Goal: Task Accomplishment & Management: Use online tool/utility

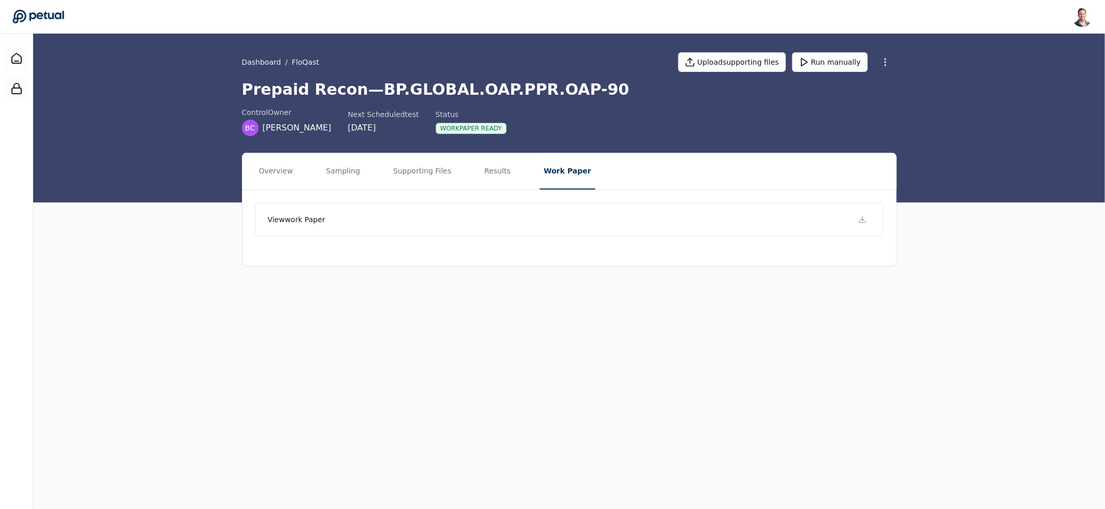
drag, startPoint x: 119, startPoint y: 151, endPoint x: 124, endPoint y: 150, distance: 5.2
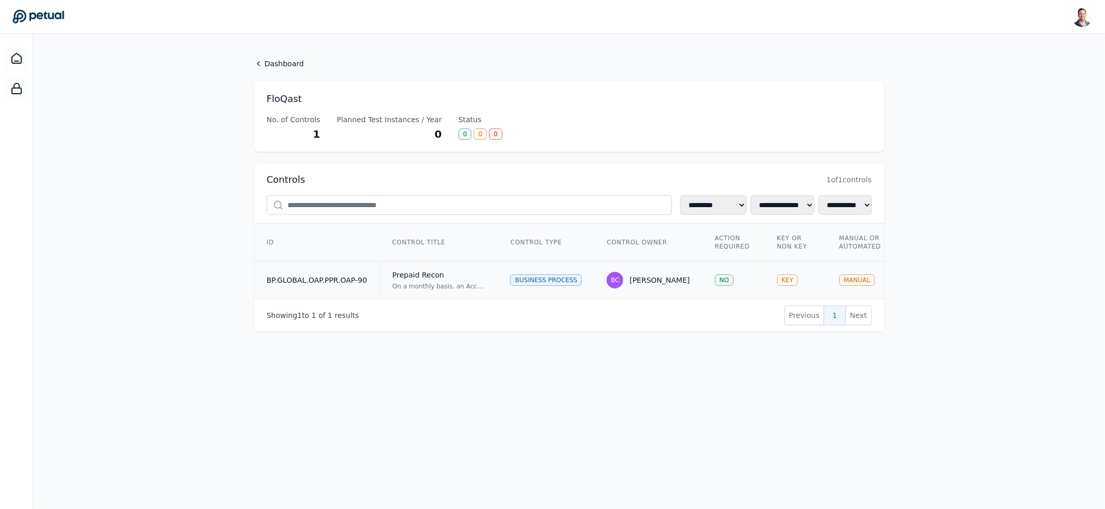
click at [477, 284] on div "On a monthly basis, an Accounting Team Reviewer reviews the Prepaid reconciliat…" at bounding box center [438, 286] width 93 height 8
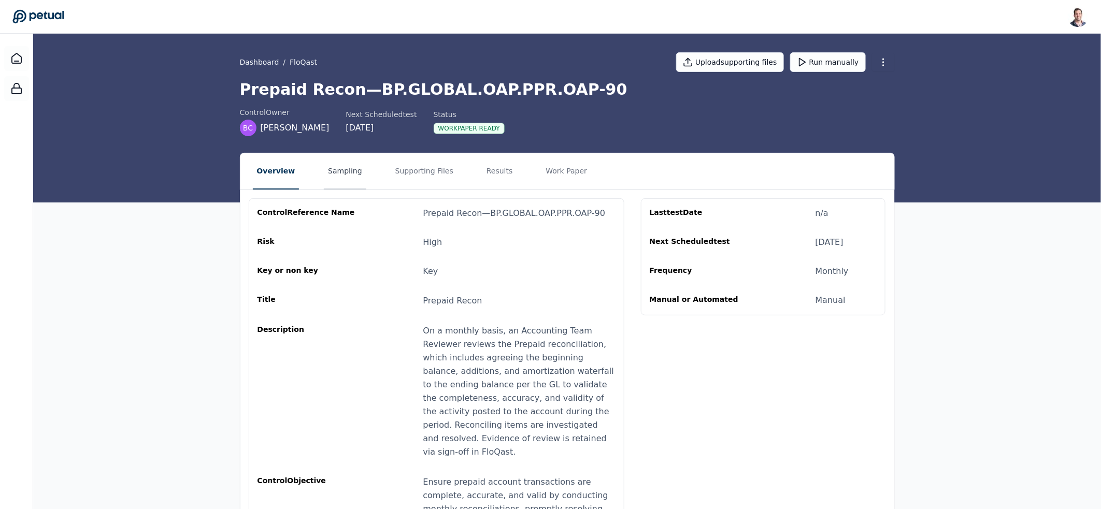
click at [324, 161] on button "Sampling" at bounding box center [345, 171] width 42 height 36
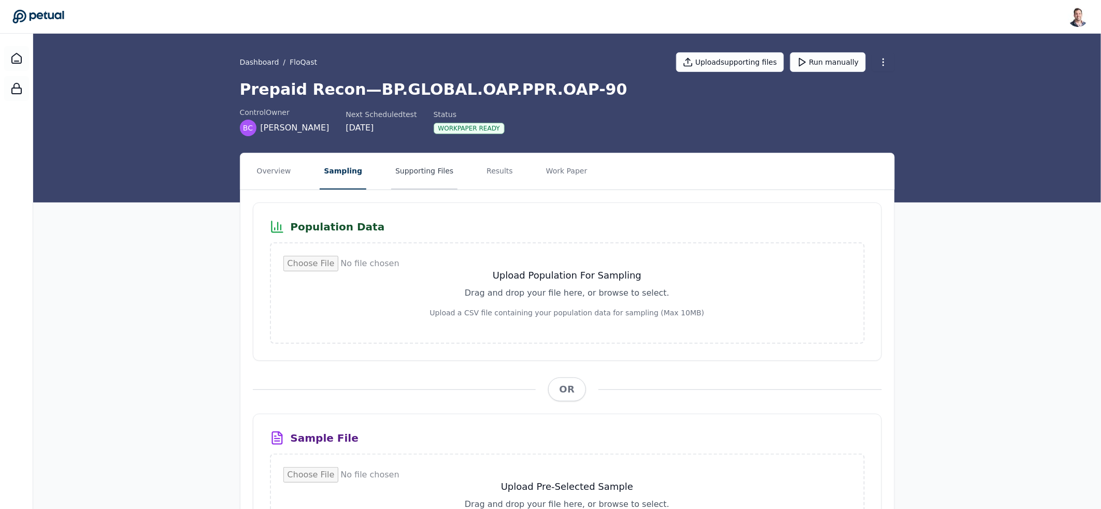
click at [394, 170] on button "Supporting Files" at bounding box center [424, 171] width 66 height 36
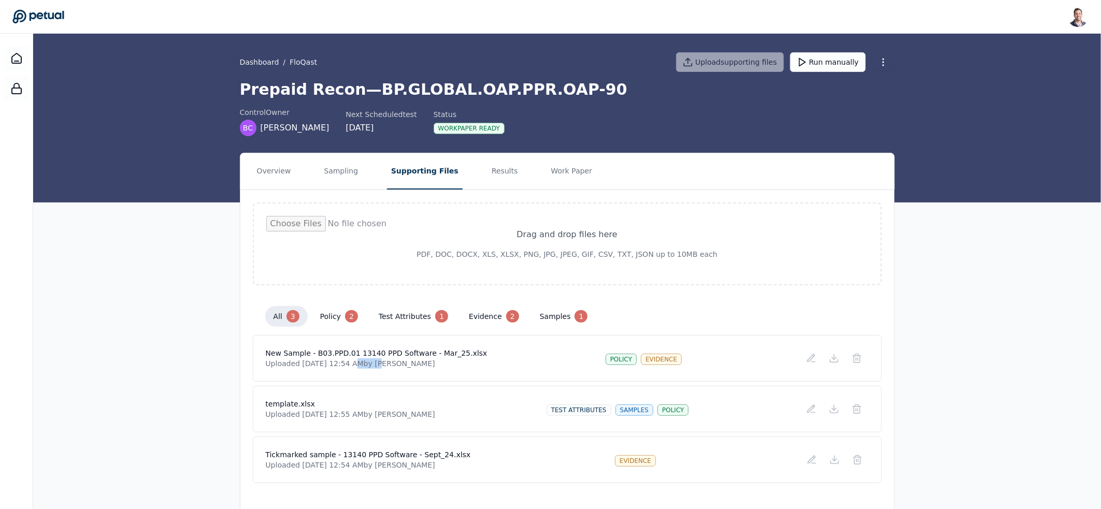
drag, startPoint x: 349, startPoint y: 363, endPoint x: 419, endPoint y: 364, distance: 69.4
click at [417, 365] on p "Uploaded Aug 22, 2025, 12:54 AM by Snir Kodesh" at bounding box center [377, 364] width 222 height 10
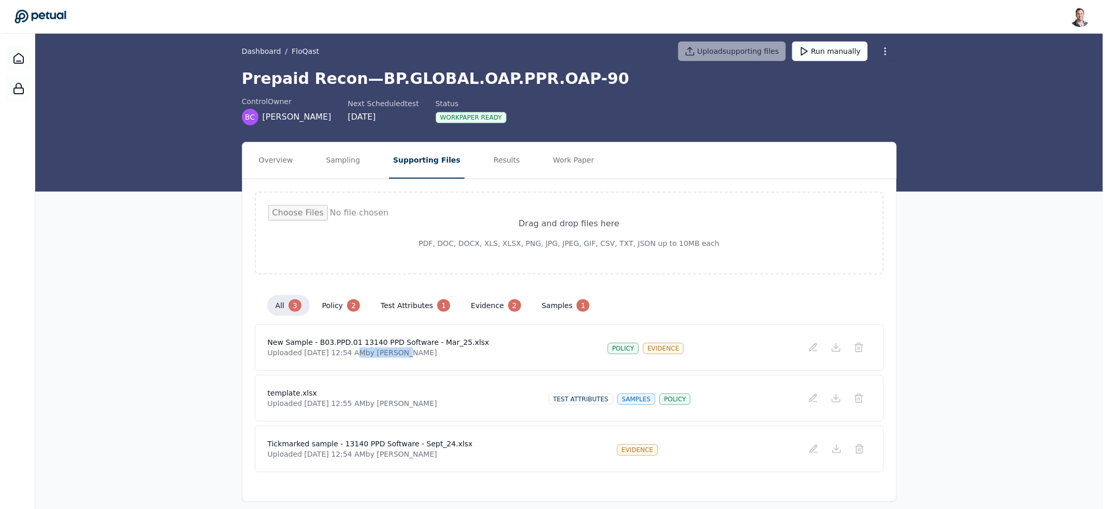
scroll to position [19, 0]
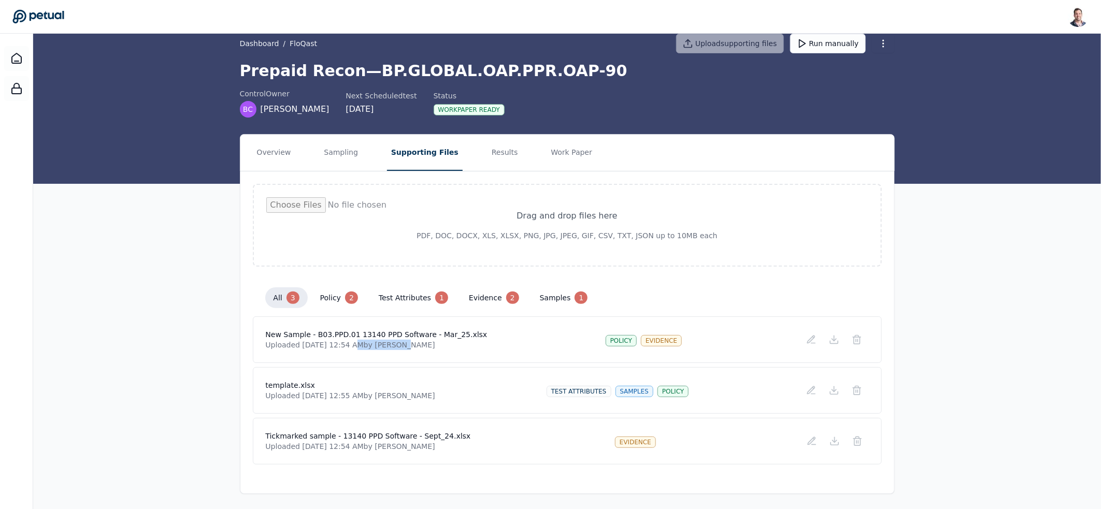
drag, startPoint x: 494, startPoint y: 207, endPoint x: 1019, endPoint y: 332, distance: 539.9
click at [1019, 332] on div "Overview Sampling Supporting Files Results Work Paper Drag and drop files here …" at bounding box center [567, 314] width 1068 height 360
click at [861, 339] on icon at bounding box center [857, 340] width 10 height 10
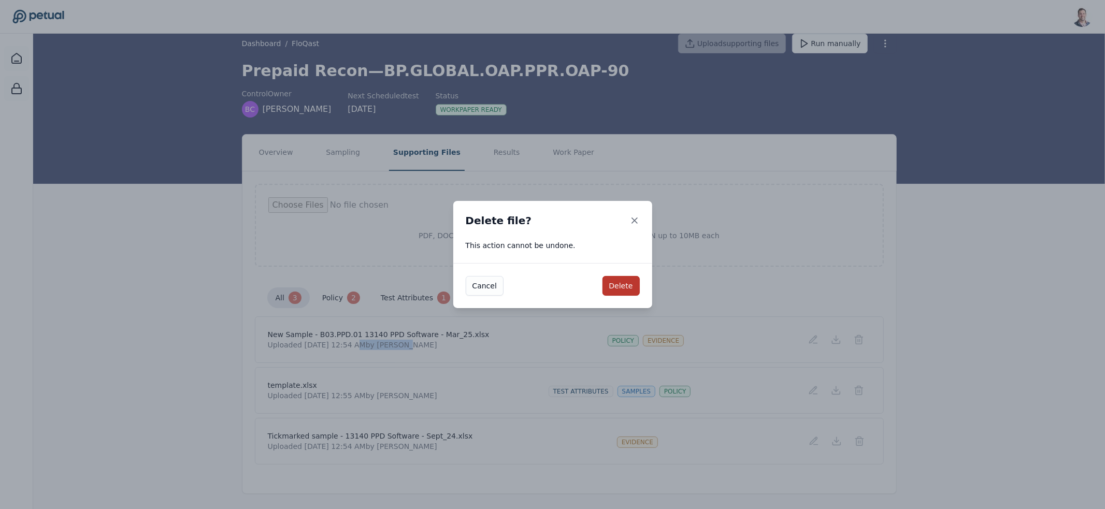
click at [623, 287] on button "Delete" at bounding box center [621, 286] width 37 height 20
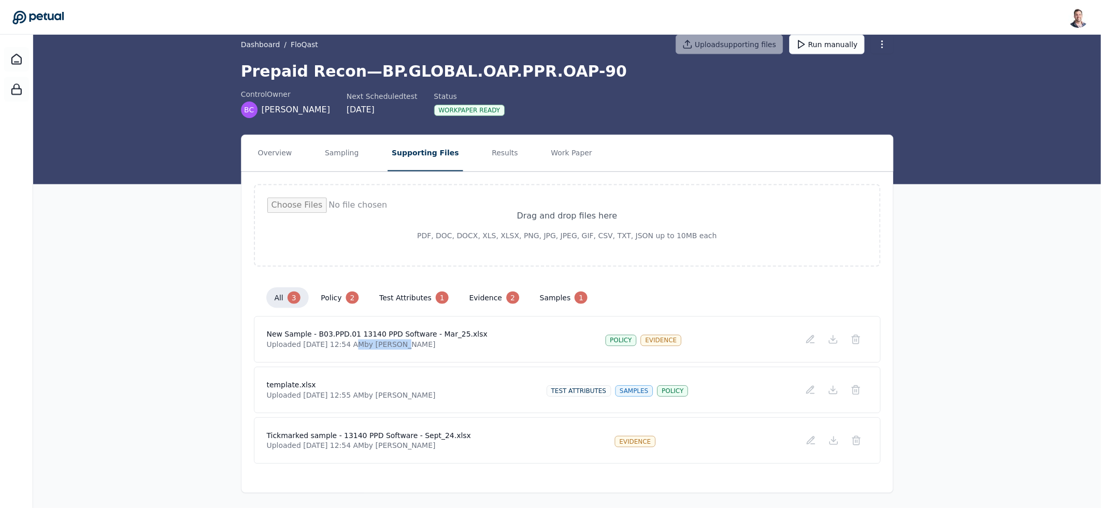
scroll to position [0, 0]
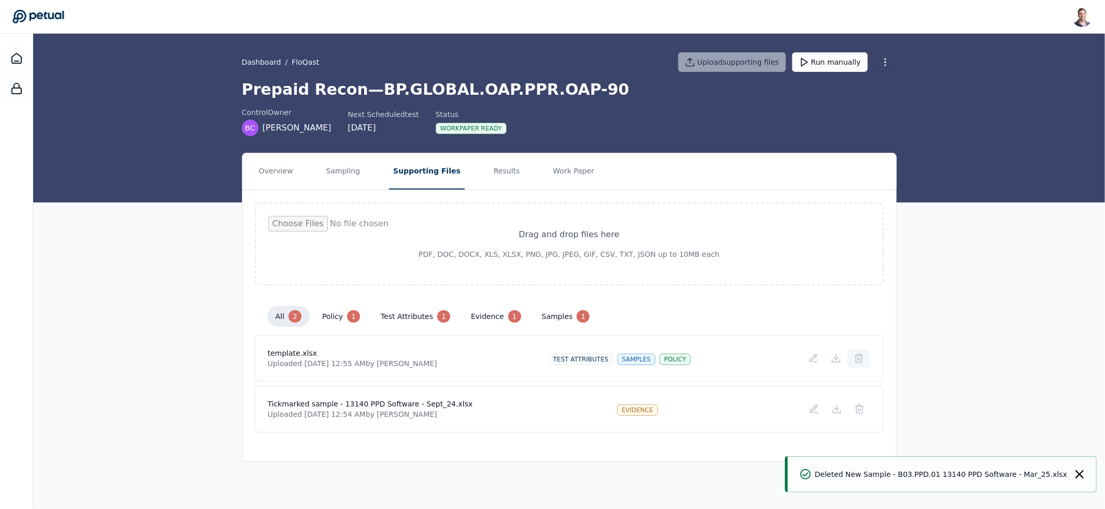
click at [861, 362] on icon at bounding box center [859, 359] width 6 height 7
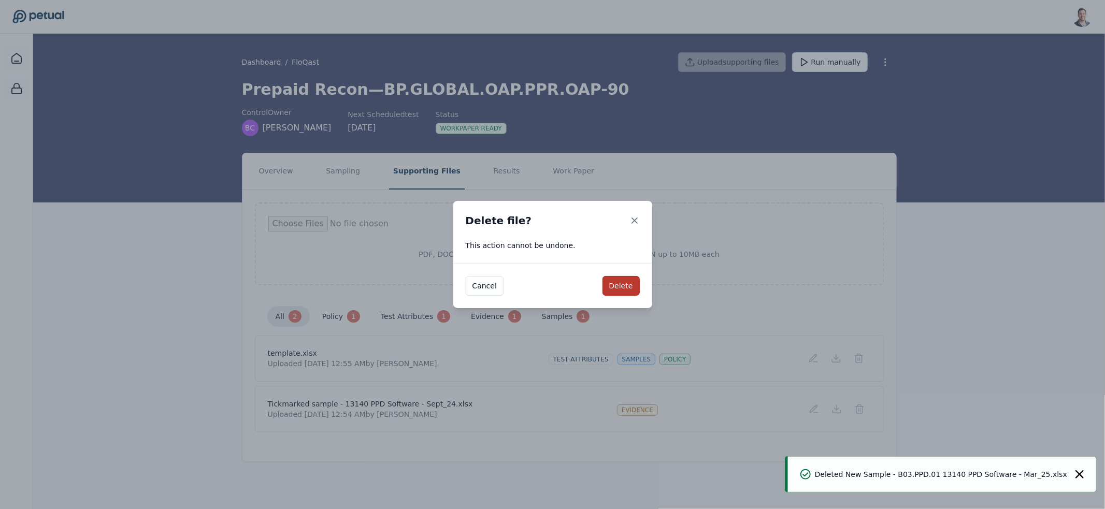
click at [633, 288] on button "Delete" at bounding box center [621, 286] width 37 height 20
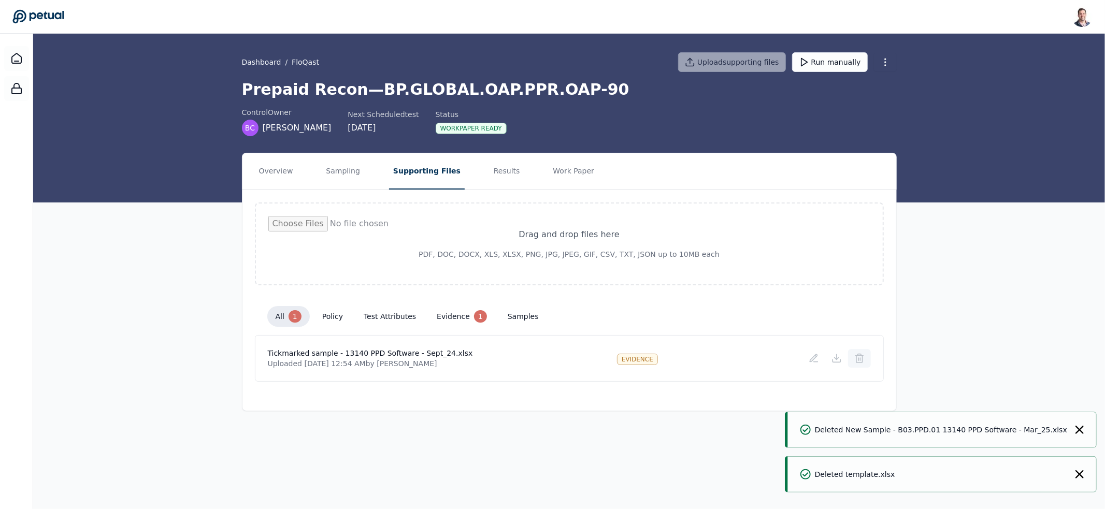
click at [857, 357] on icon at bounding box center [859, 358] width 10 height 10
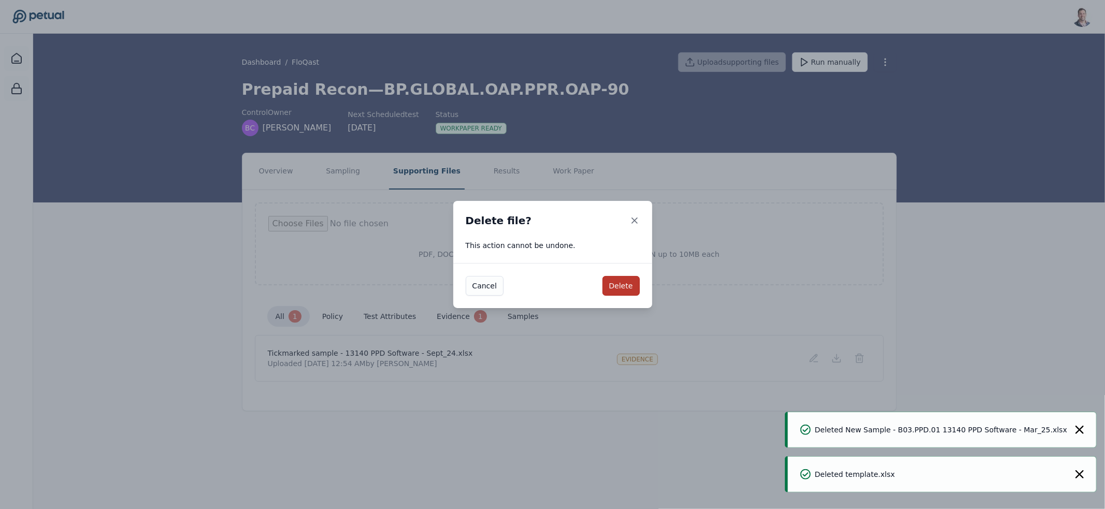
click at [627, 288] on button "Delete" at bounding box center [621, 286] width 37 height 20
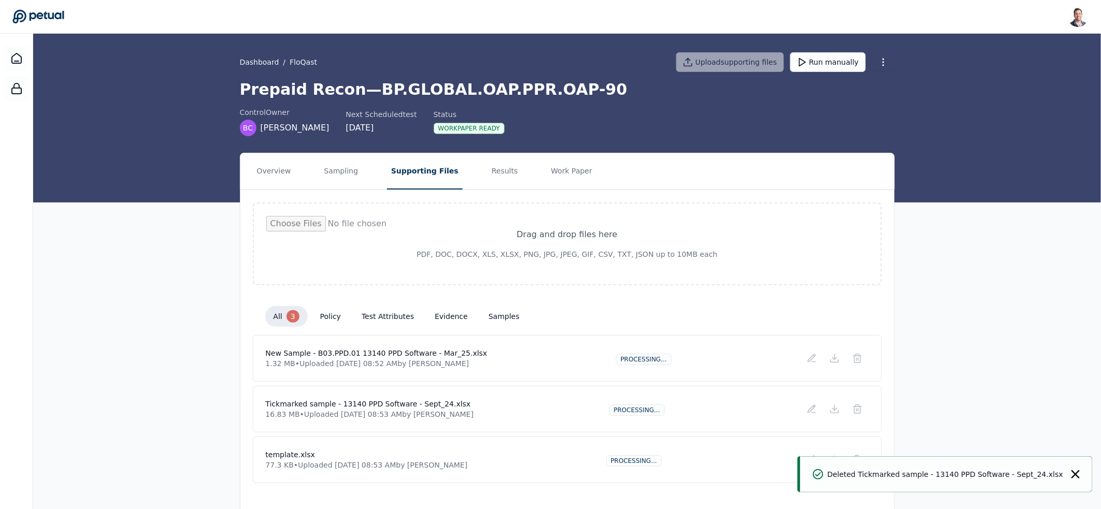
scroll to position [19, 0]
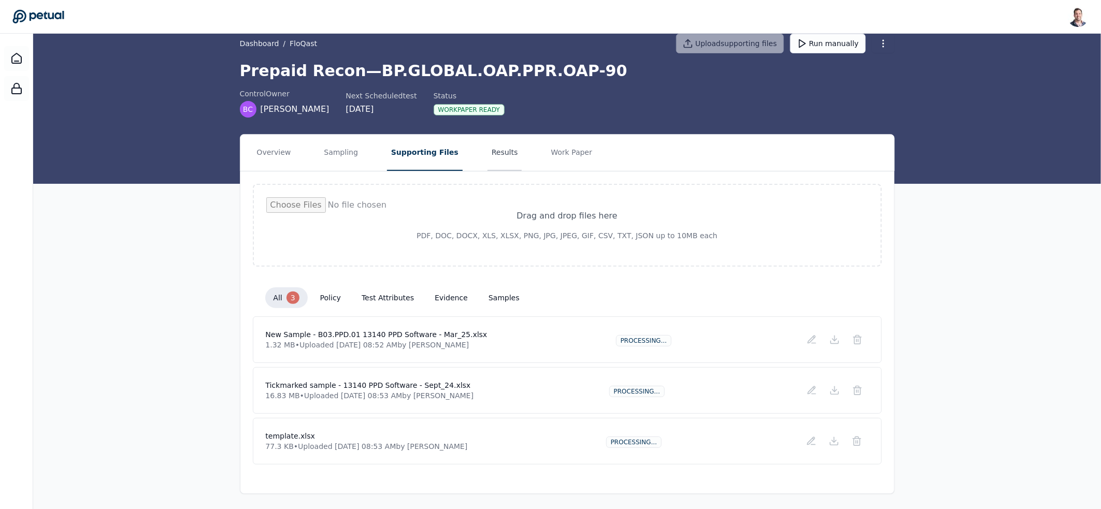
click at [488, 159] on button "Results" at bounding box center [505, 153] width 35 height 36
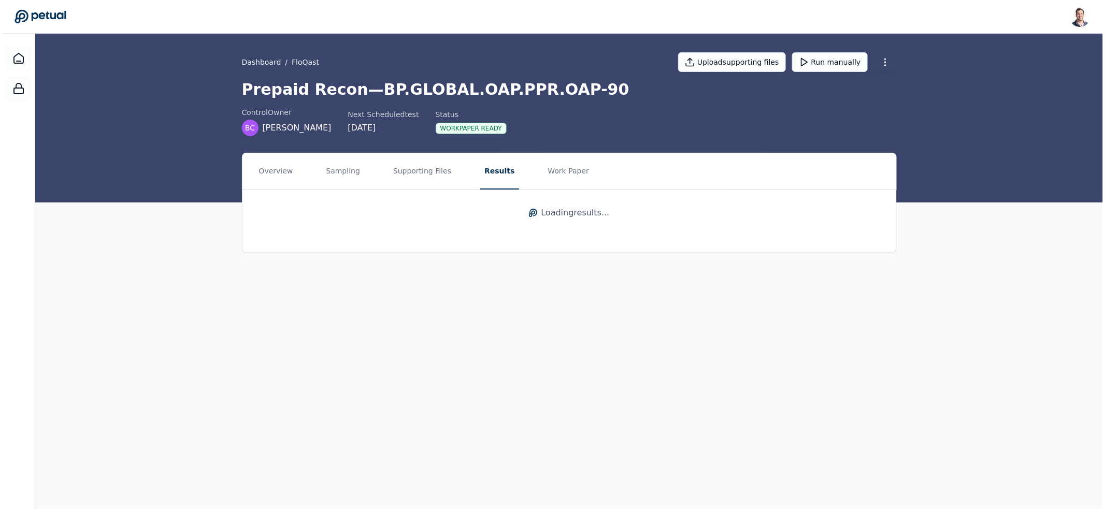
scroll to position [0, 0]
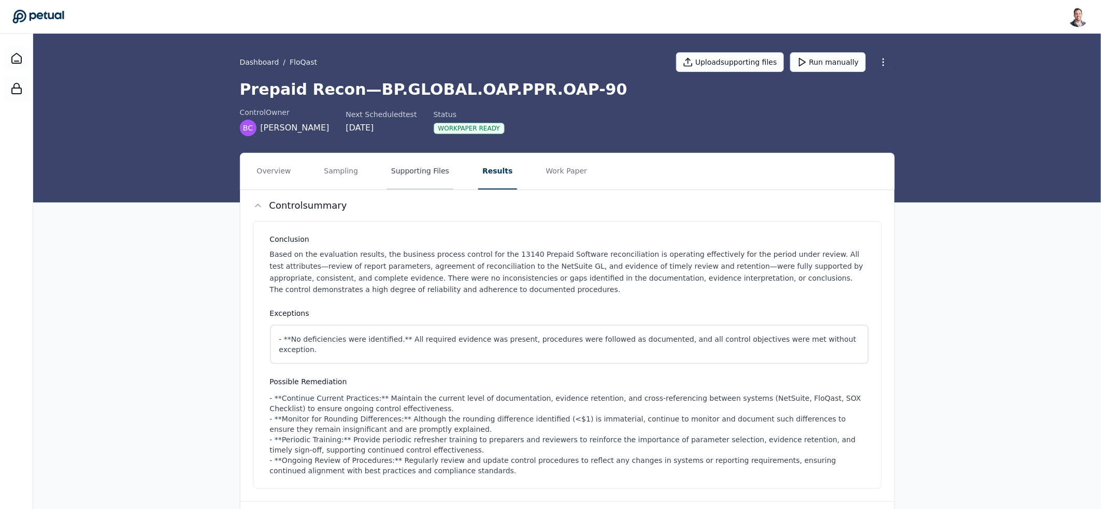
click at [410, 176] on button "Supporting Files" at bounding box center [420, 171] width 66 height 36
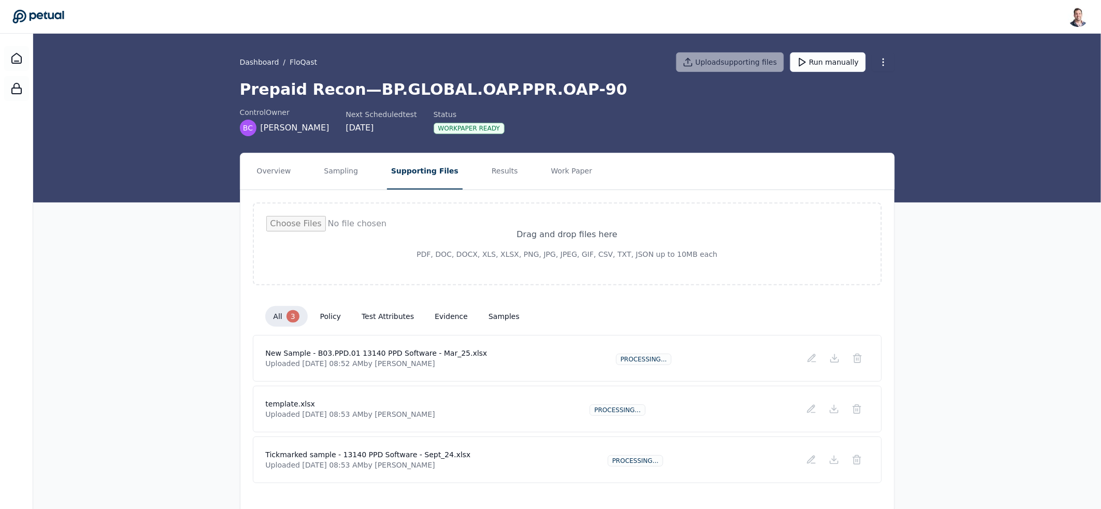
click at [27, 13] on icon at bounding box center [38, 16] width 52 height 15
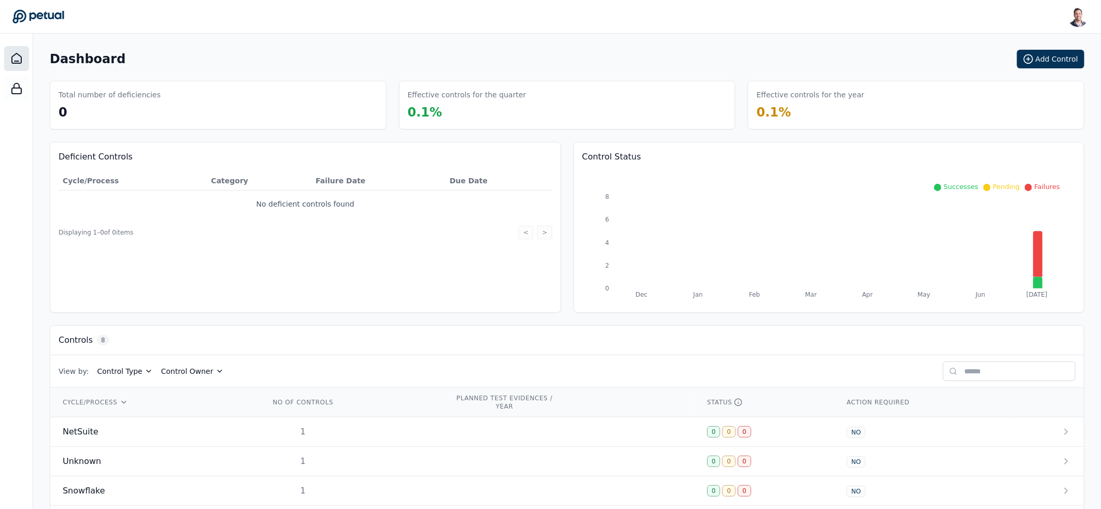
scroll to position [165, 0]
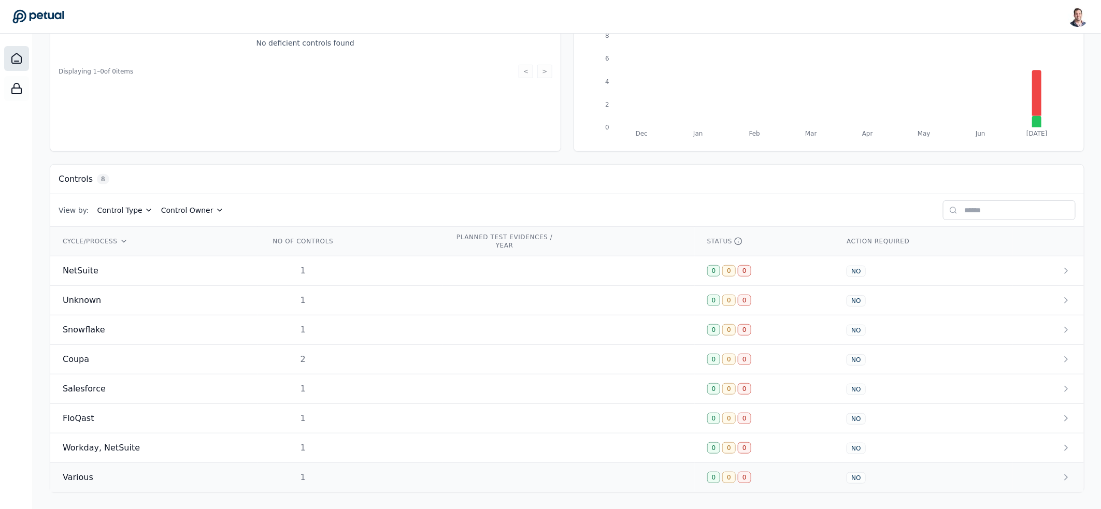
click at [94, 480] on div "Various" at bounding box center [154, 477] width 182 height 12
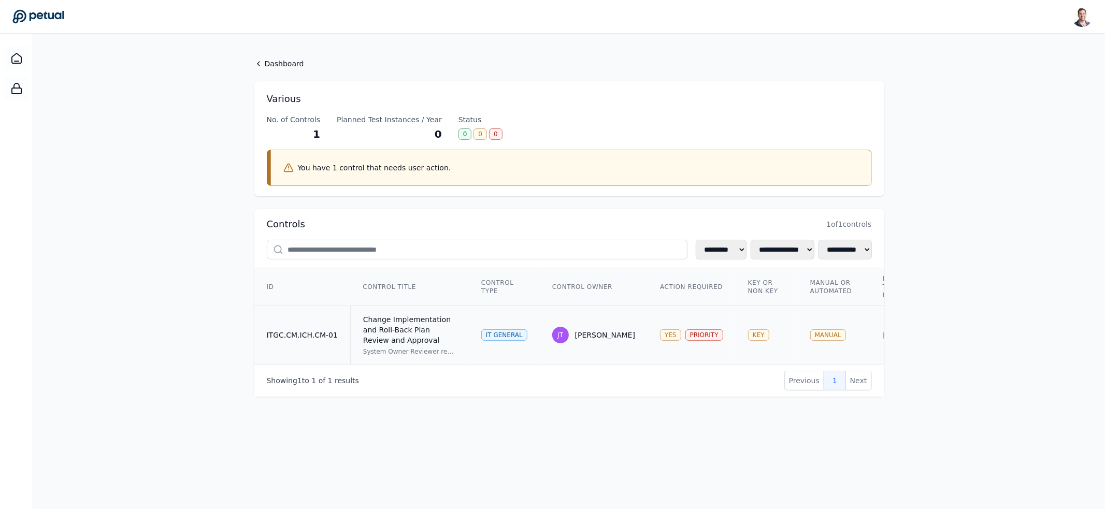
click at [387, 326] on div "Change Implementation and Roll-Back Plan Review and Approval" at bounding box center [409, 329] width 93 height 31
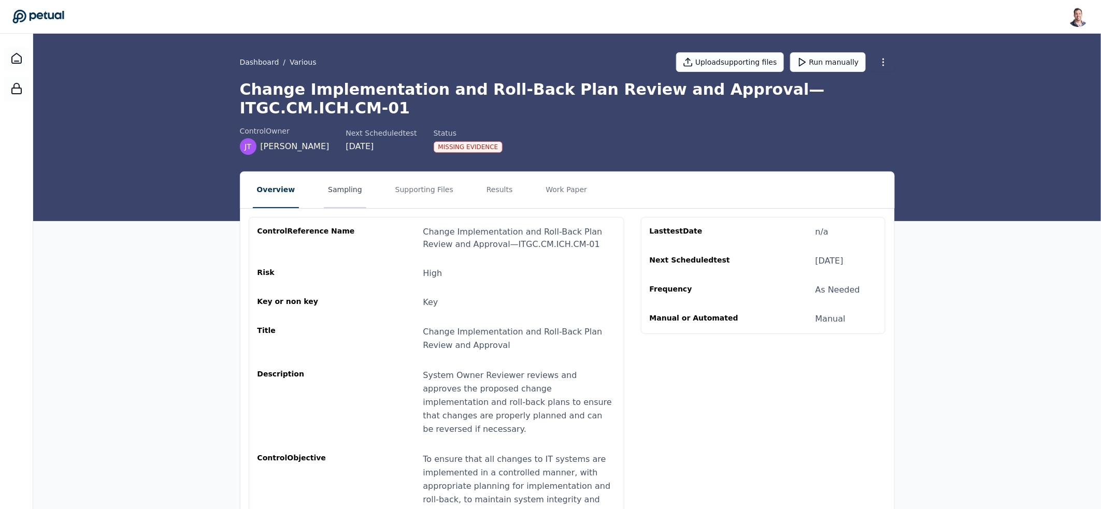
click at [345, 172] on button "Sampling" at bounding box center [345, 190] width 42 height 36
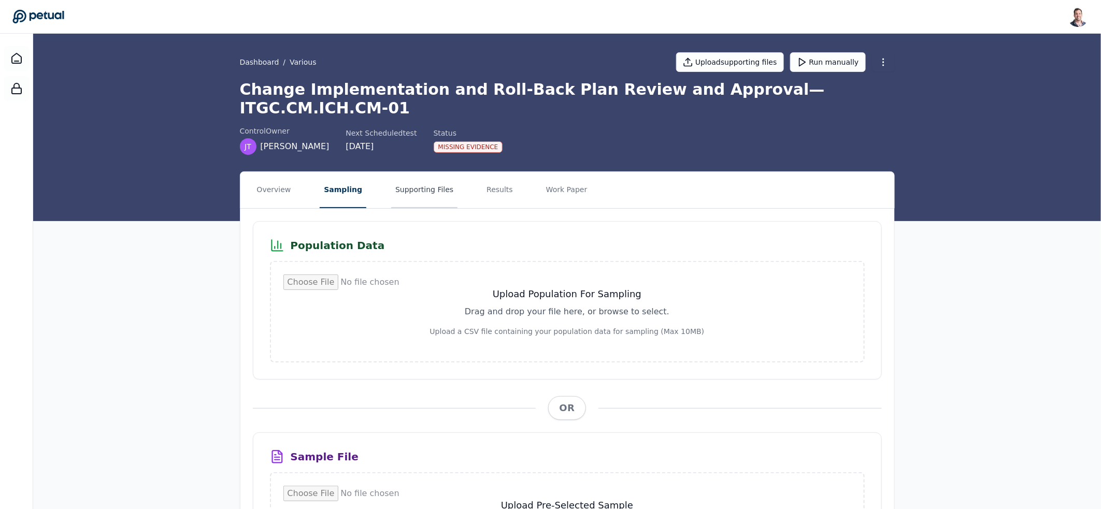
click at [419, 176] on button "Supporting Files" at bounding box center [424, 190] width 66 height 36
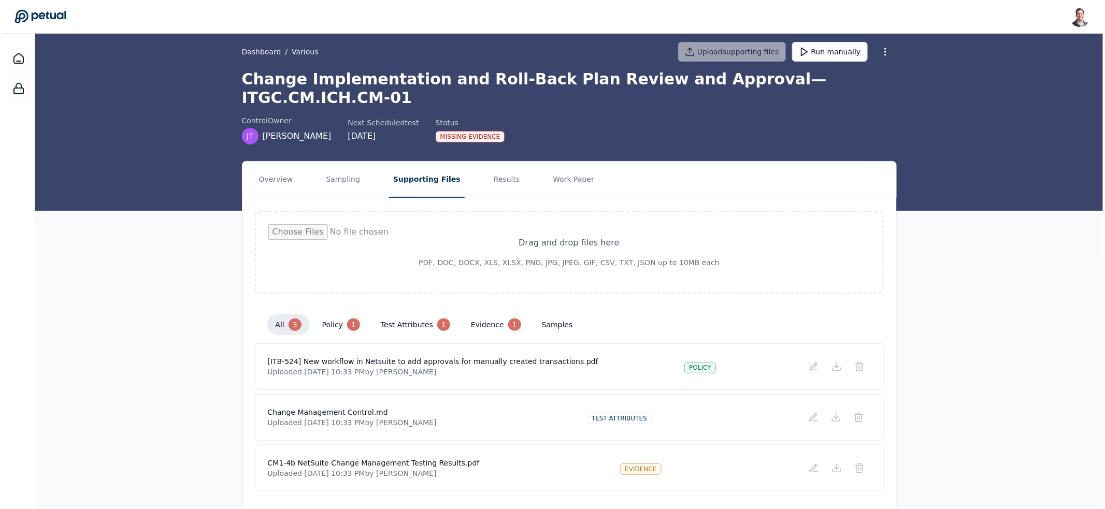
scroll to position [19, 0]
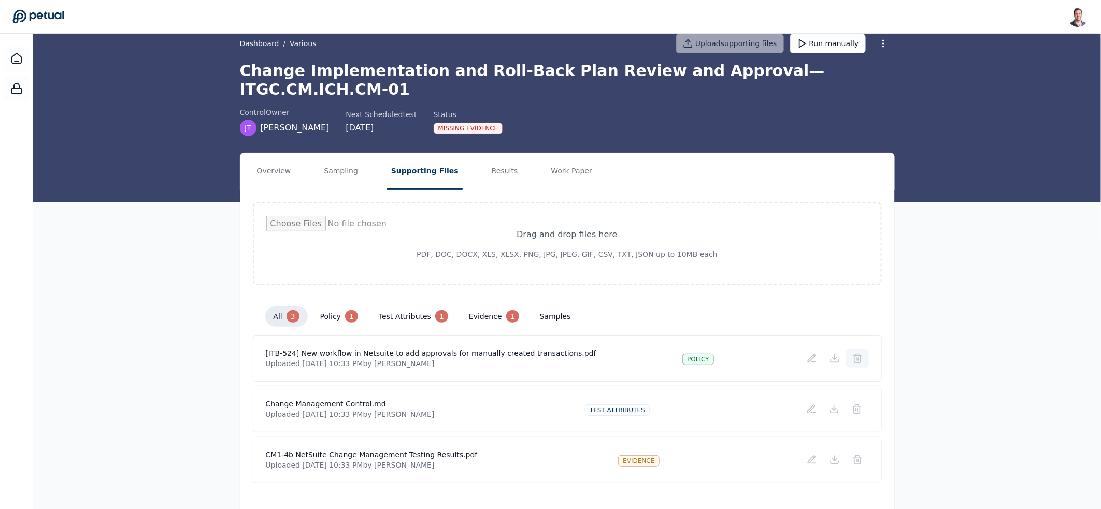
click at [862, 353] on icon at bounding box center [857, 358] width 10 height 10
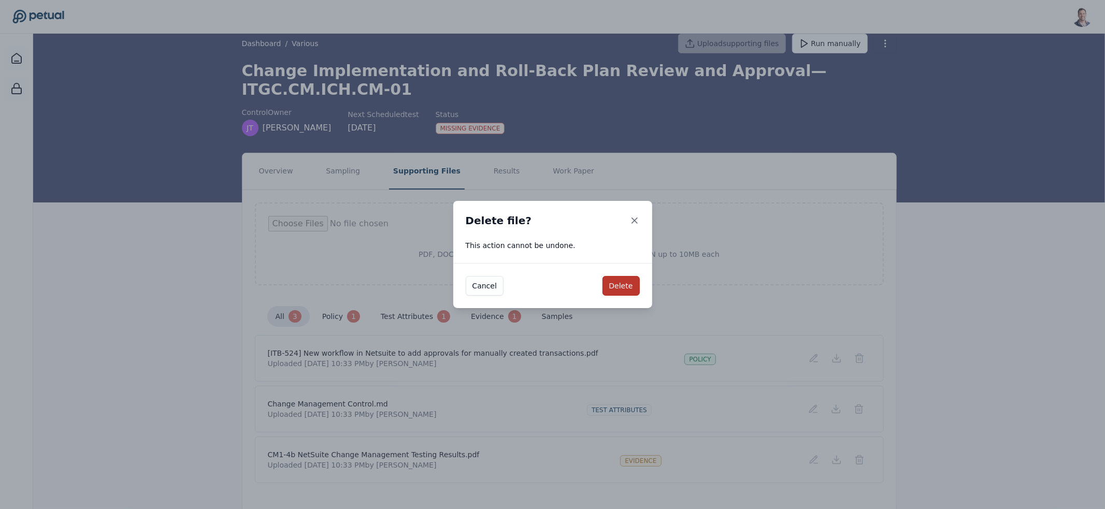
click at [612, 288] on button "Delete" at bounding box center [621, 286] width 37 height 20
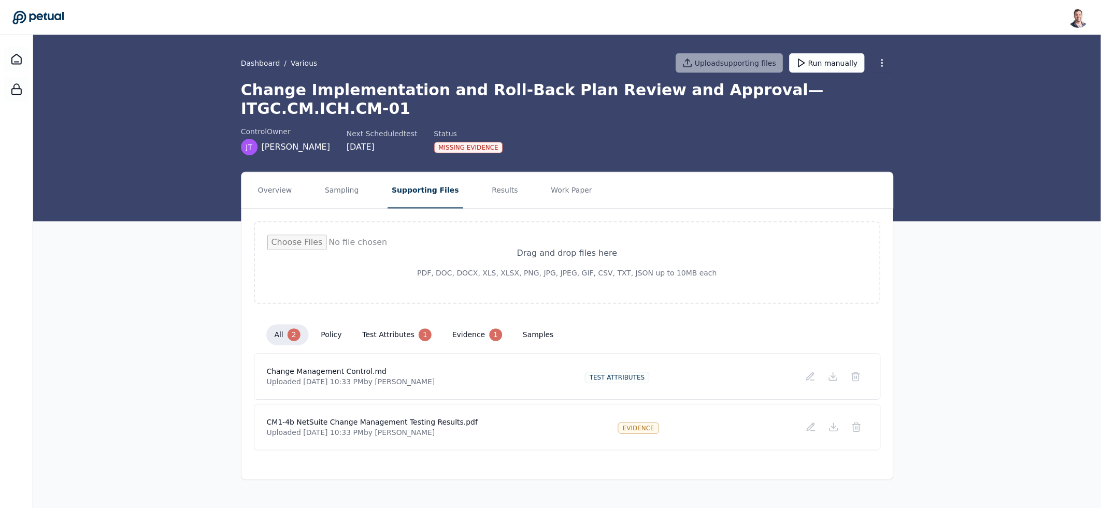
scroll to position [0, 0]
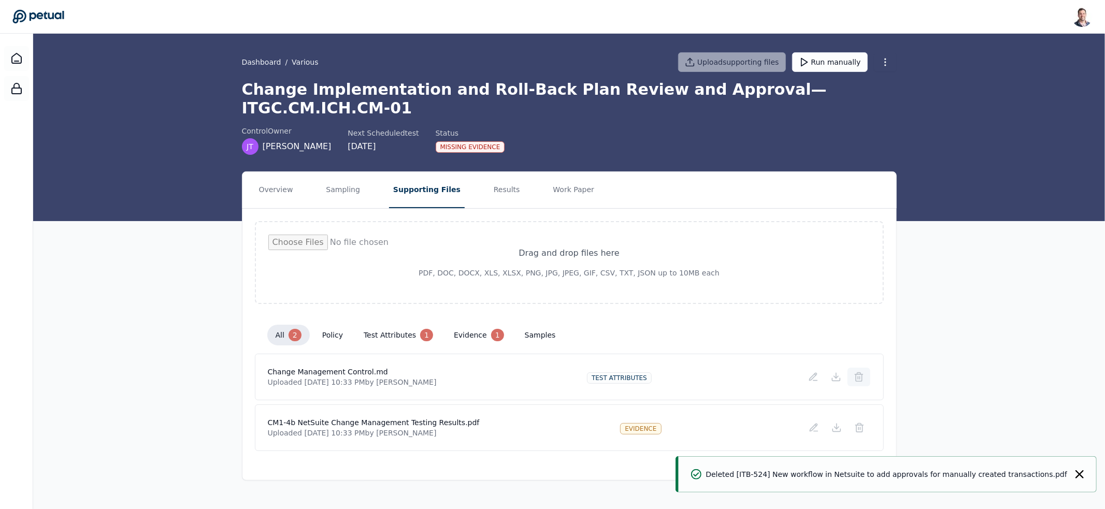
click at [862, 372] on icon at bounding box center [859, 377] width 10 height 10
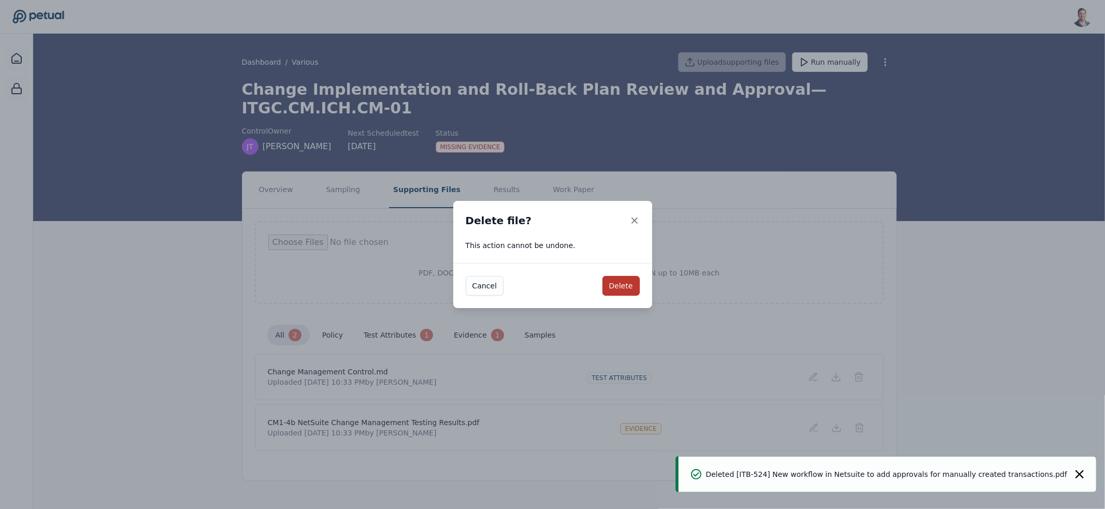
click at [610, 279] on button "Delete" at bounding box center [621, 286] width 37 height 20
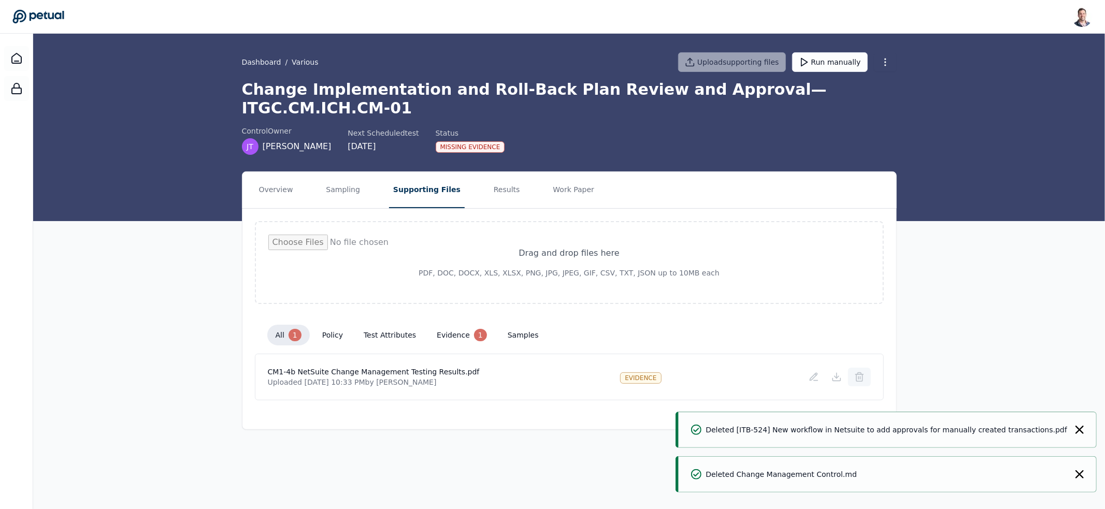
click at [861, 372] on icon at bounding box center [859, 377] width 10 height 10
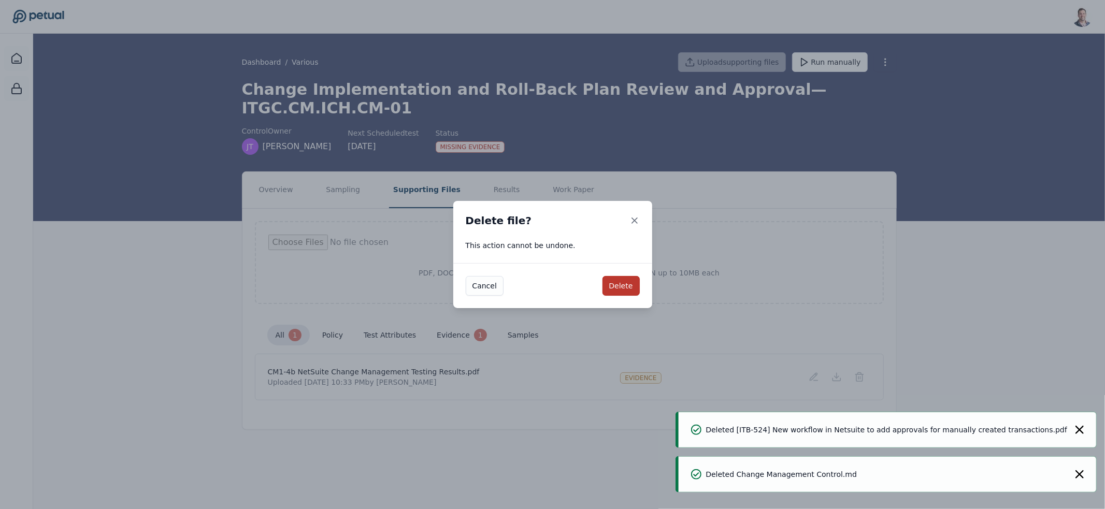
click at [635, 295] on button "Delete" at bounding box center [621, 286] width 37 height 20
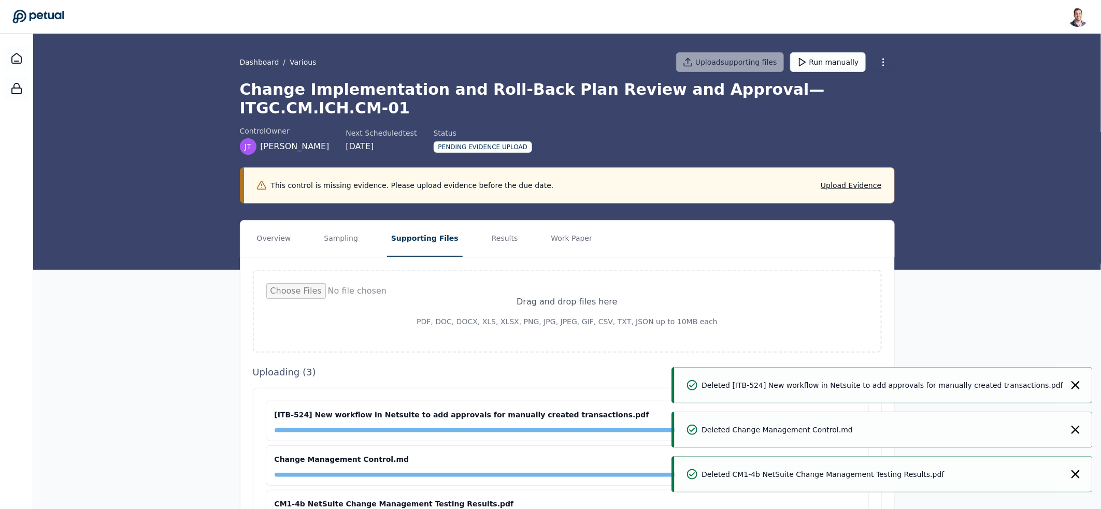
click at [109, 326] on div "Overview Sampling Supporting Files Results Work Paper Drag and drop files here …" at bounding box center [567, 447] width 1068 height 455
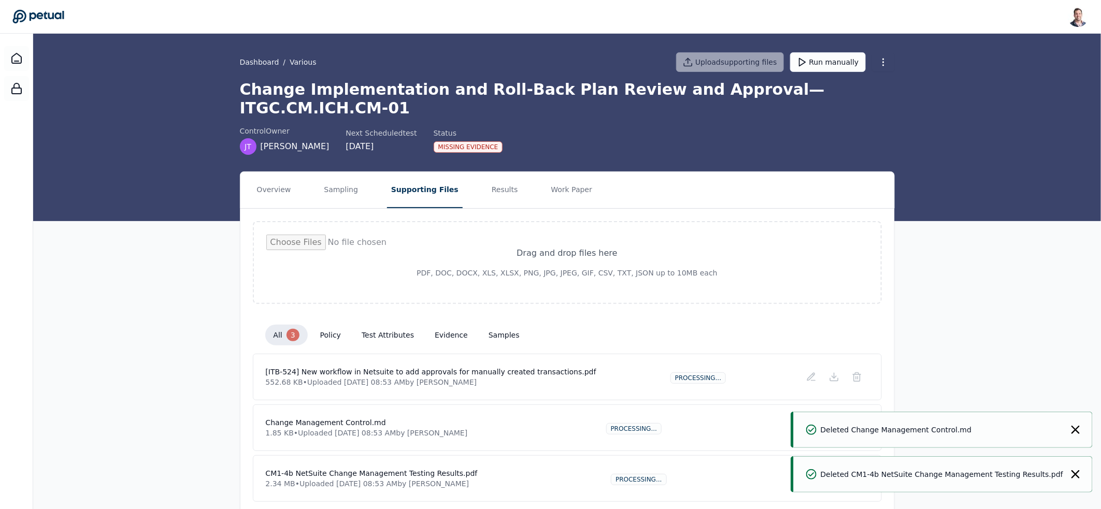
scroll to position [19, 0]
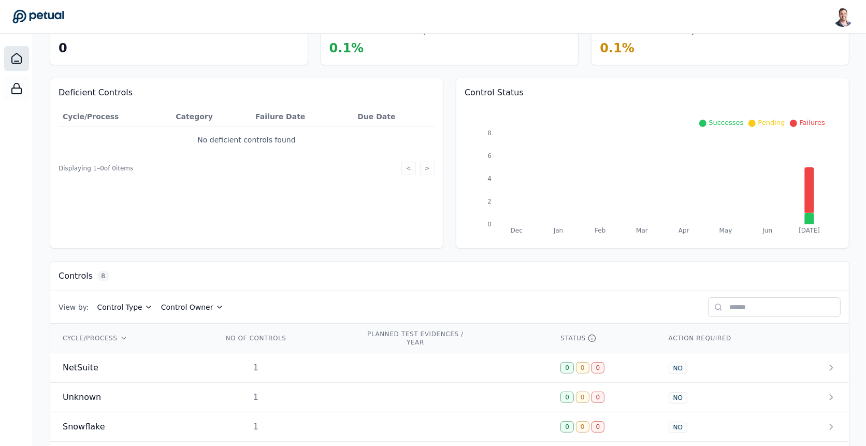
scroll to position [221, 0]
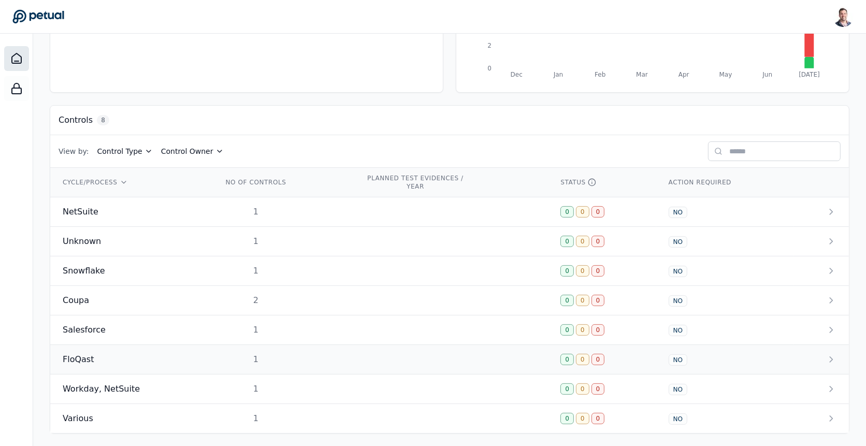
click at [176, 353] on div "FloQast" at bounding box center [130, 359] width 135 height 12
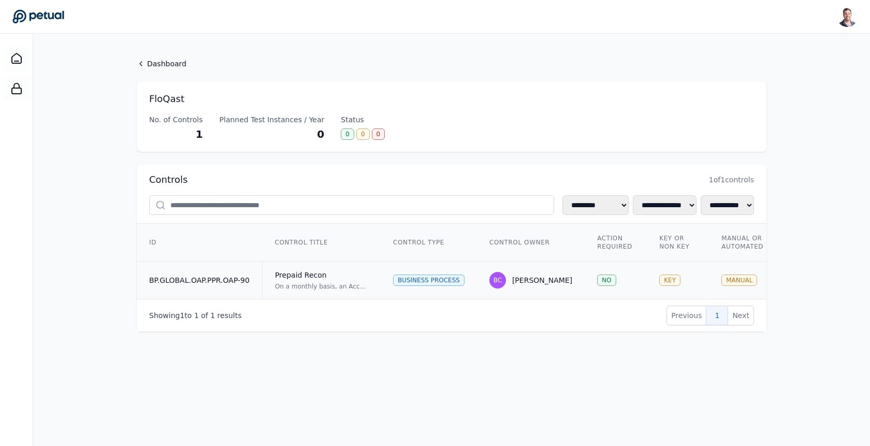
click at [384, 280] on td "Business Process" at bounding box center [429, 281] width 96 height 38
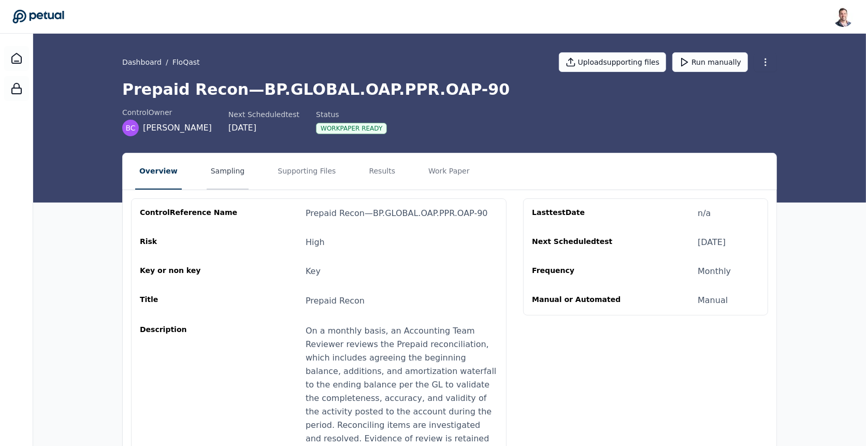
click at [237, 174] on button "Sampling" at bounding box center [228, 171] width 42 height 36
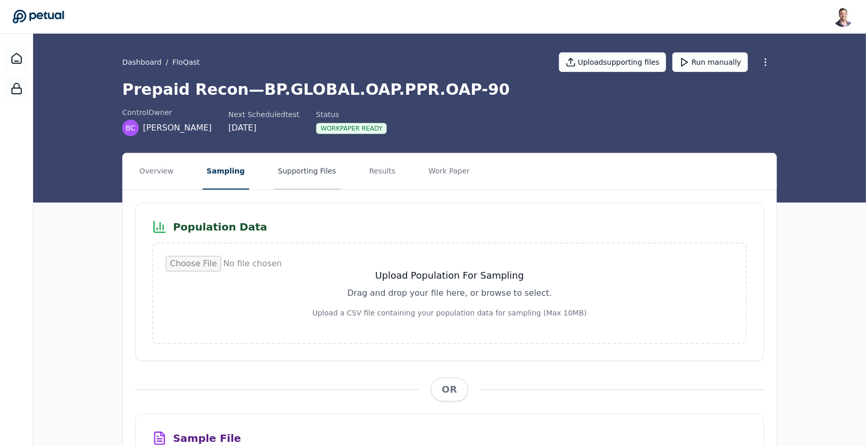
click at [294, 166] on button "Supporting Files" at bounding box center [307, 171] width 66 height 36
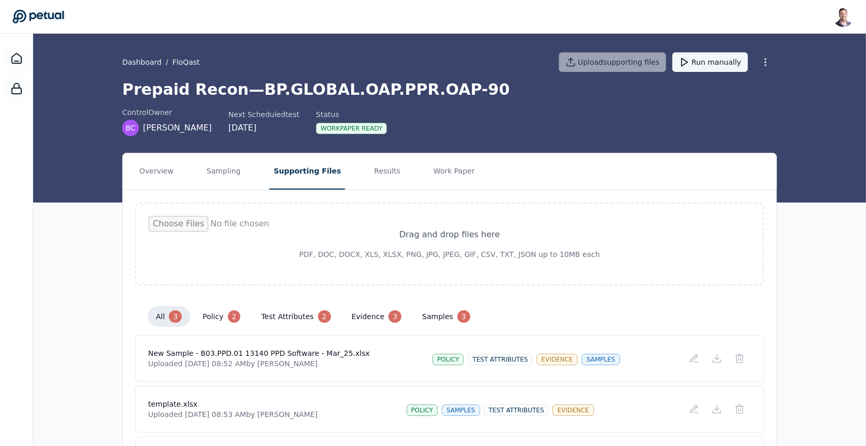
click at [713, 64] on button "Run manually" at bounding box center [710, 62] width 76 height 20
click at [40, 21] on icon at bounding box center [38, 16] width 52 height 15
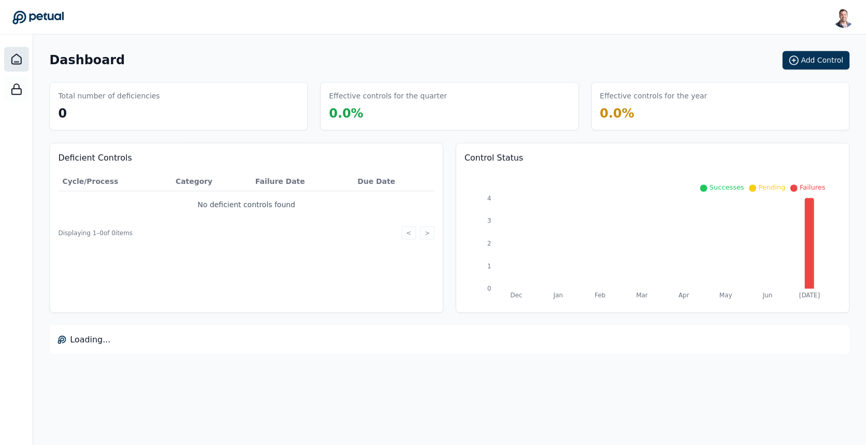
scroll to position [221, 0]
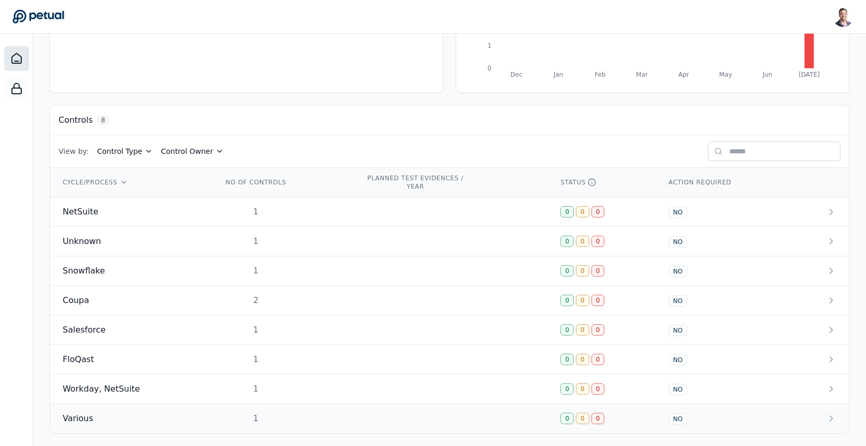
click at [293, 411] on td "1" at bounding box center [281, 419] width 143 height 30
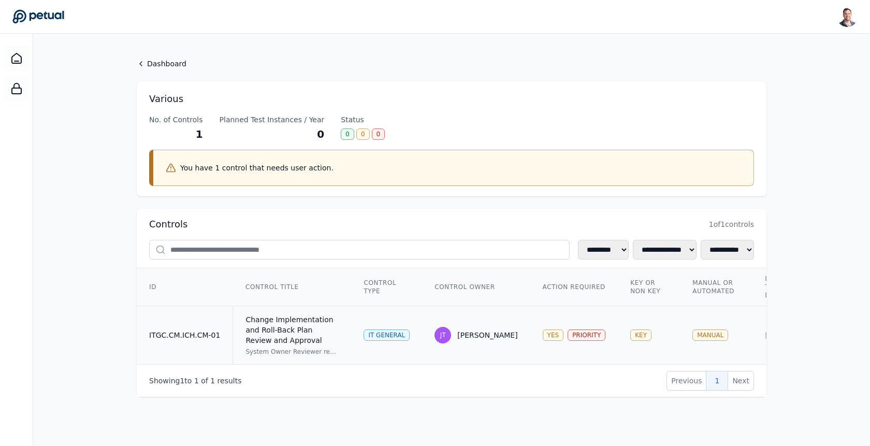
click at [349, 319] on td "Change Implementation and Roll-Back Plan Review and Approval System Owner Revie…" at bounding box center [292, 335] width 119 height 59
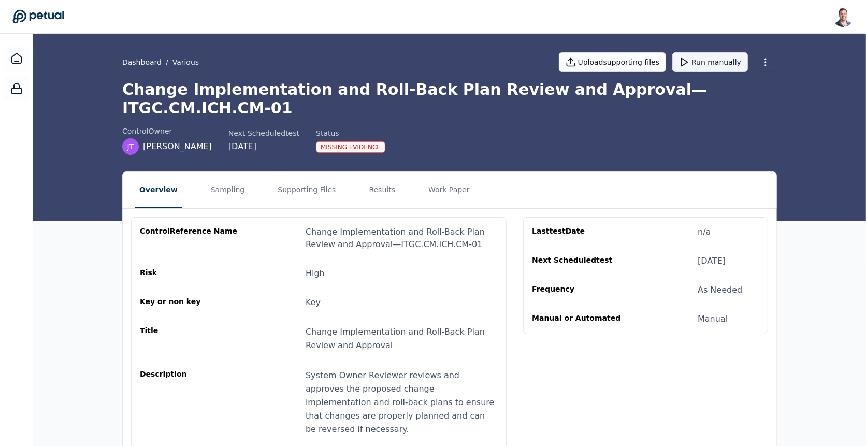
click at [713, 64] on button "Run manually" at bounding box center [710, 62] width 76 height 20
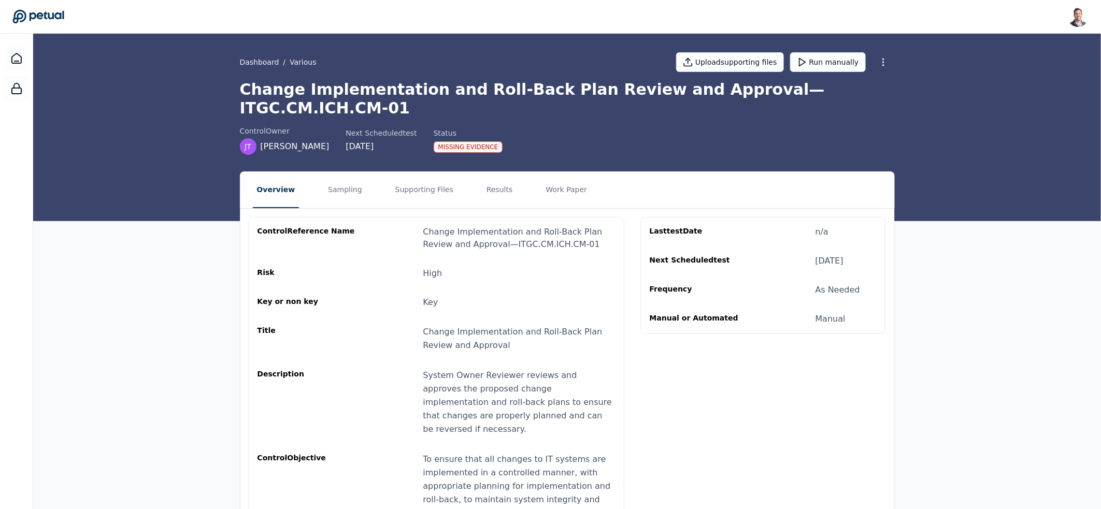
click at [537, 90] on h1 "Change Implementation and Roll-Back Plan Review and Approval — ITGC.CM.ICH.CM-01" at bounding box center [567, 98] width 655 height 37
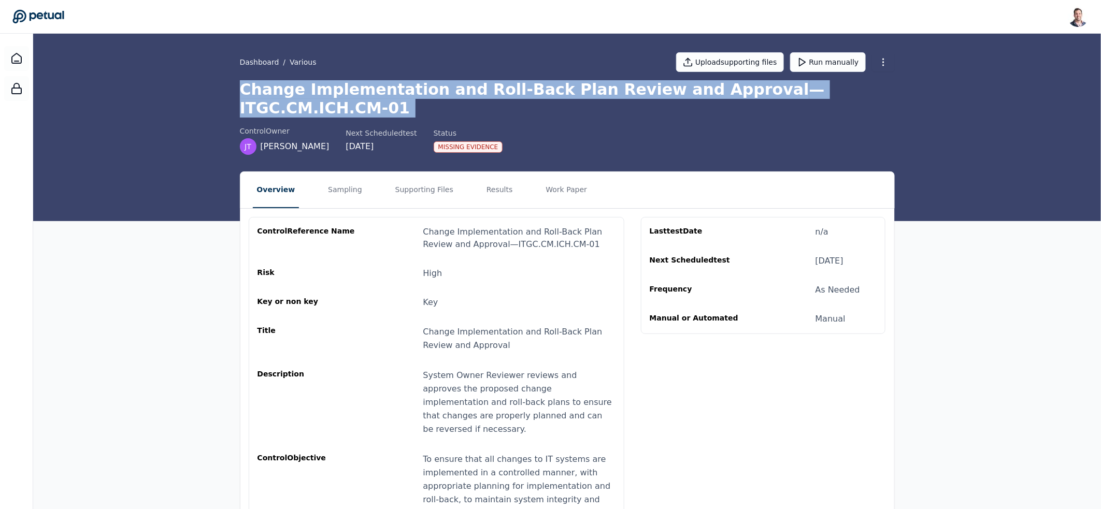
click at [537, 90] on h1 "Change Implementation and Roll-Back Plan Review and Approval — ITGC.CM.ICH.CM-01" at bounding box center [567, 98] width 655 height 37
click at [409, 87] on h1 "Change Implementation and Roll-Back Plan Review and Approval — ITGC.CM.ICH.CM-01" at bounding box center [567, 98] width 655 height 37
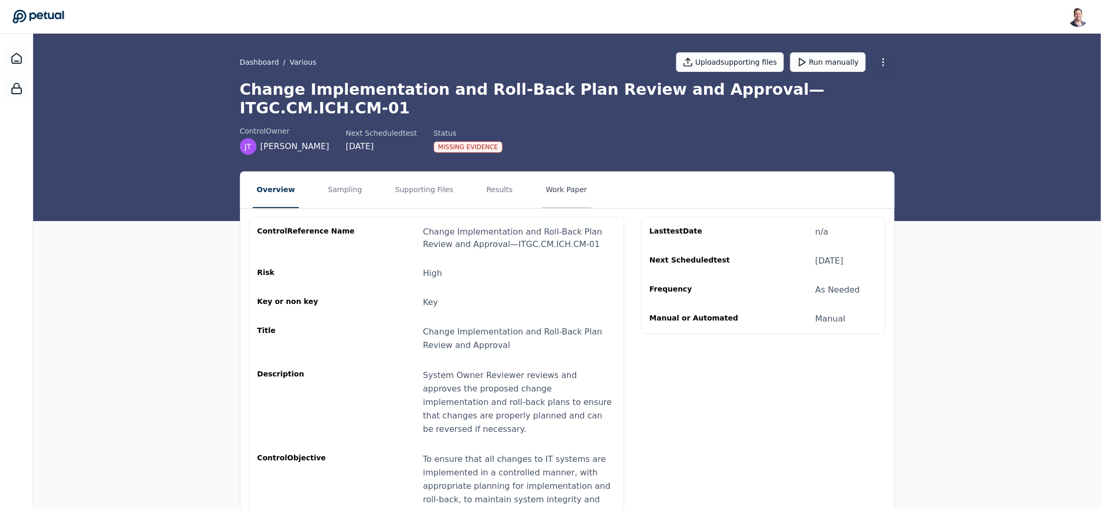
click at [552, 172] on button "Work Paper" at bounding box center [567, 190] width 50 height 36
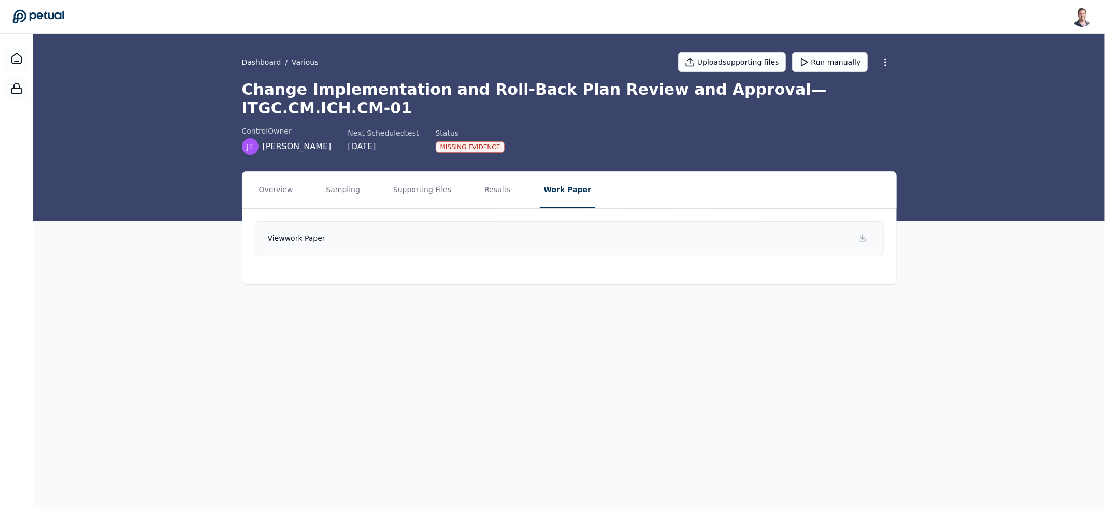
click at [564, 224] on link "View work paper" at bounding box center [569, 238] width 629 height 34
click at [839, 61] on button "Run manually" at bounding box center [830, 62] width 76 height 20
click at [16, 53] on icon at bounding box center [16, 58] width 9 height 10
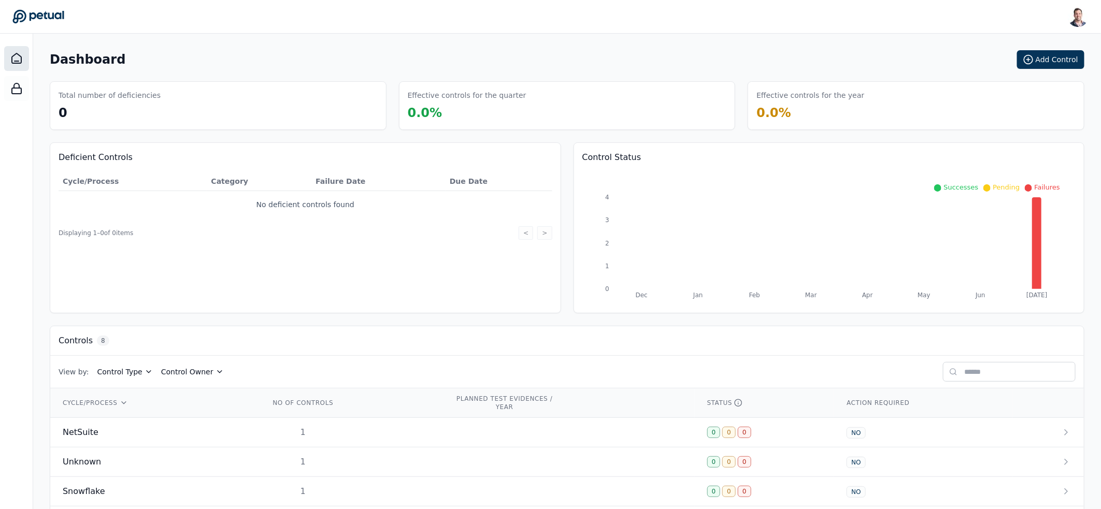
scroll to position [165, 0]
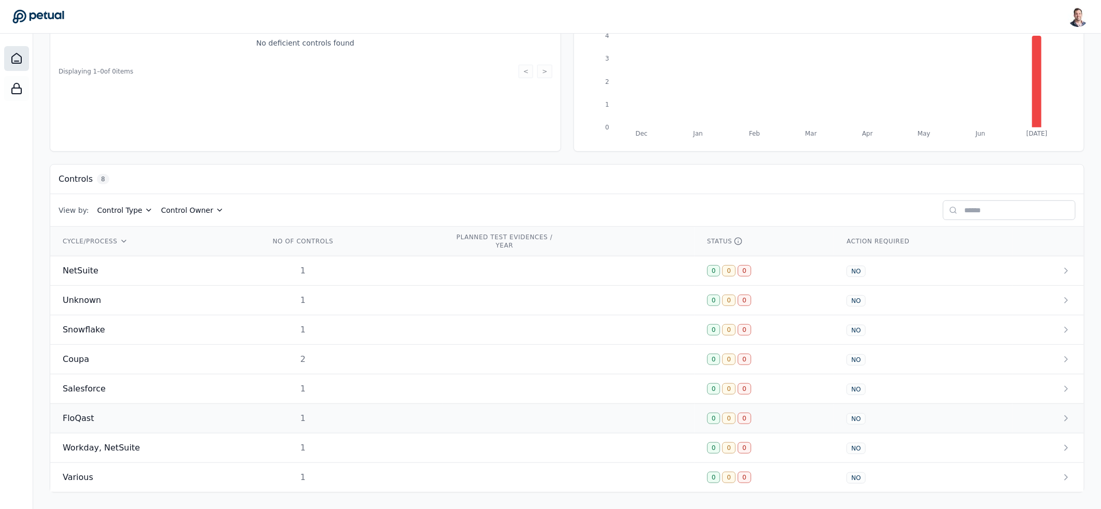
click at [166, 418] on div "FloQast" at bounding box center [154, 418] width 182 height 12
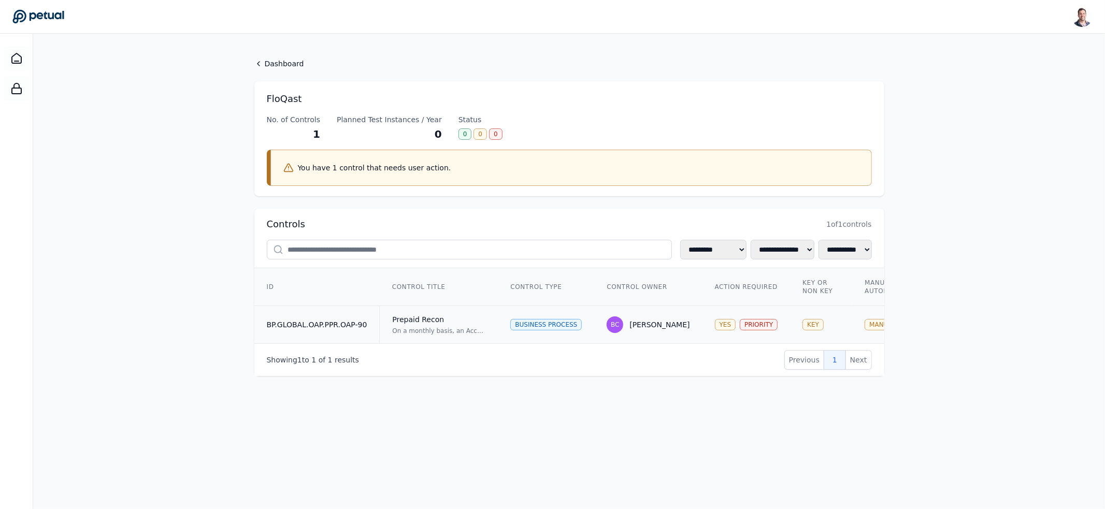
click at [463, 314] on div "Prepaid Recon" at bounding box center [438, 319] width 93 height 10
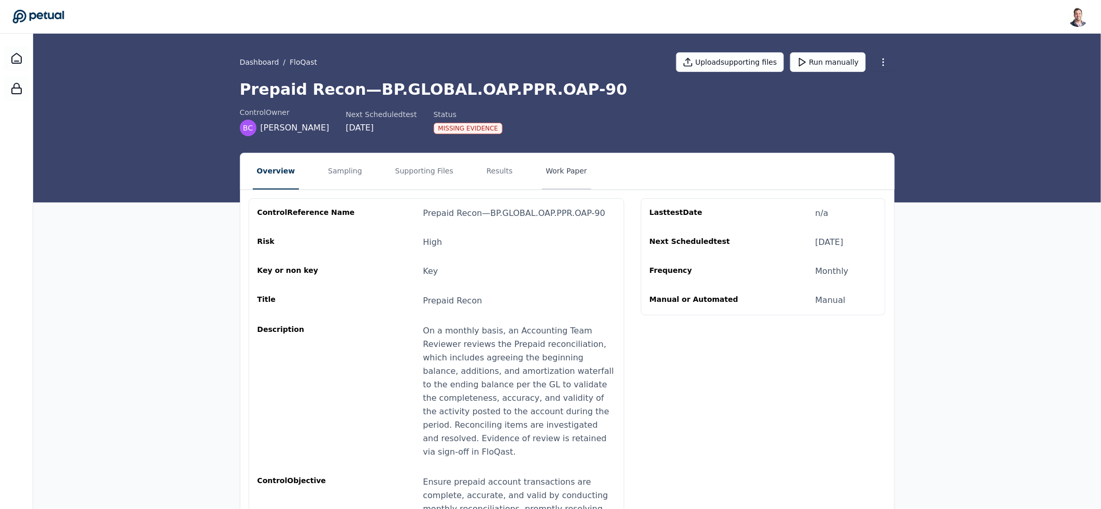
click at [569, 180] on button "Work Paper" at bounding box center [567, 171] width 50 height 36
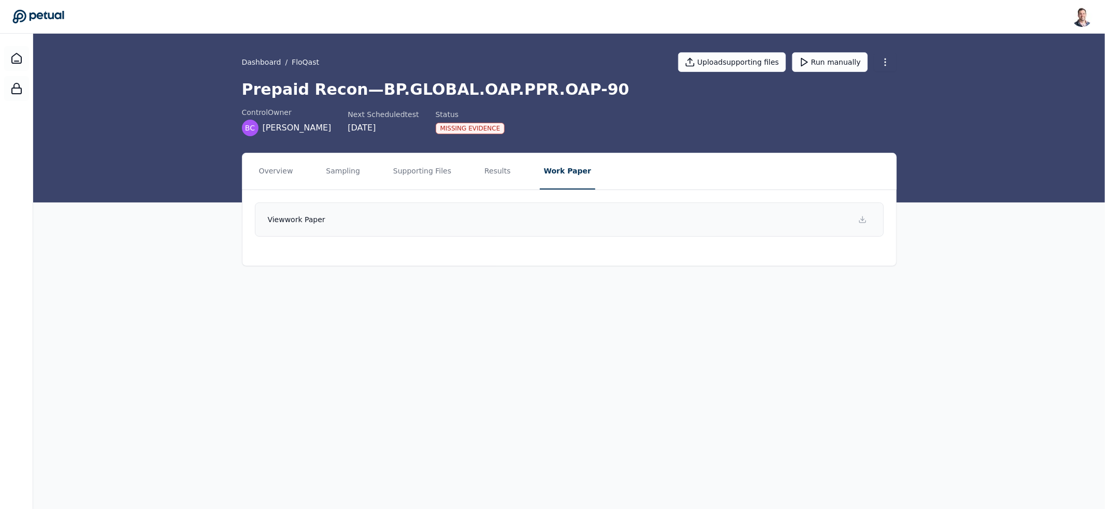
click at [589, 226] on link "View work paper" at bounding box center [569, 220] width 629 height 34
click at [815, 61] on button "Run manually" at bounding box center [830, 62] width 76 height 20
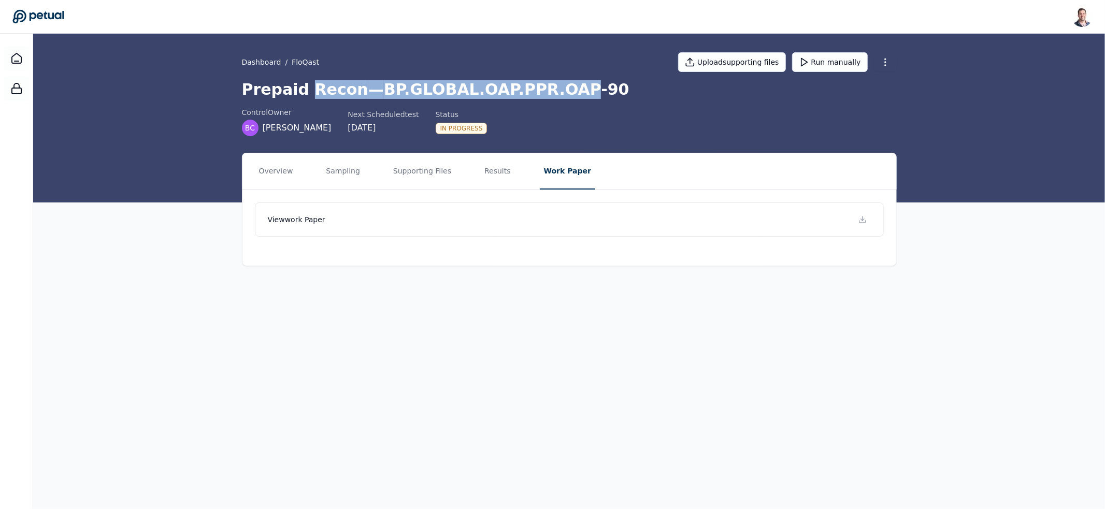
drag, startPoint x: 301, startPoint y: 83, endPoint x: 551, endPoint y: 90, distance: 249.8
click at [551, 90] on h1 "Prepaid Recon — BP.GLOBAL.OAP.PPR.OAP-90" at bounding box center [569, 89] width 655 height 19
drag, startPoint x: 551, startPoint y: 90, endPoint x: 318, endPoint y: 95, distance: 233.2
click at [318, 95] on h1 "Prepaid Recon — BP.GLOBAL.OAP.PPR.OAP-90" at bounding box center [569, 89] width 655 height 19
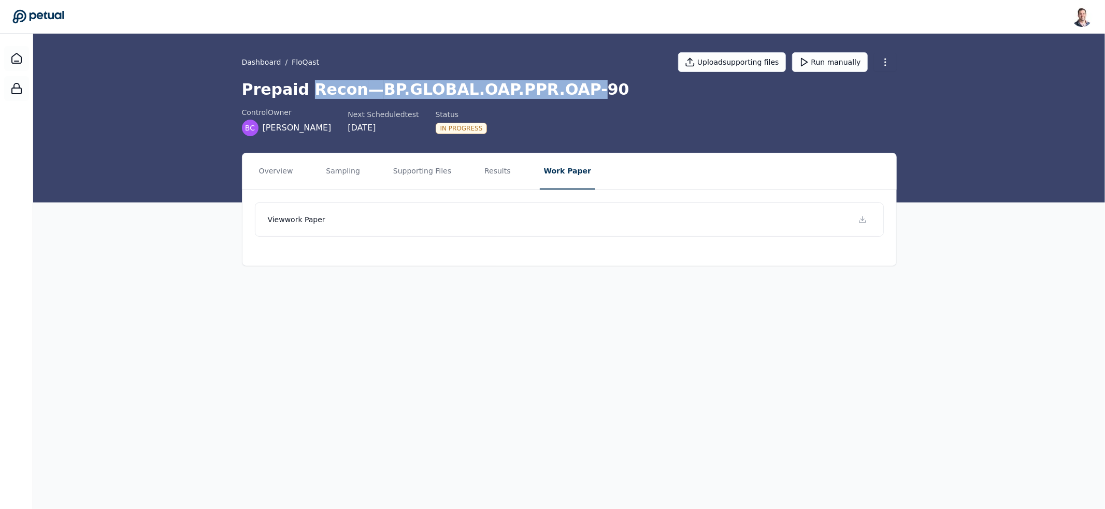
click at [318, 95] on h1 "Prepaid Recon — BP.GLOBAL.OAP.PPR.OAP-90" at bounding box center [569, 89] width 655 height 19
drag, startPoint x: 318, startPoint y: 95, endPoint x: 547, endPoint y: 92, distance: 229.0
click at [547, 92] on h1 "Prepaid Recon — BP.GLOBAL.OAP.PPR.OAP-90" at bounding box center [569, 89] width 655 height 19
drag, startPoint x: 547, startPoint y: 92, endPoint x: 330, endPoint y: 82, distance: 216.8
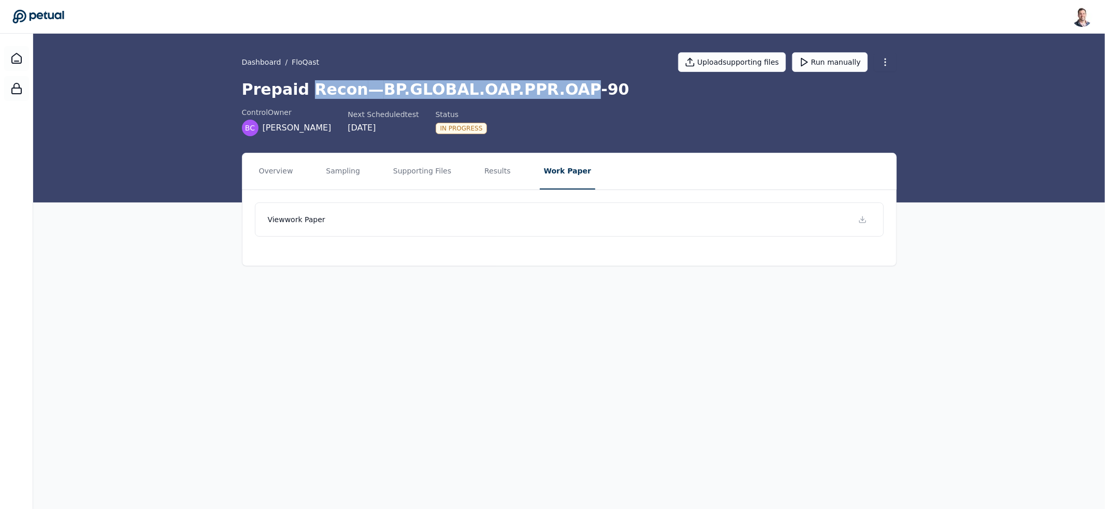
click at [330, 82] on h1 "Prepaid Recon — BP.GLOBAL.OAP.PPR.OAP-90" at bounding box center [569, 89] width 655 height 19
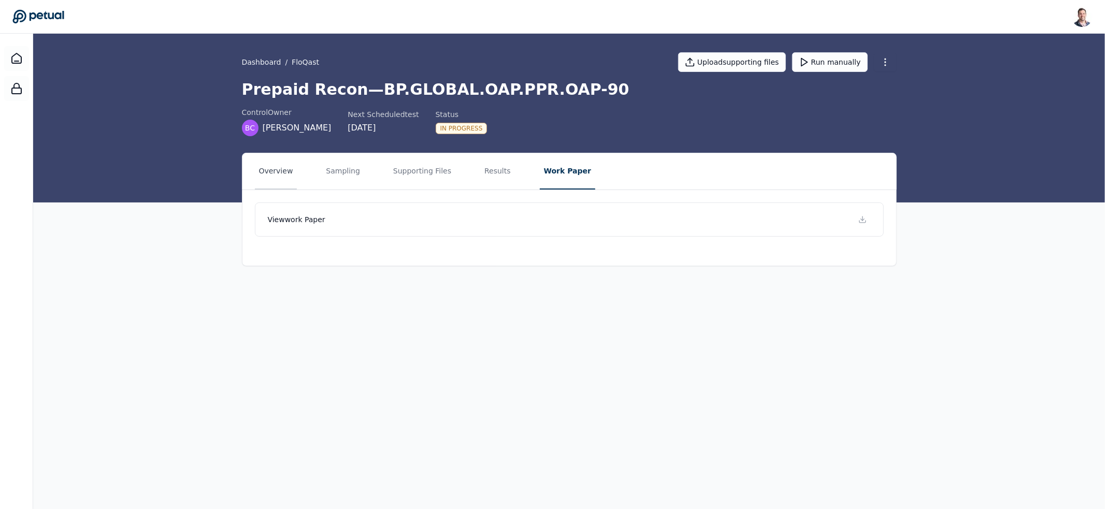
click at [283, 164] on button "Overview" at bounding box center [276, 171] width 42 height 36
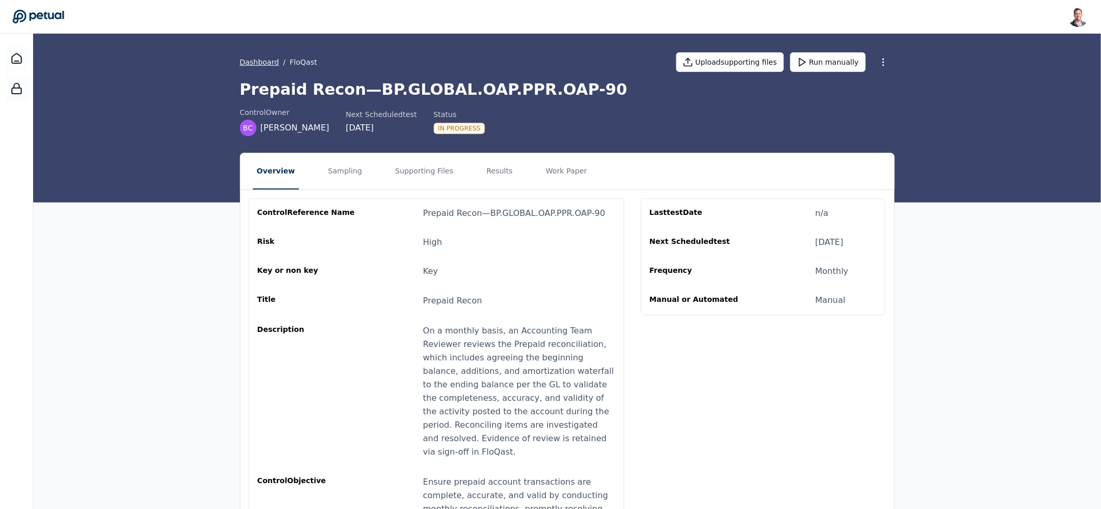
click at [250, 60] on link "Dashboard" at bounding box center [259, 62] width 39 height 10
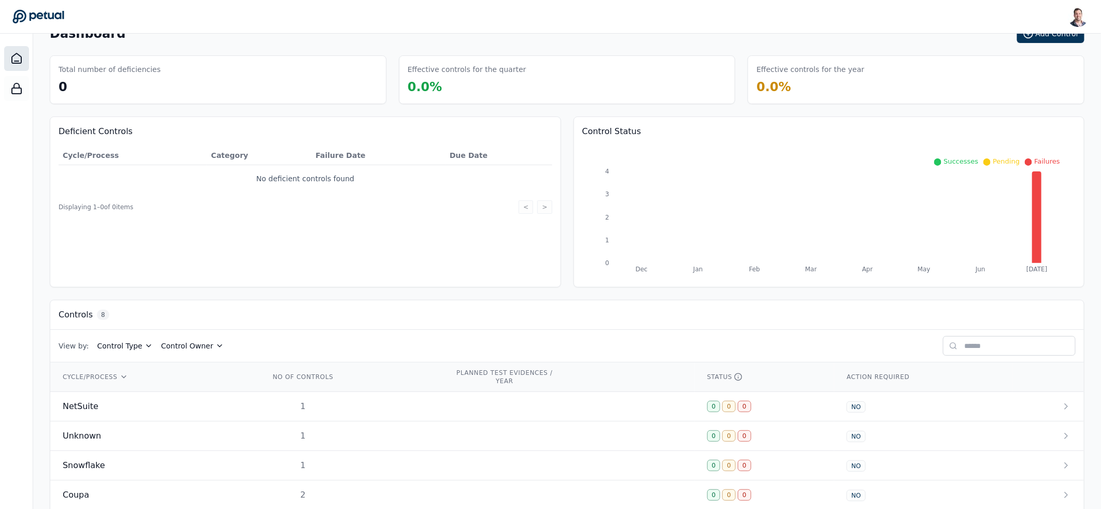
scroll to position [165, 0]
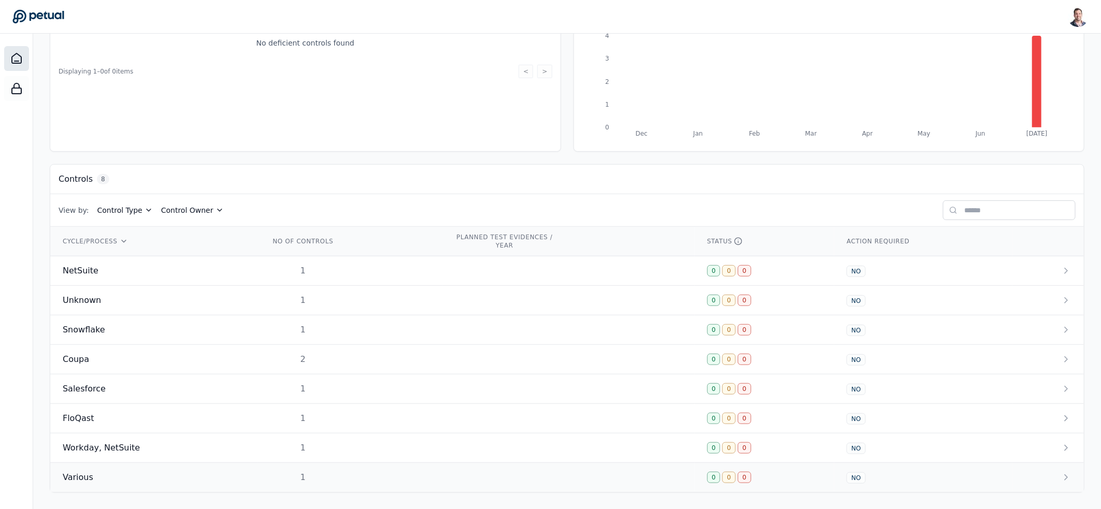
click at [156, 472] on div "Various" at bounding box center [154, 477] width 182 height 12
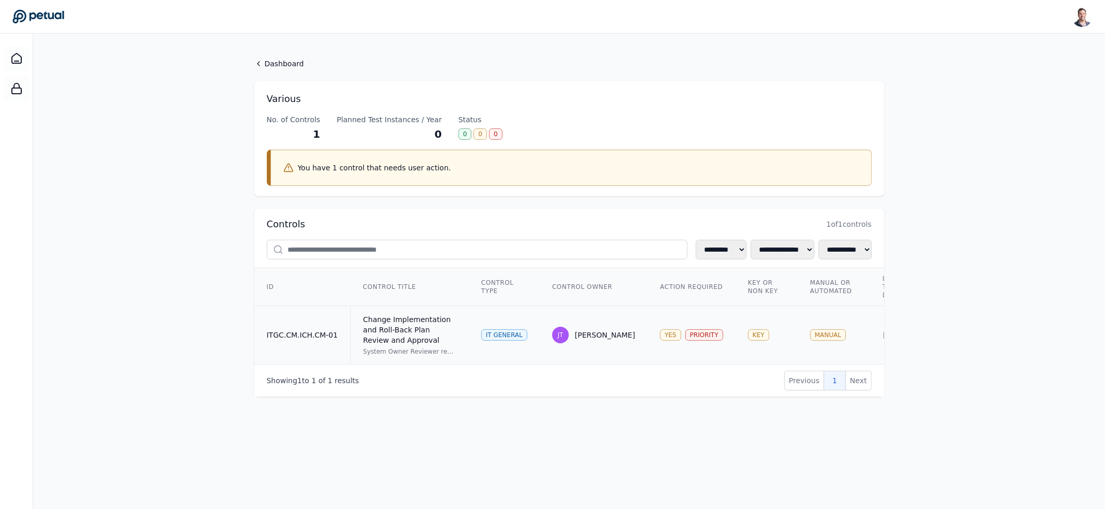
click at [470, 321] on td "IT General" at bounding box center [504, 335] width 71 height 59
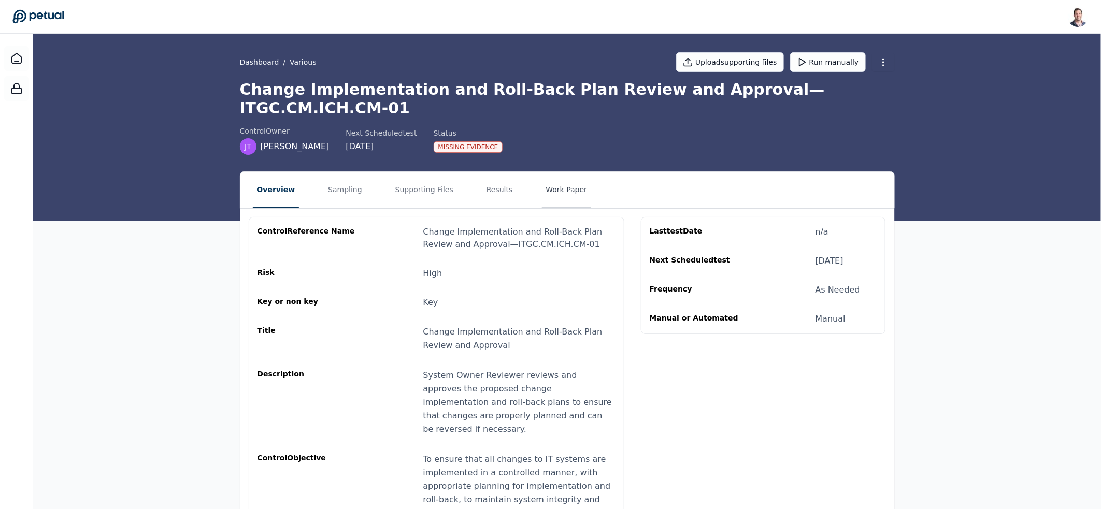
click at [543, 172] on button "Work Paper" at bounding box center [567, 190] width 50 height 36
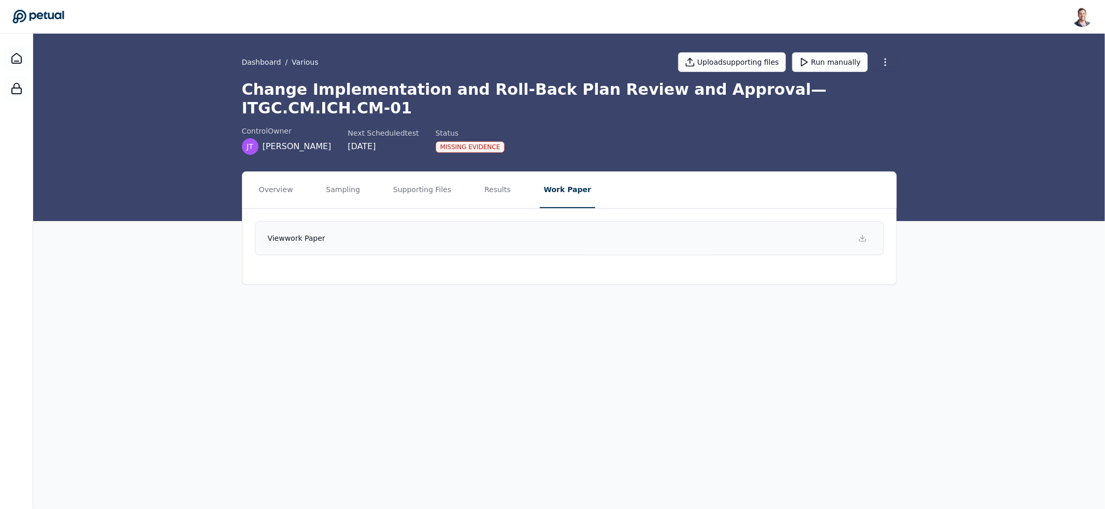
click at [487, 222] on link "View work paper" at bounding box center [569, 238] width 629 height 34
click at [915, 454] on main "Dashboard / Various Upload supporting files Run manually Change Implementation …" at bounding box center [569, 272] width 1072 height 476
click at [329, 93] on h1 "Change Implementation and Roll-Back Plan Review and Approval — ITGC.CM.ICH.CM-01" at bounding box center [569, 98] width 655 height 37
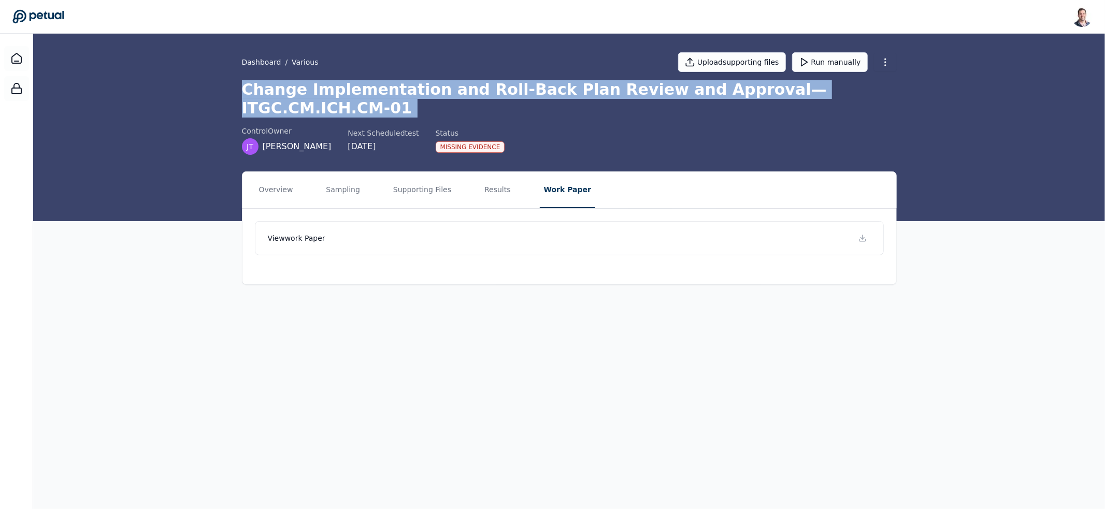
click at [329, 93] on h1 "Change Implementation and Roll-Back Plan Review and Approval — ITGC.CM.ICH.CM-01" at bounding box center [569, 98] width 655 height 37
click at [40, 17] on icon at bounding box center [38, 16] width 52 height 15
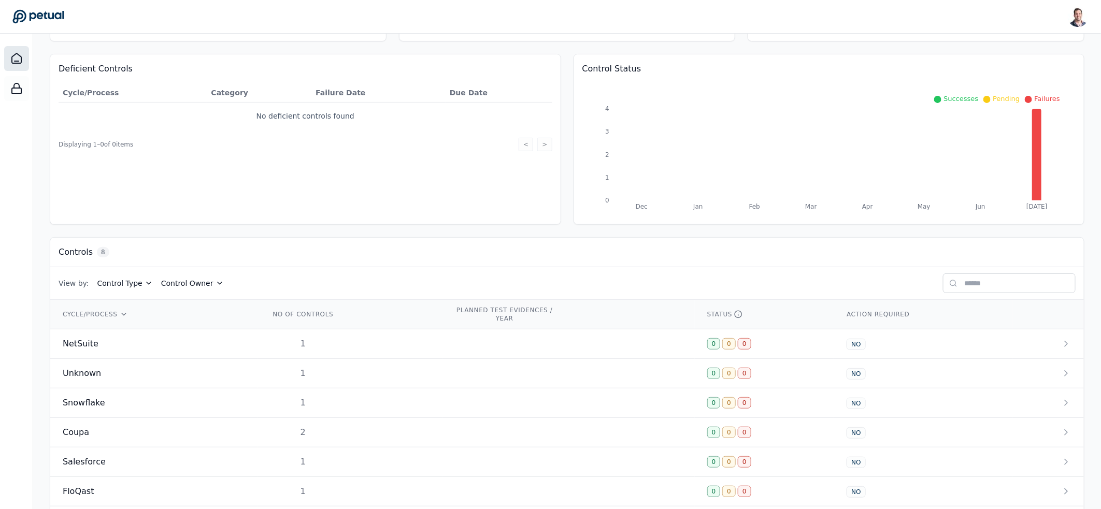
scroll to position [165, 0]
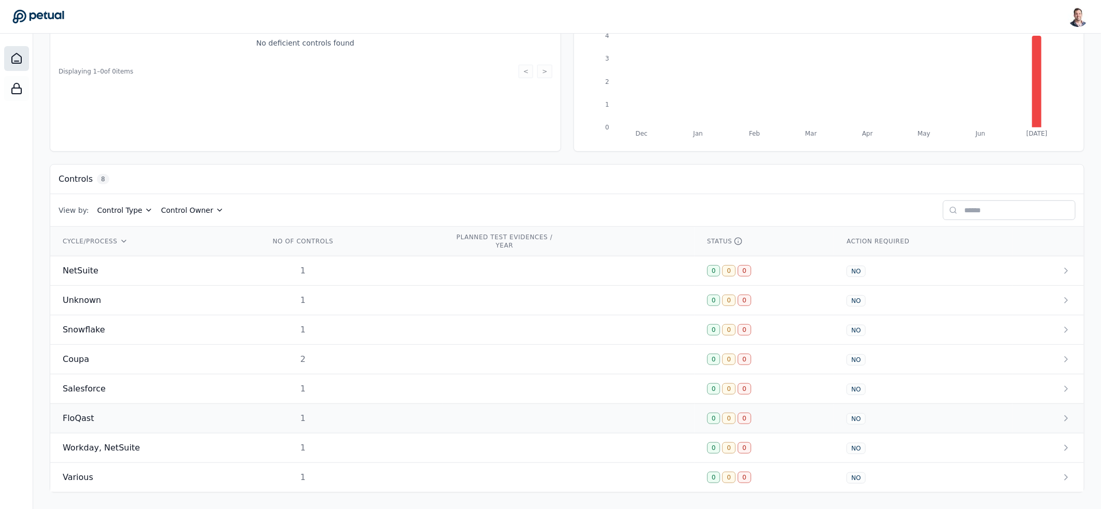
click at [175, 416] on div "FloQast" at bounding box center [154, 418] width 182 height 12
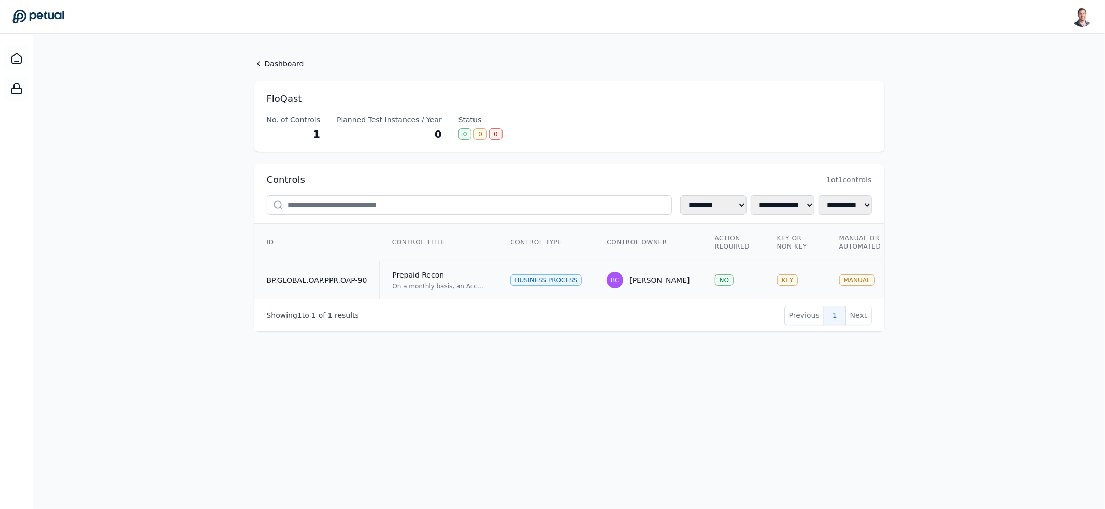
click at [463, 275] on div "Prepaid Recon" at bounding box center [438, 275] width 93 height 10
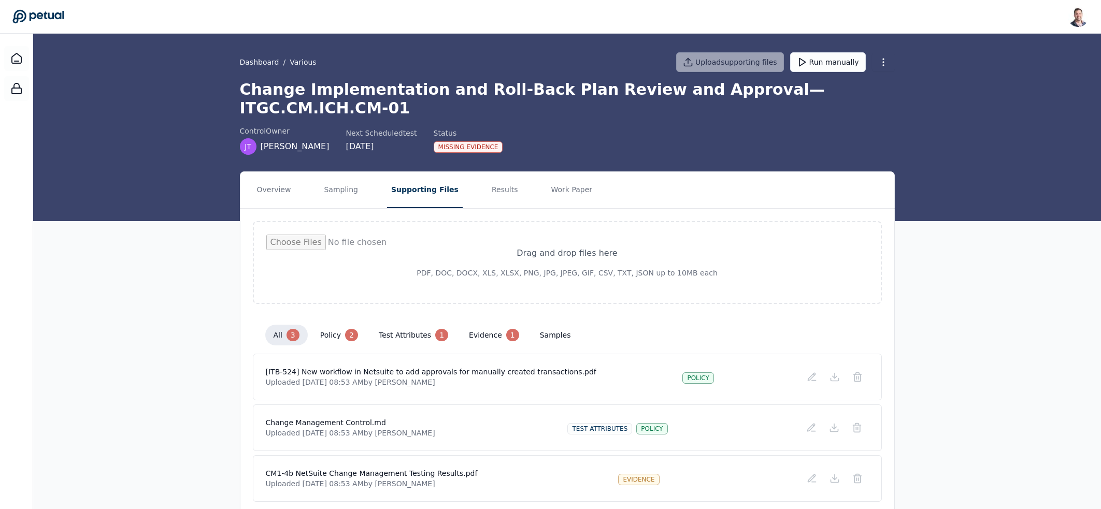
scroll to position [17, 0]
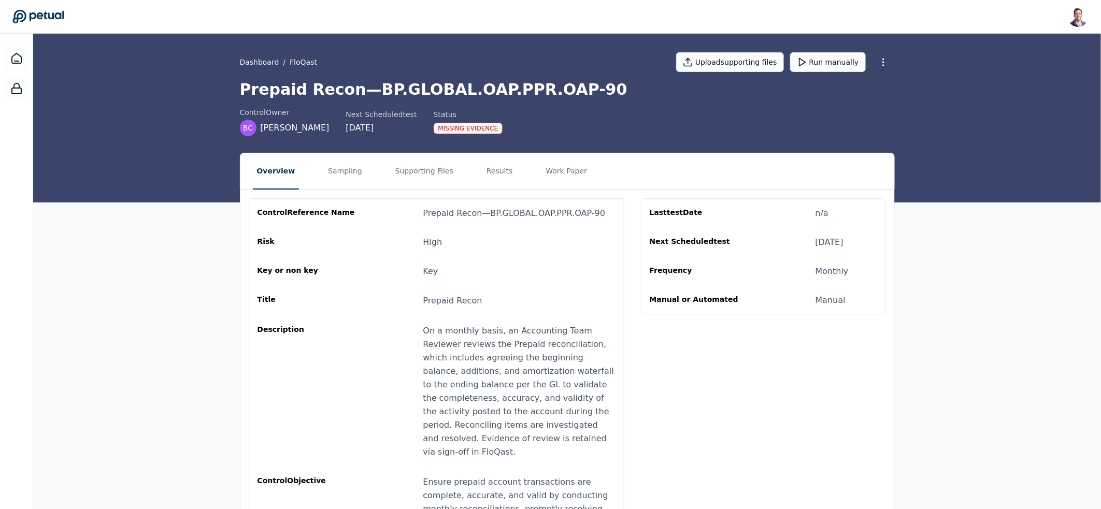
click at [42, 11] on icon at bounding box center [38, 16] width 52 height 15
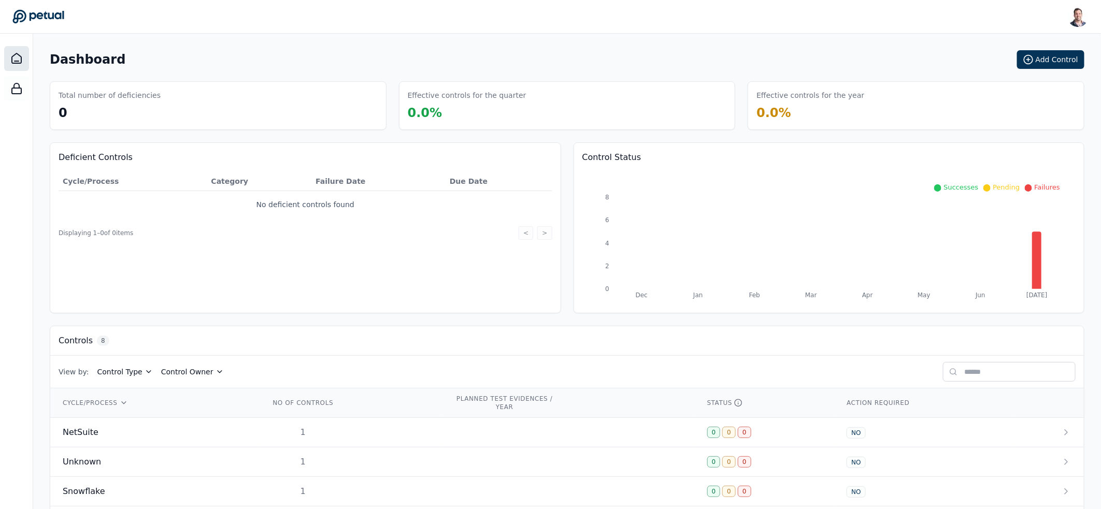
scroll to position [165, 0]
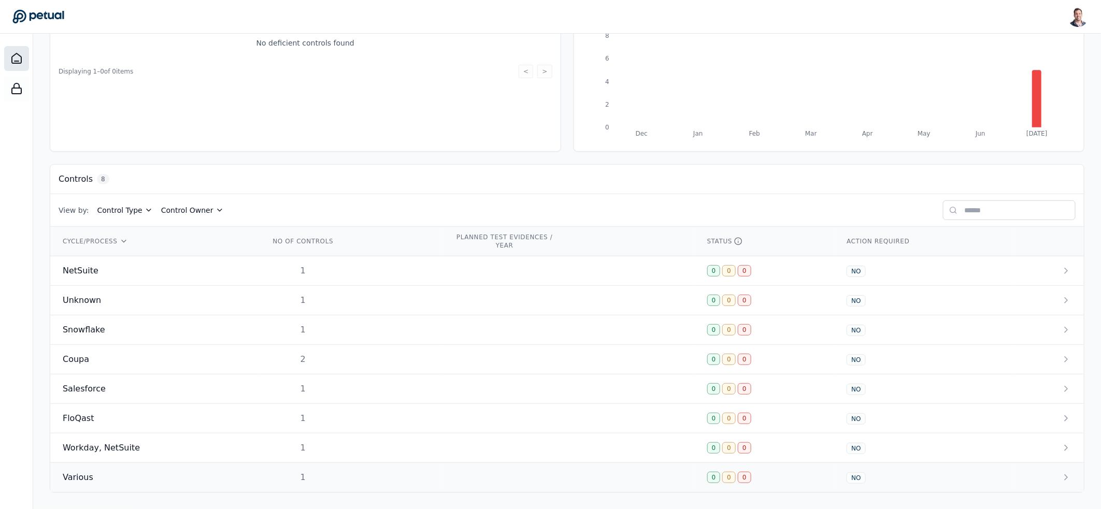
click at [227, 476] on div "Various" at bounding box center [154, 477] width 182 height 12
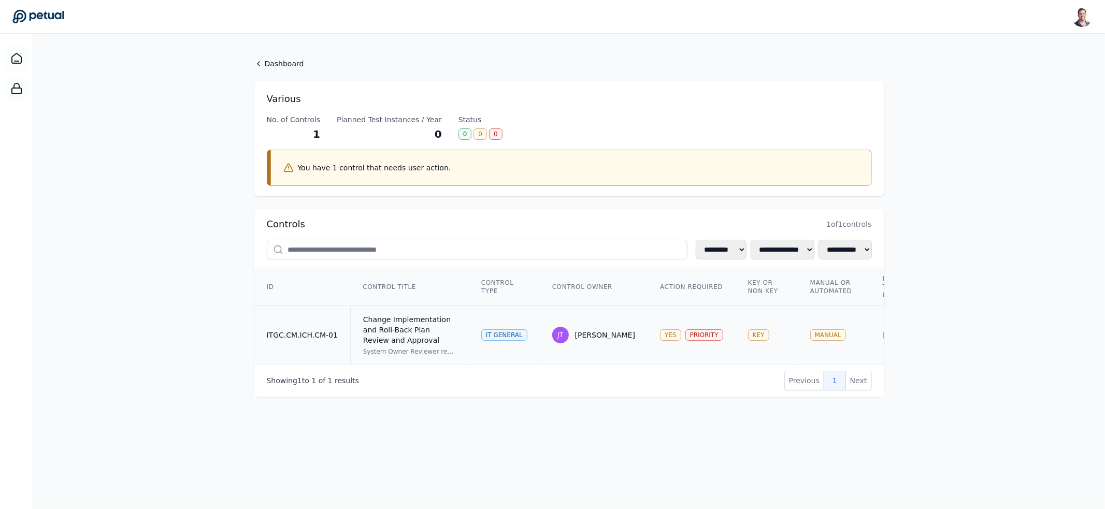
click at [440, 333] on div "Change Implementation and Roll-Back Plan Review and Approval" at bounding box center [409, 329] width 93 height 31
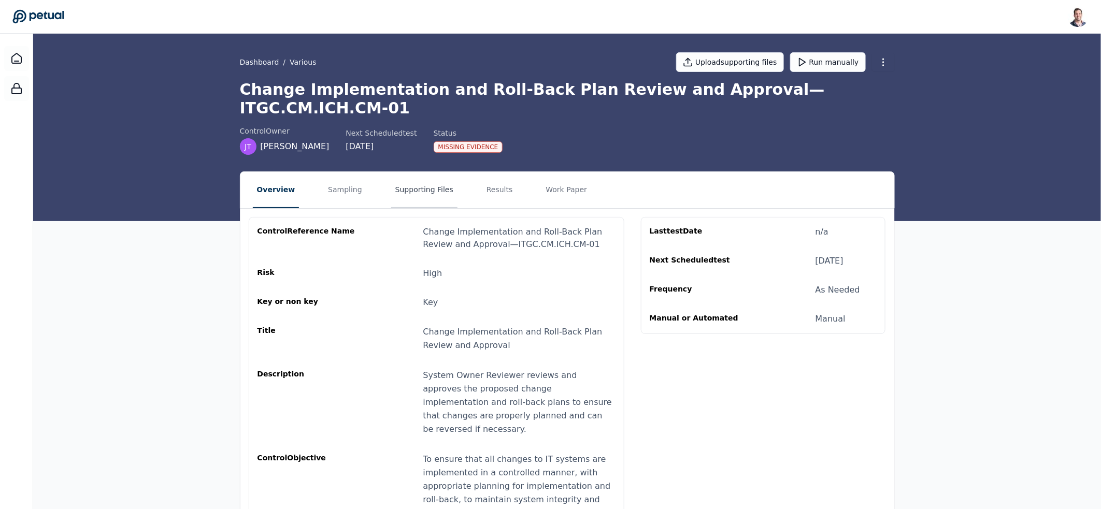
click at [406, 172] on button "Supporting Files" at bounding box center [424, 190] width 66 height 36
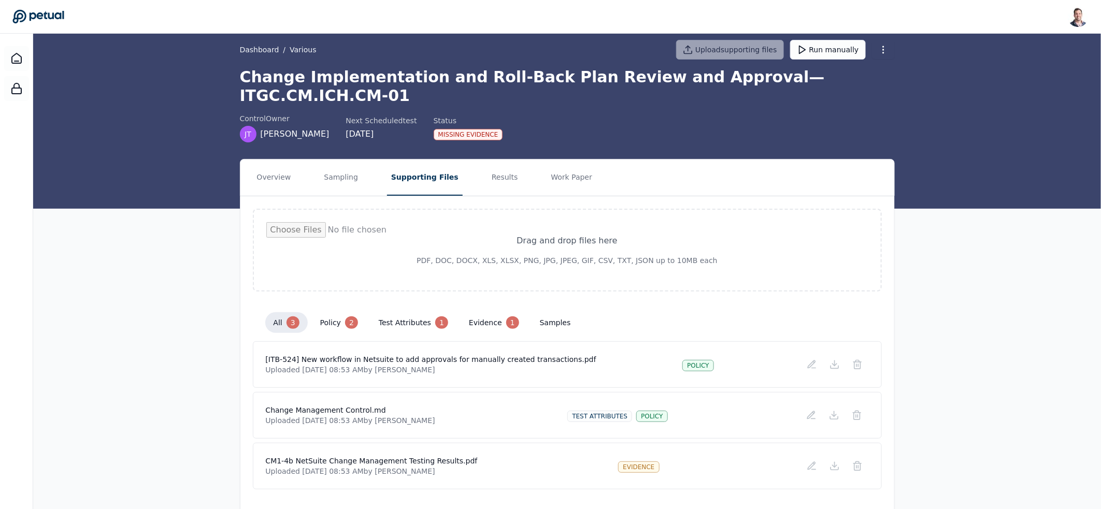
scroll to position [19, 0]
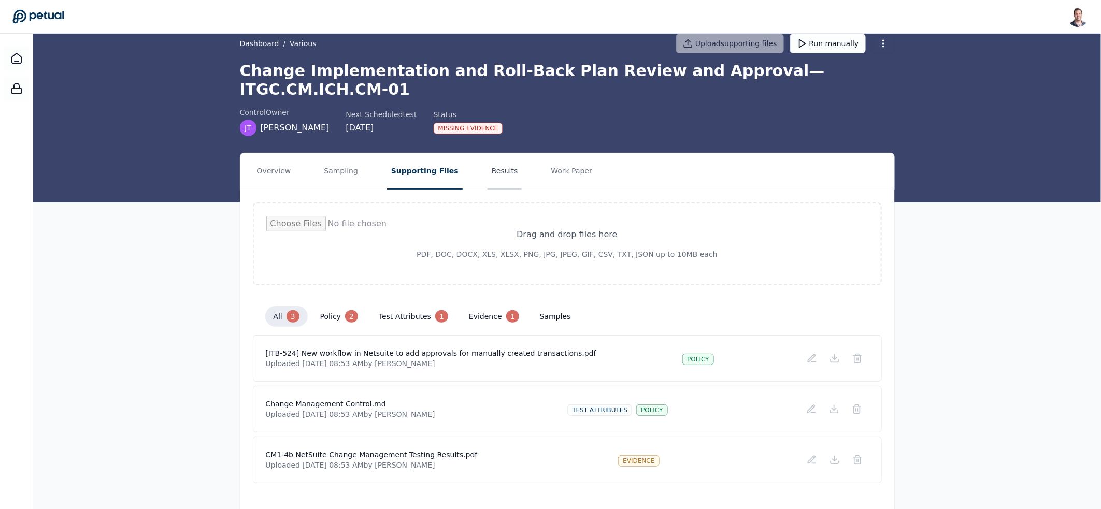
click at [488, 153] on button "Results" at bounding box center [505, 171] width 35 height 36
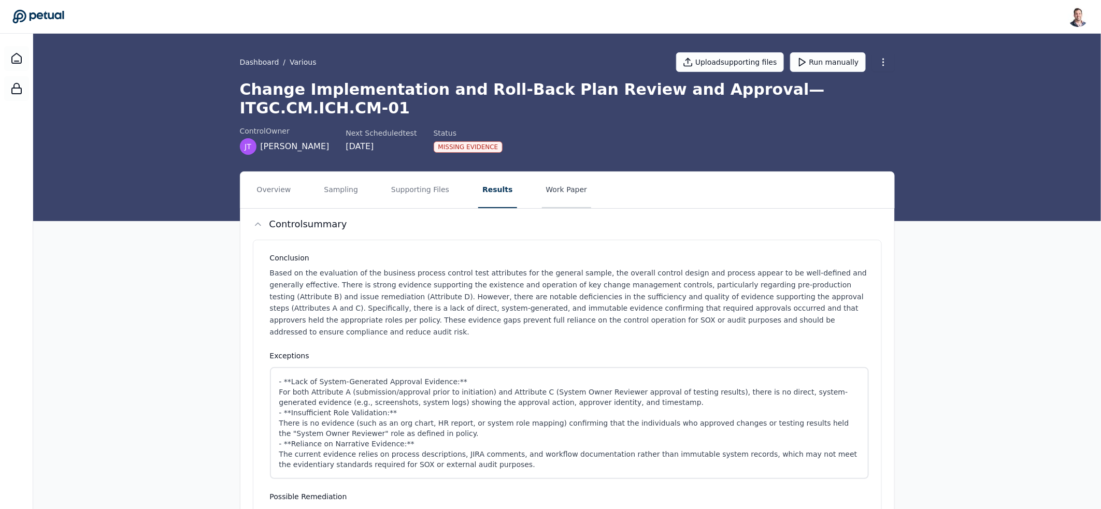
click at [549, 172] on button "Work Paper" at bounding box center [567, 190] width 50 height 36
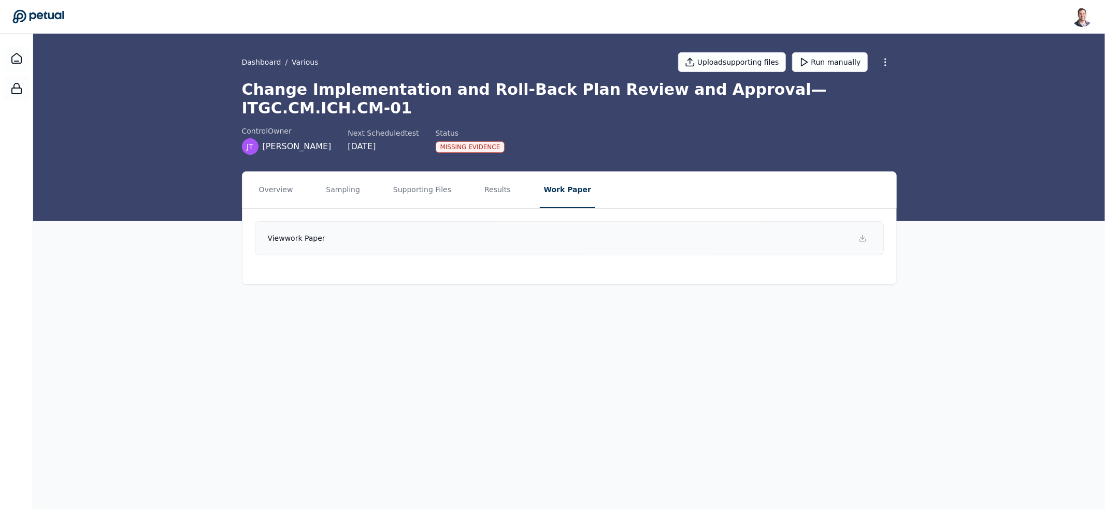
click at [526, 227] on link "View work paper" at bounding box center [569, 238] width 629 height 34
click at [424, 175] on button "Supporting Files" at bounding box center [422, 190] width 66 height 36
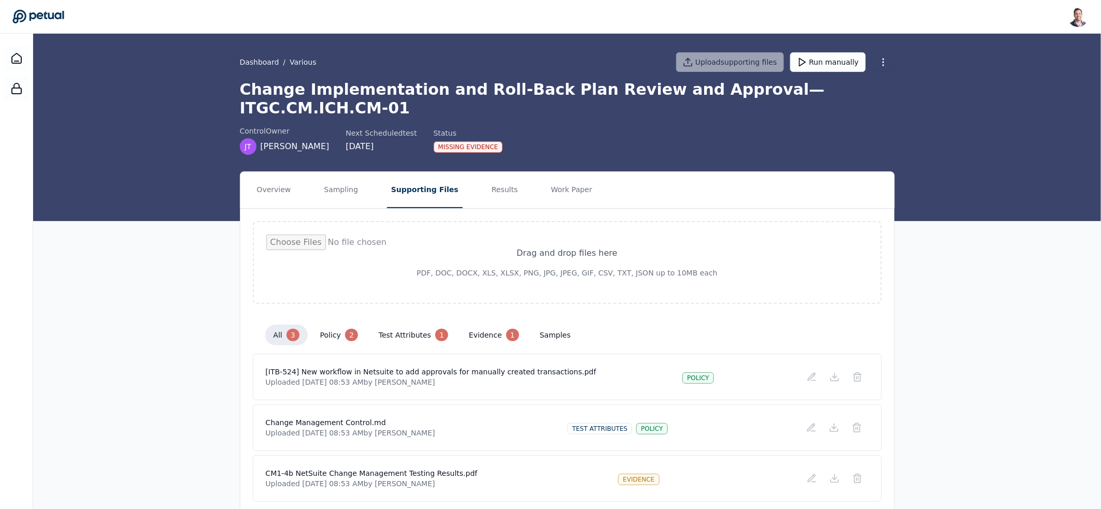
scroll to position [19, 0]
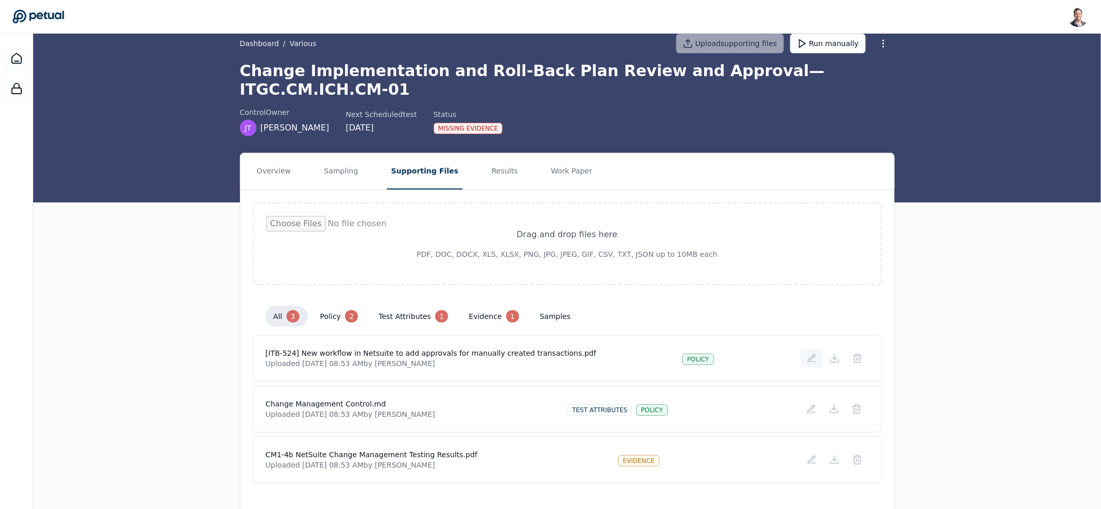
click at [811, 355] on icon at bounding box center [811, 358] width 7 height 7
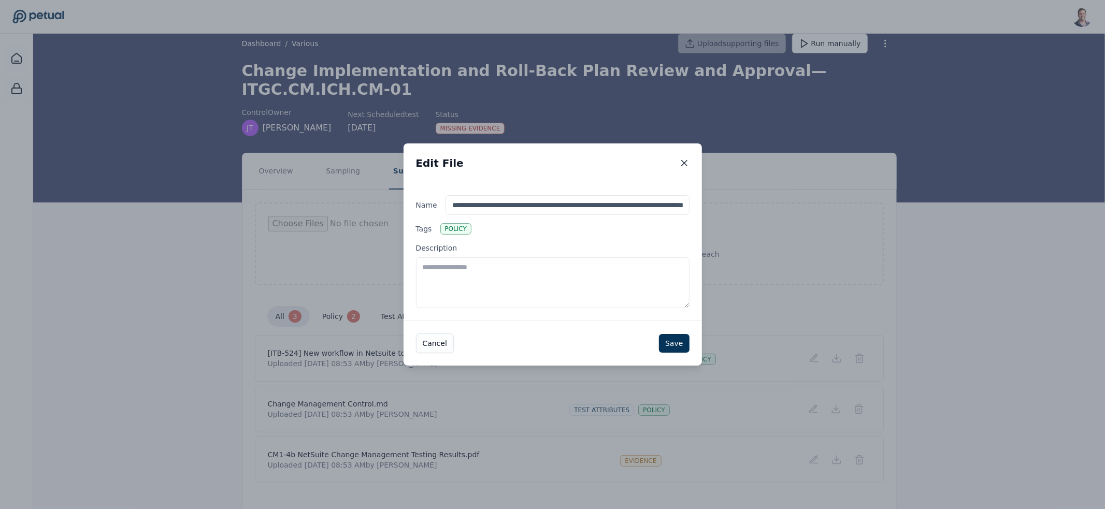
click at [685, 164] on icon at bounding box center [684, 163] width 10 height 10
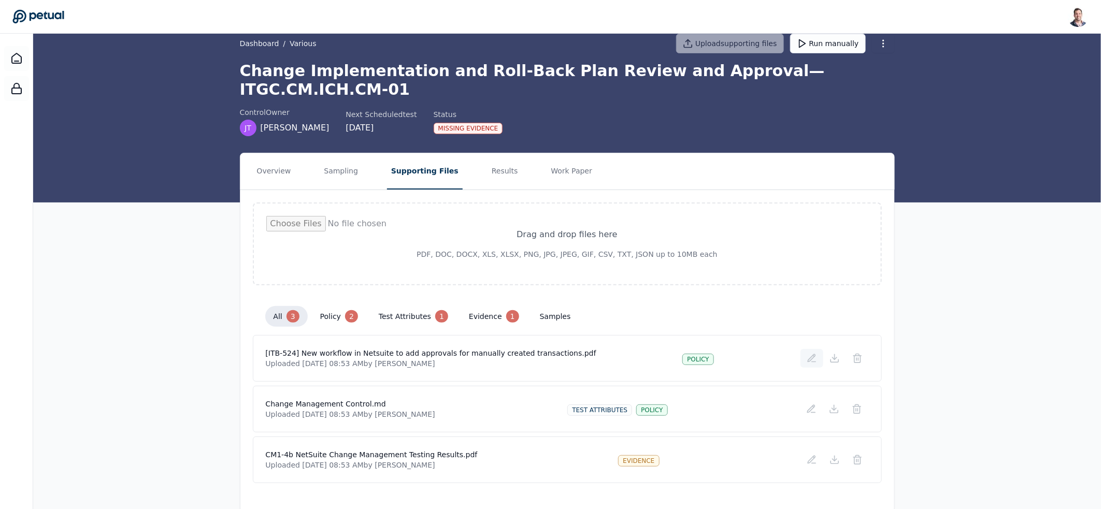
click at [813, 355] on icon at bounding box center [811, 358] width 7 height 7
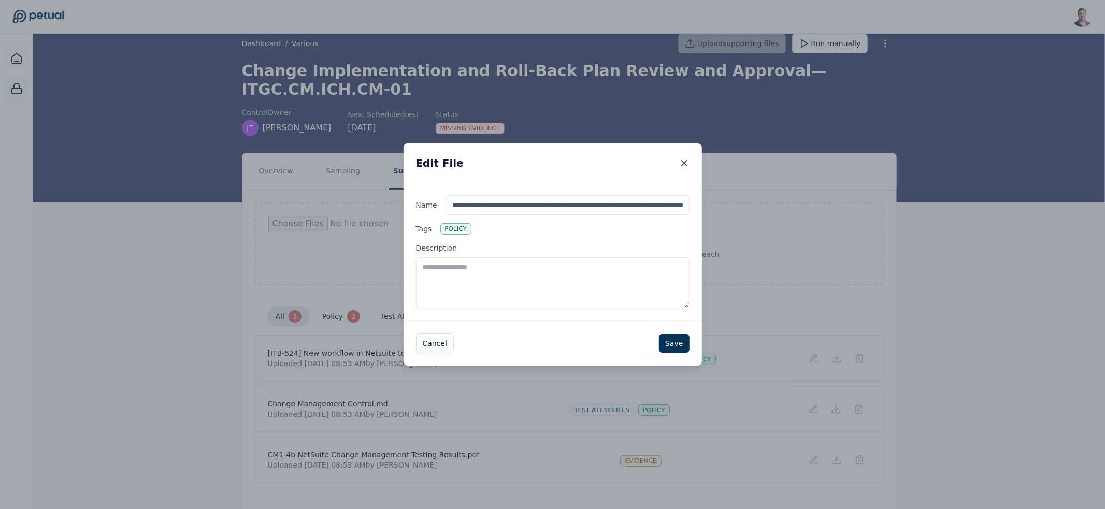
click at [683, 159] on icon at bounding box center [684, 163] width 10 height 10
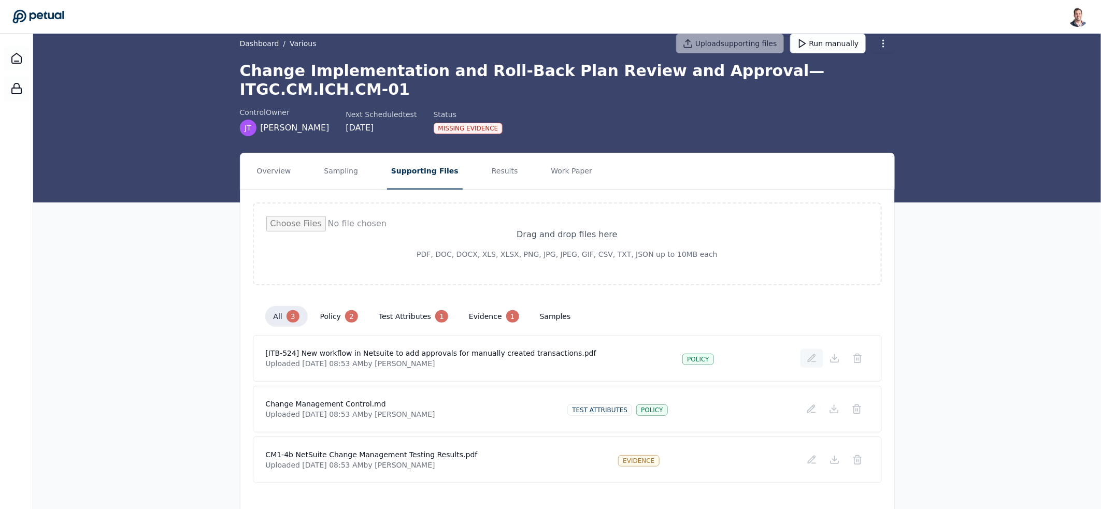
click at [803, 349] on button at bounding box center [811, 358] width 23 height 19
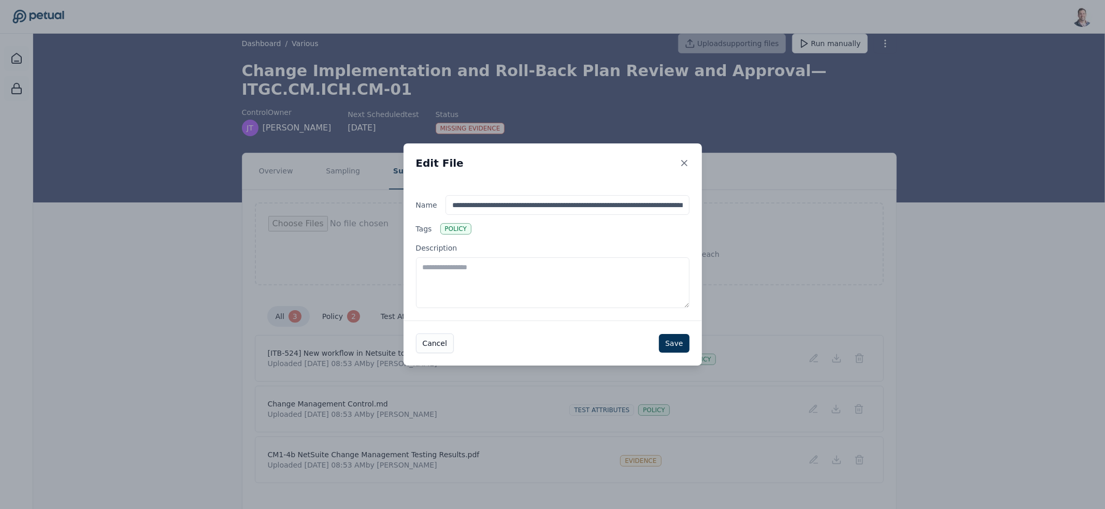
click at [686, 159] on icon at bounding box center [684, 163] width 10 height 10
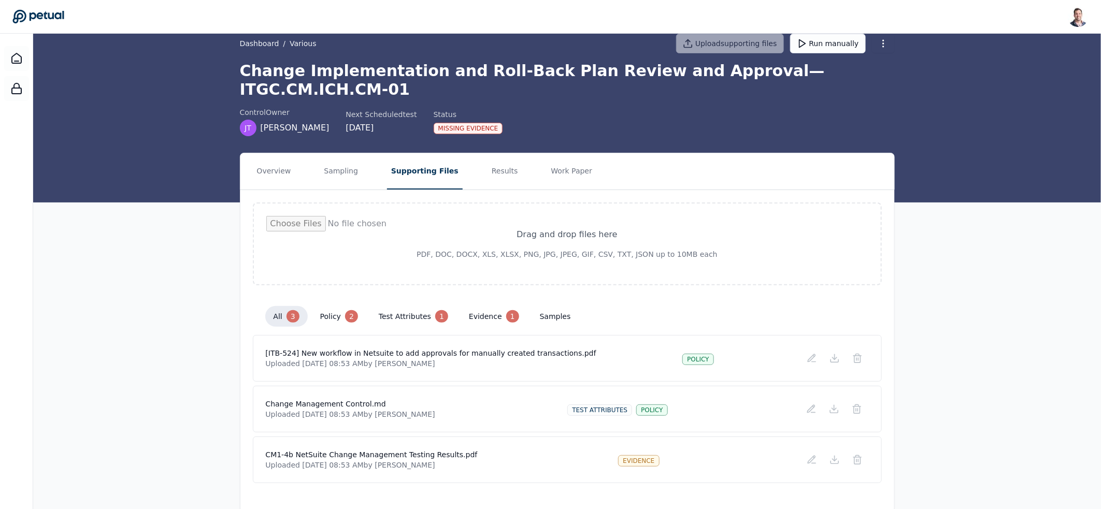
click at [332, 306] on button "policy 2" at bounding box center [339, 316] width 54 height 21
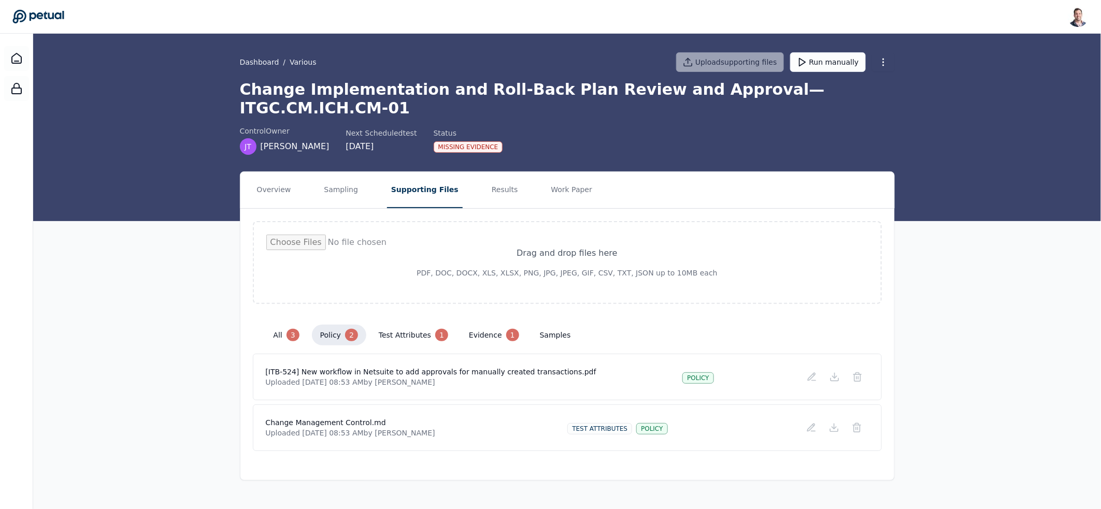
scroll to position [0, 0]
click at [37, 18] on icon at bounding box center [38, 16] width 52 height 15
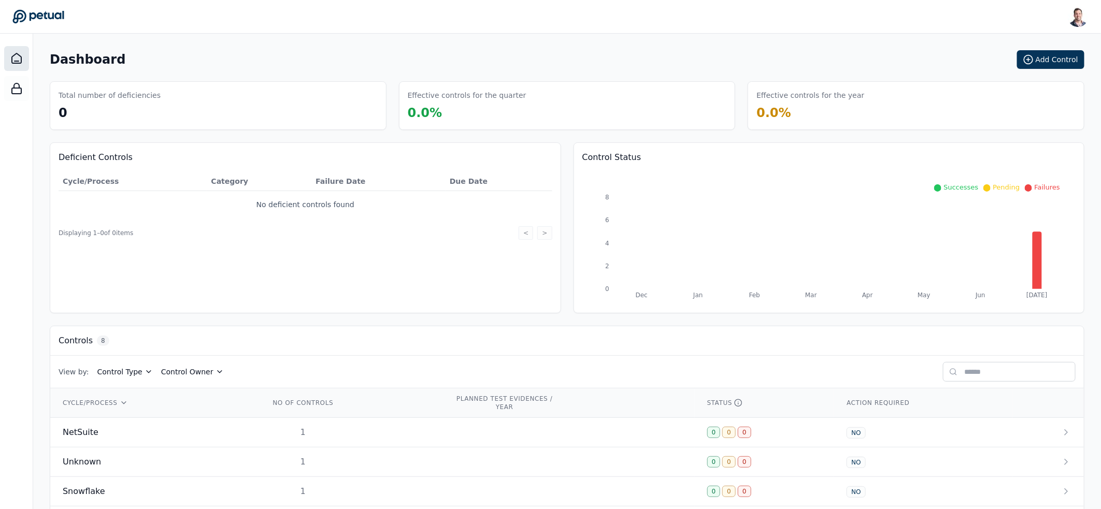
scroll to position [2, 0]
click at [203, 430] on div "NetSuite" at bounding box center [154, 430] width 182 height 12
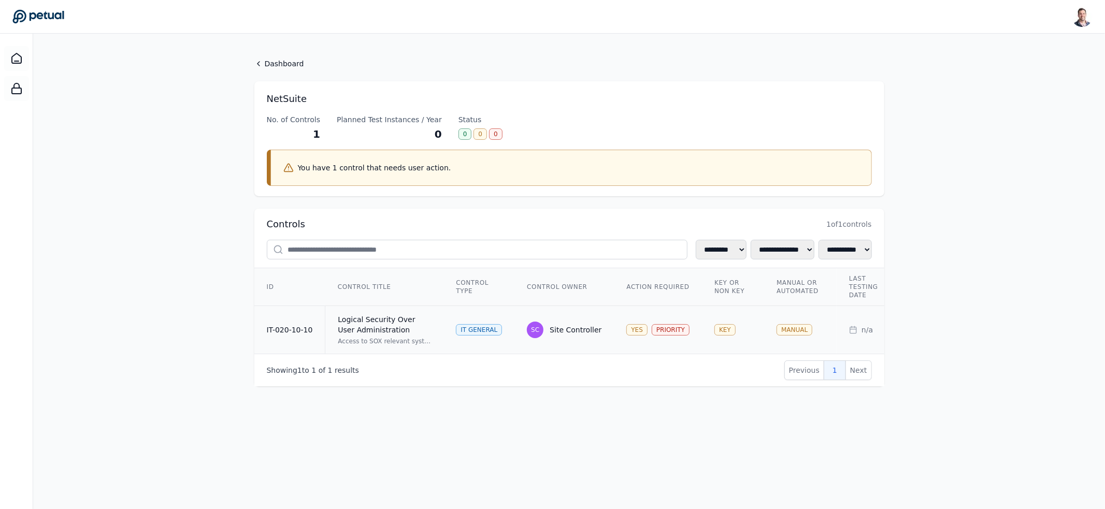
click at [419, 325] on div "Logical Security Over User Administration" at bounding box center [384, 324] width 93 height 21
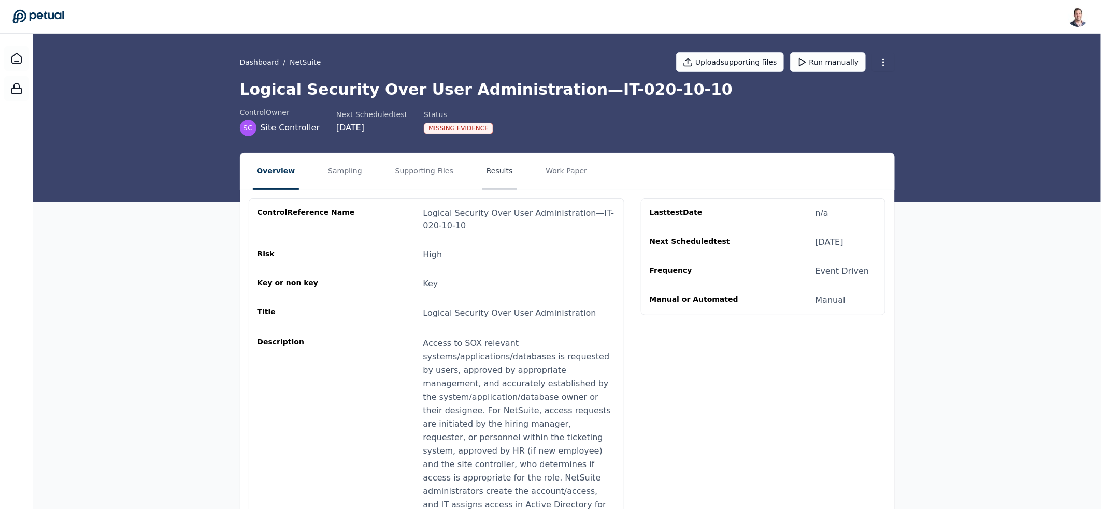
click at [491, 172] on button "Results" at bounding box center [499, 171] width 35 height 36
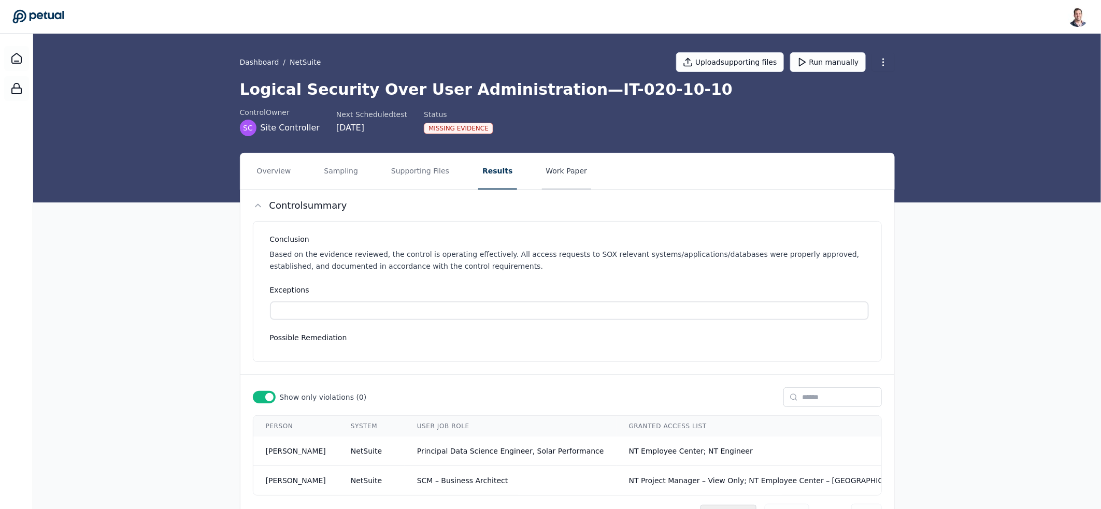
click at [552, 168] on button "Work Paper" at bounding box center [567, 171] width 50 height 36
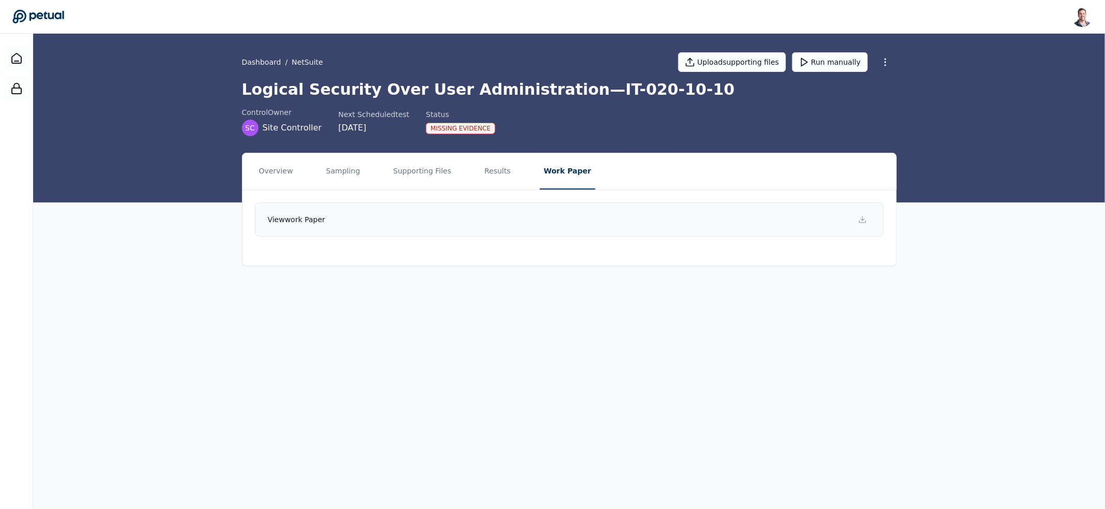
click at [560, 220] on link "View work paper" at bounding box center [569, 220] width 629 height 34
click at [53, 13] on icon at bounding box center [37, 16] width 51 height 13
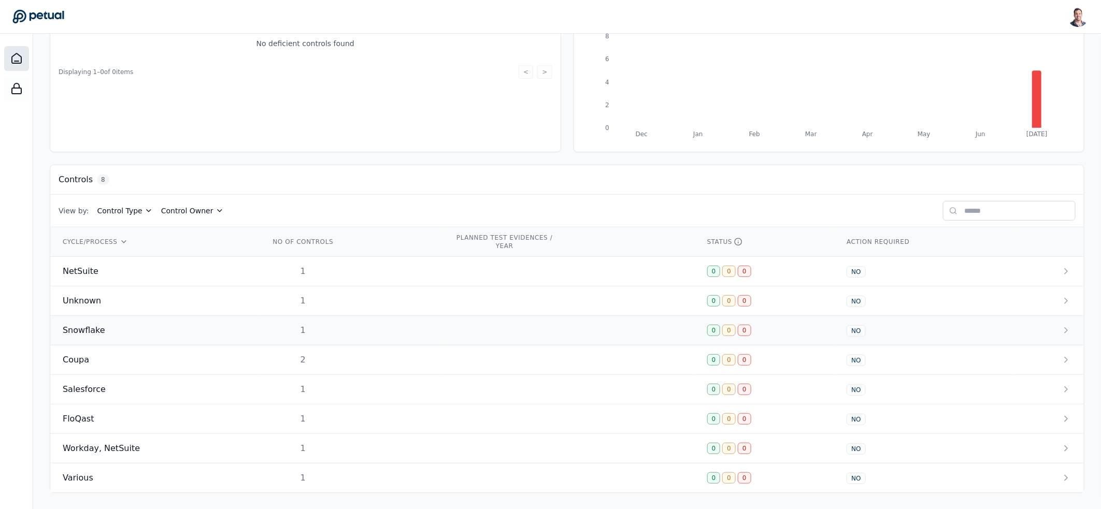
scroll to position [165, 0]
click at [153, 423] on div "FloQast" at bounding box center [154, 418] width 182 height 12
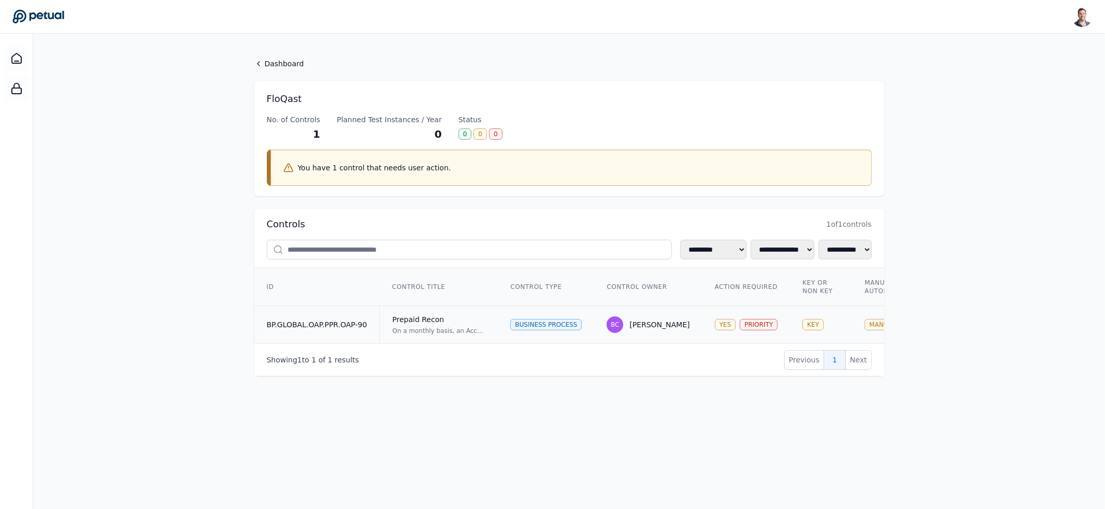
click at [457, 316] on div "Prepaid Recon" at bounding box center [438, 319] width 93 height 10
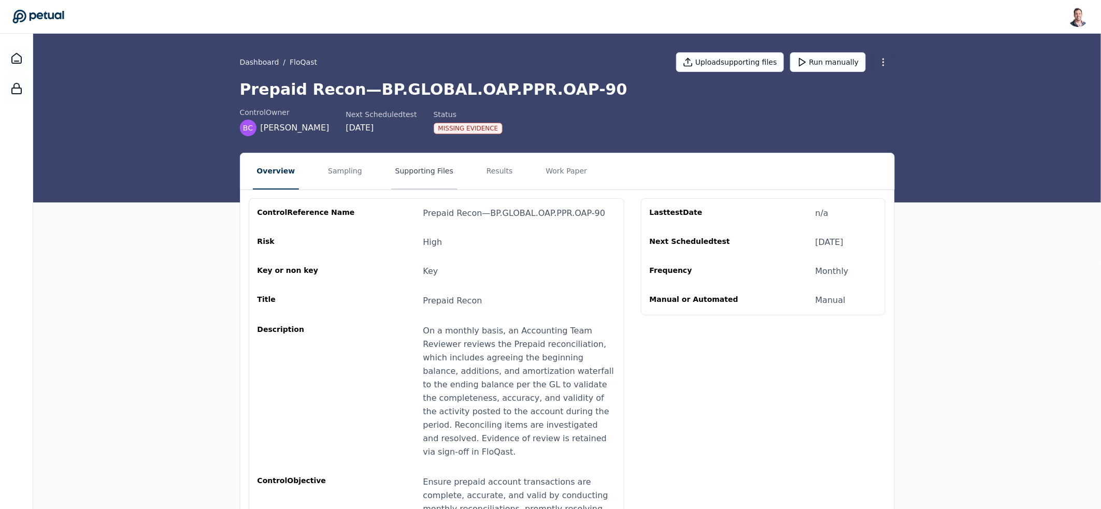
click at [417, 173] on button "Supporting Files" at bounding box center [424, 171] width 66 height 36
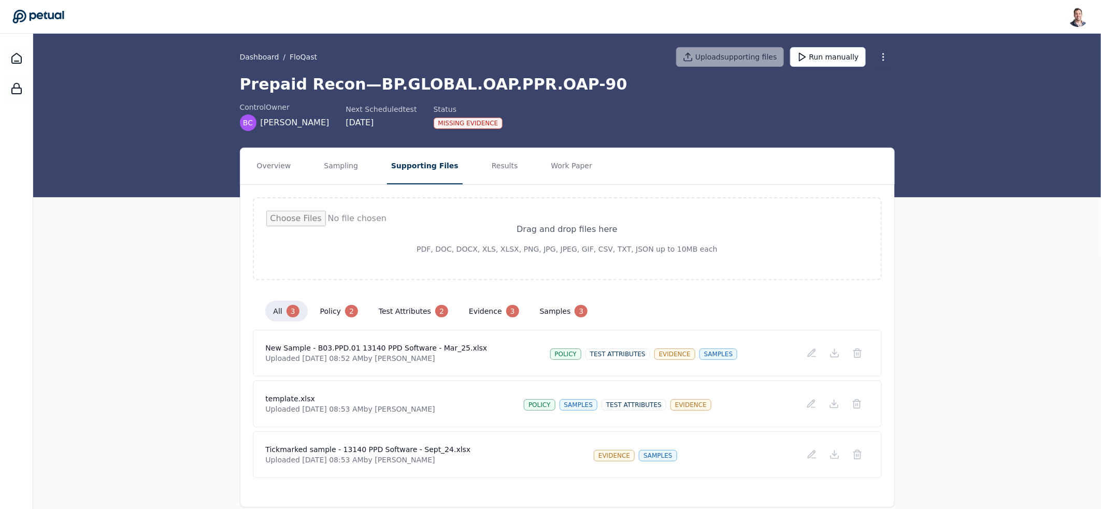
scroll to position [19, 0]
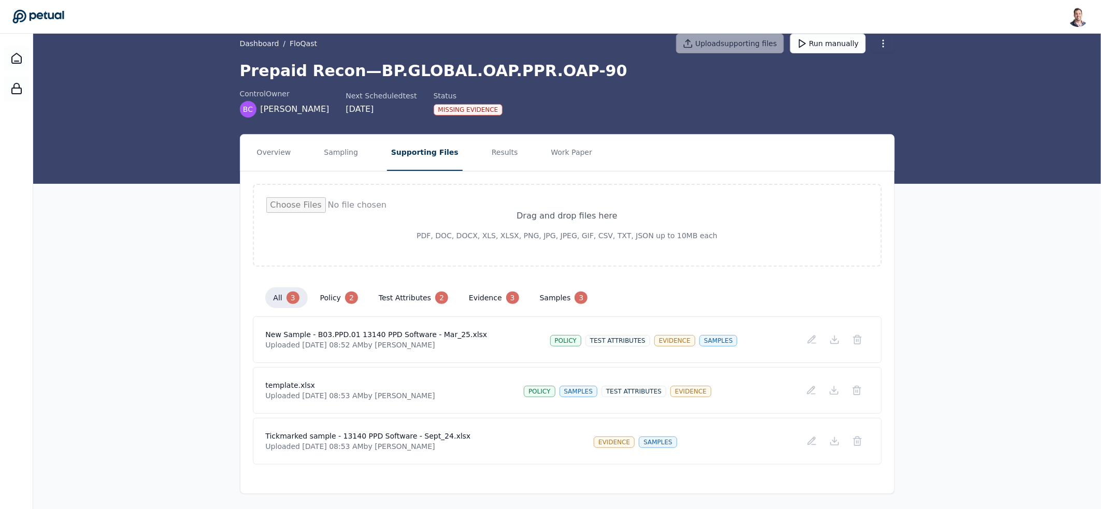
click at [907, 354] on div "Overview Sampling Supporting Files Results Work Paper Drag and drop files here …" at bounding box center [567, 314] width 1068 height 360
click at [837, 391] on icon at bounding box center [834, 390] width 10 height 10
click at [547, 150] on button "Work Paper" at bounding box center [572, 153] width 50 height 36
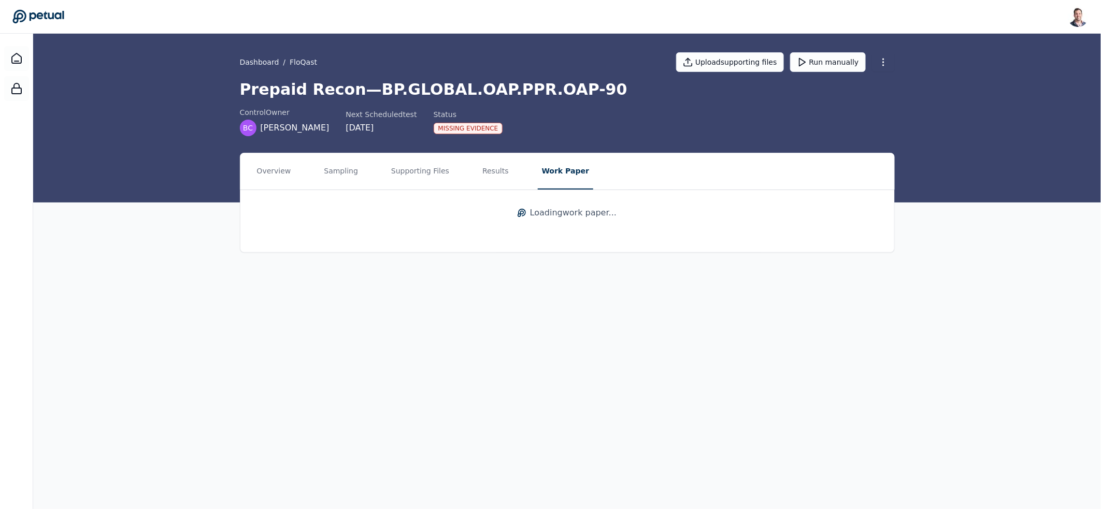
scroll to position [0, 0]
click at [384, 219] on link "View work paper" at bounding box center [569, 220] width 629 height 34
click at [495, 172] on button "Results" at bounding box center [497, 171] width 35 height 36
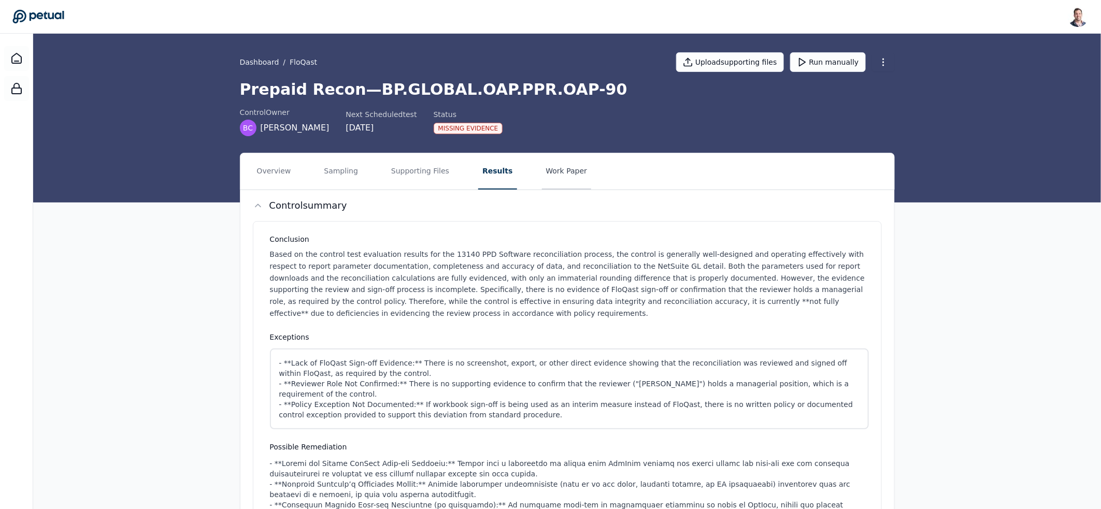
click at [560, 180] on button "Work Paper" at bounding box center [567, 171] width 50 height 36
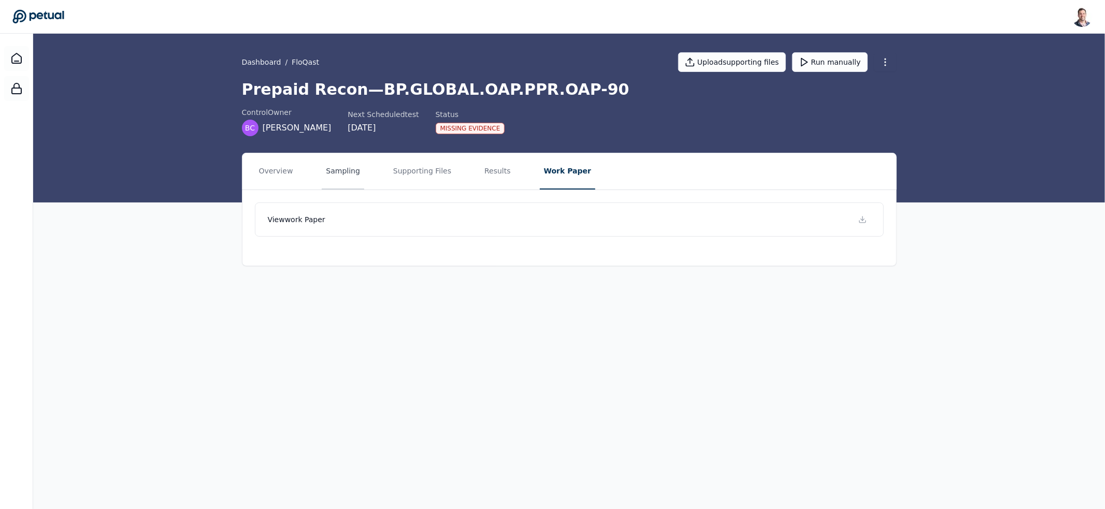
click at [331, 163] on button "Sampling" at bounding box center [343, 171] width 42 height 36
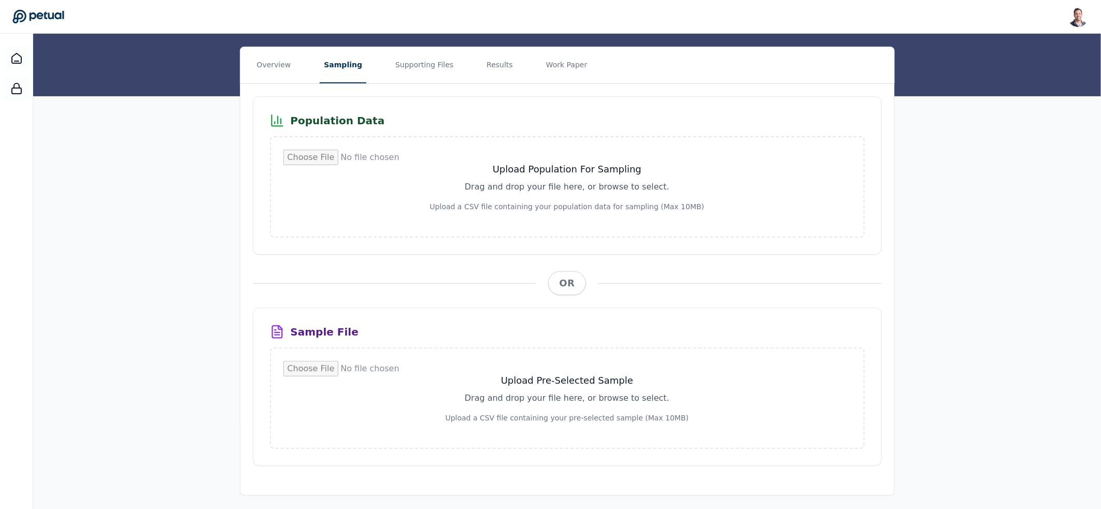
scroll to position [107, 0]
click at [297, 118] on h3 "Population Data" at bounding box center [338, 120] width 94 height 15
click at [316, 119] on h3 "Population Data" at bounding box center [338, 120] width 94 height 15
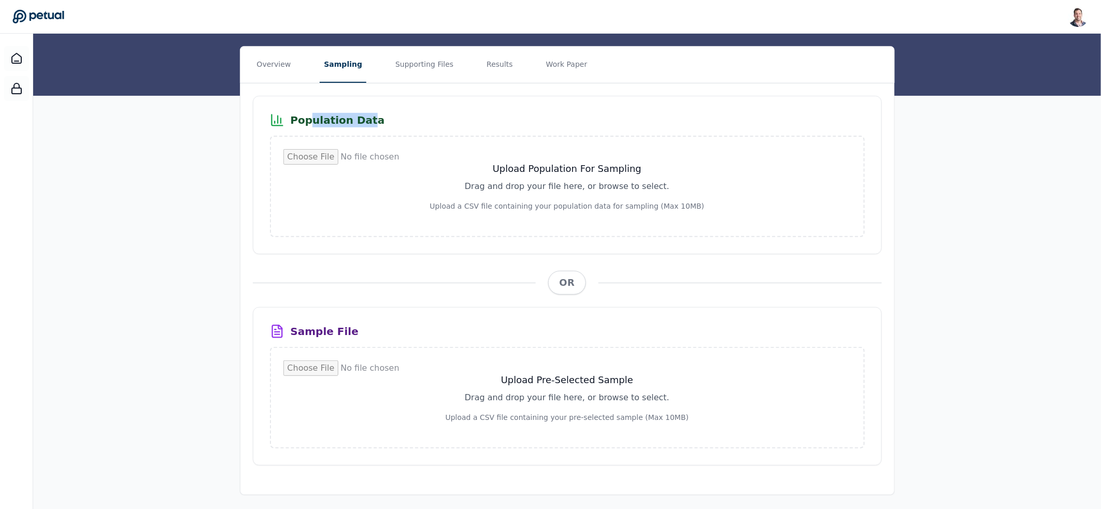
drag, startPoint x: 363, startPoint y: 118, endPoint x: 307, endPoint y: 123, distance: 56.7
click at [307, 123] on h3 "Population Data" at bounding box center [338, 120] width 94 height 15
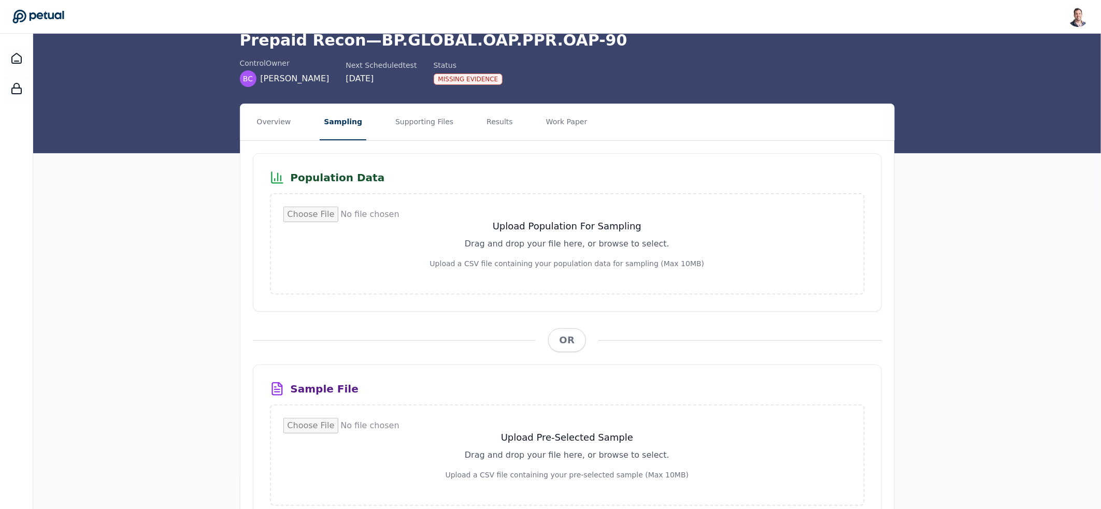
scroll to position [0, 0]
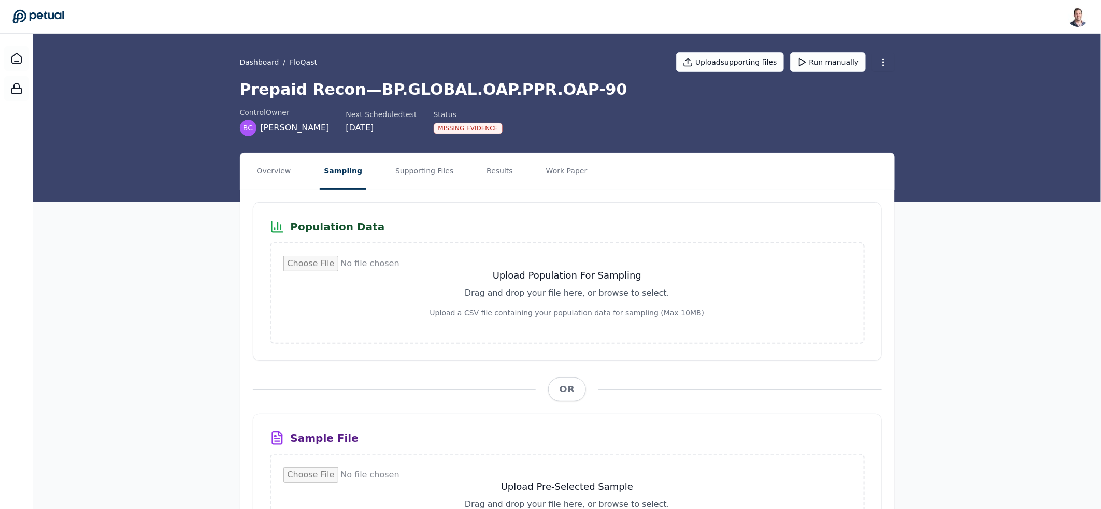
click at [260, 87] on h1 "Prepaid Recon — BP.GLOBAL.OAP.PPR.OAP-90" at bounding box center [567, 89] width 655 height 19
click at [393, 170] on button "Supporting Files" at bounding box center [424, 171] width 66 height 36
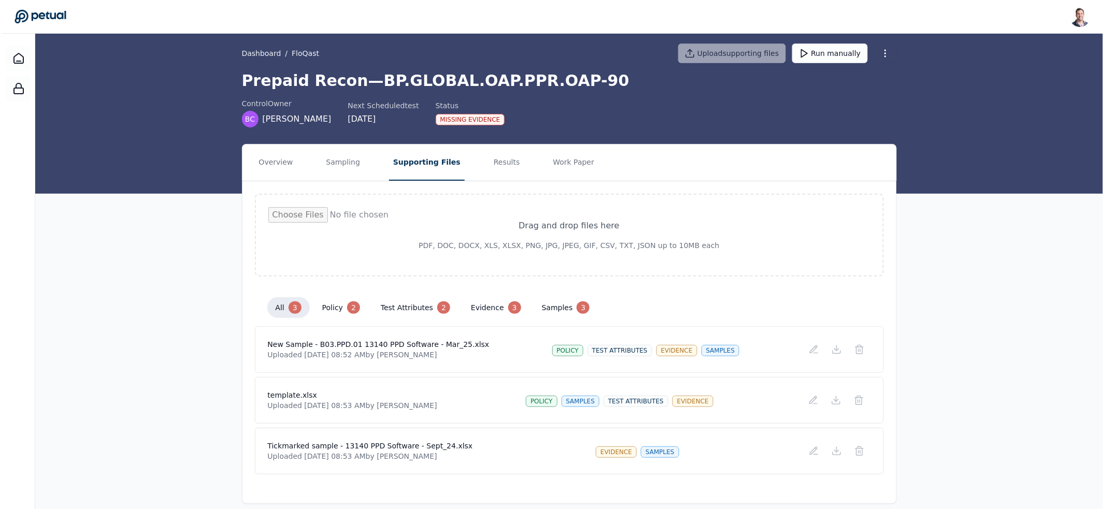
scroll to position [19, 0]
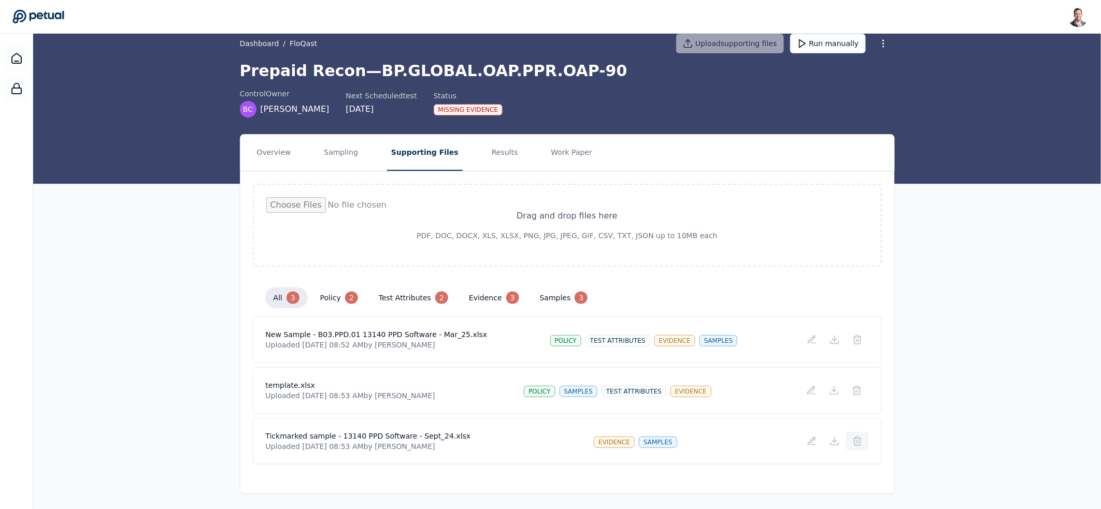
click at [864, 444] on button at bounding box center [857, 441] width 23 height 19
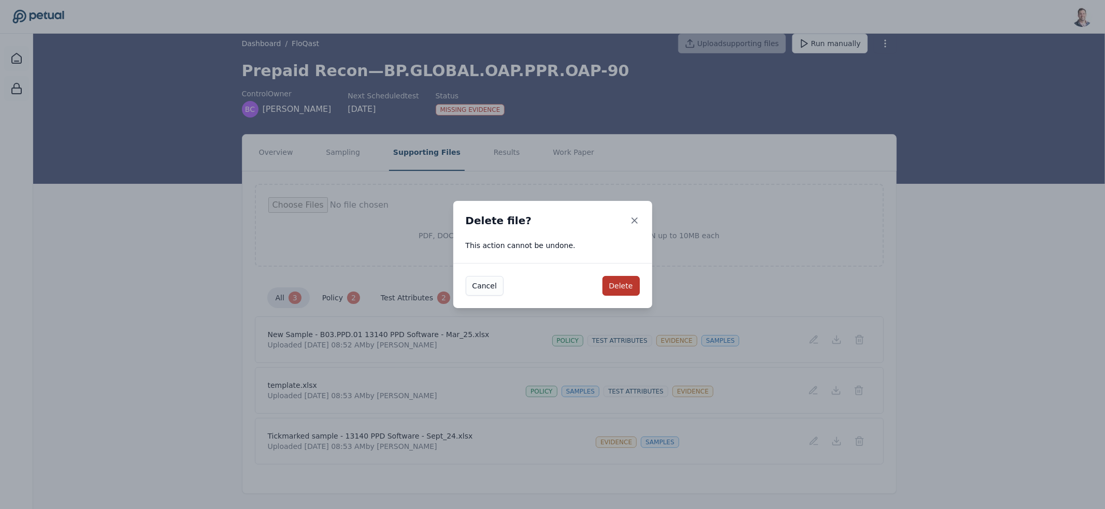
click at [629, 292] on button "Delete" at bounding box center [621, 286] width 37 height 20
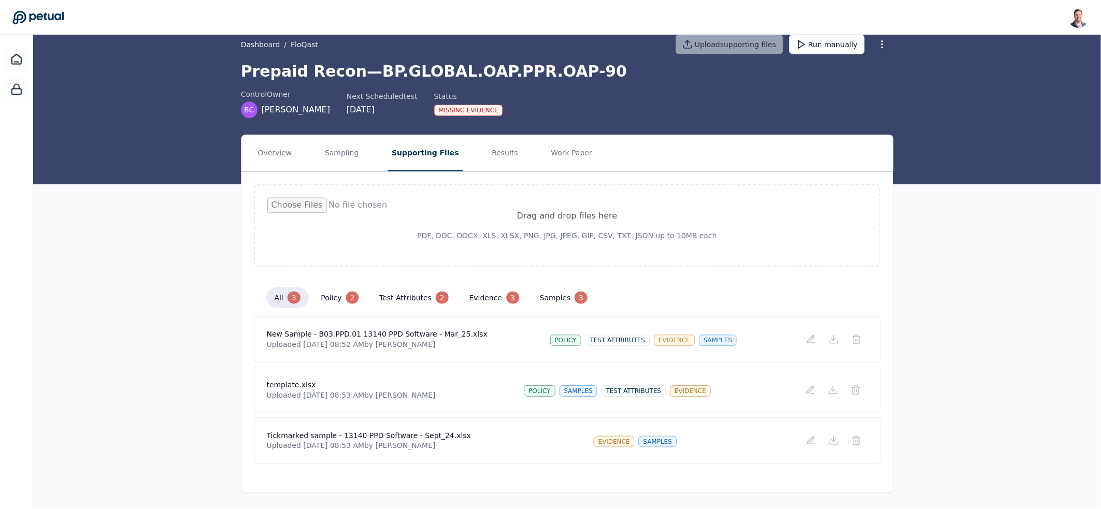
scroll to position [0, 0]
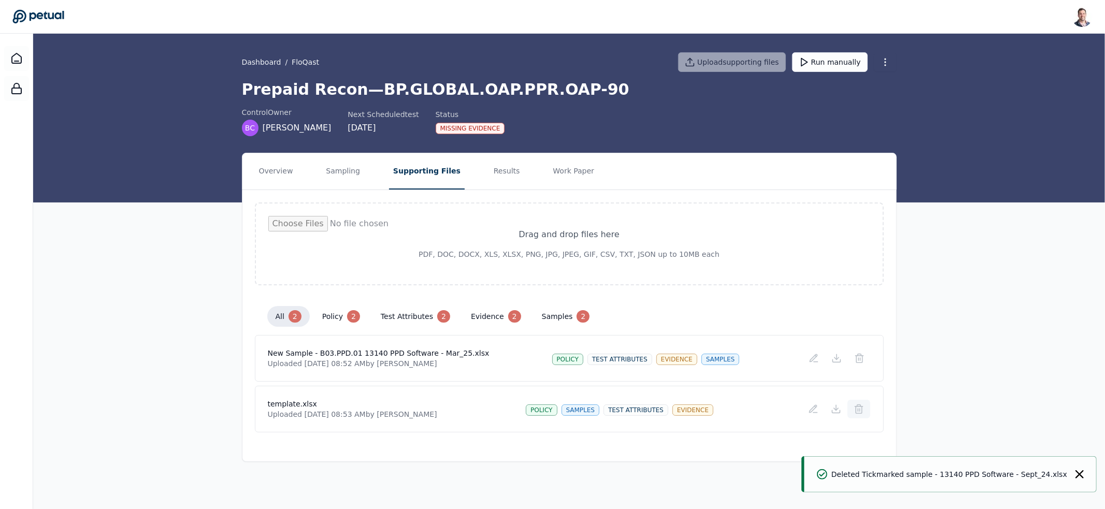
click at [861, 407] on icon at bounding box center [859, 409] width 10 height 10
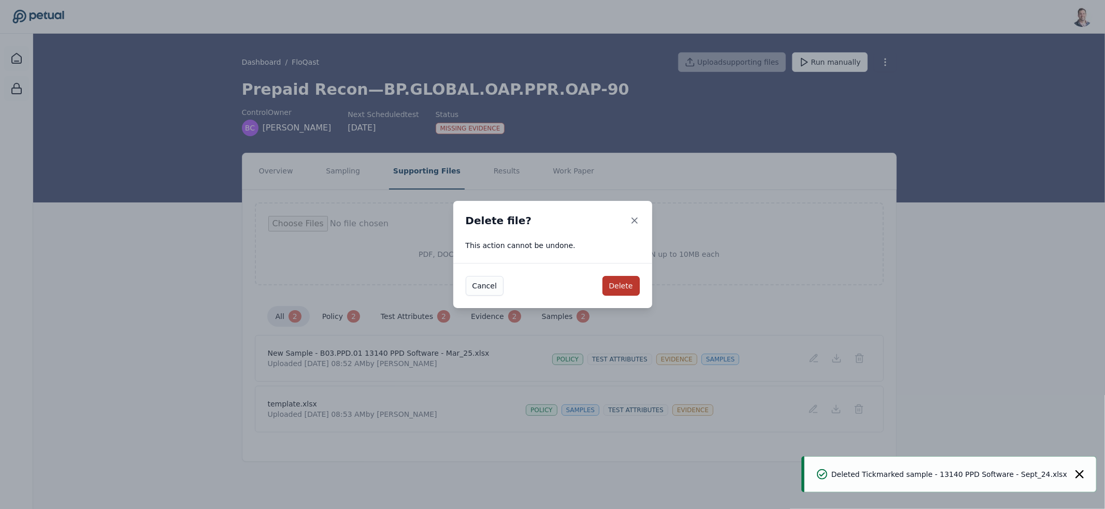
click at [613, 287] on button "Delete" at bounding box center [621, 286] width 37 height 20
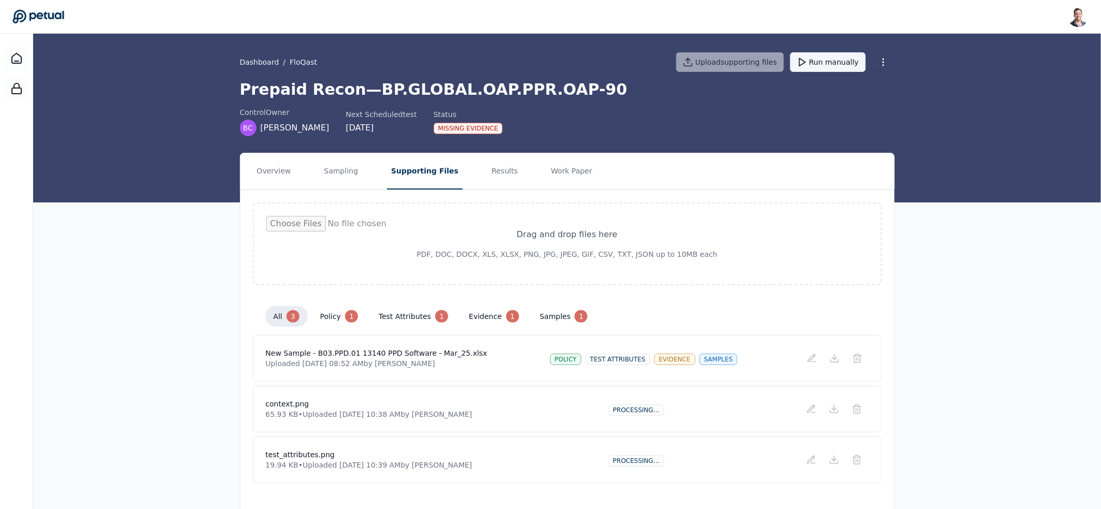
click at [830, 64] on button "Run manually" at bounding box center [828, 62] width 76 height 20
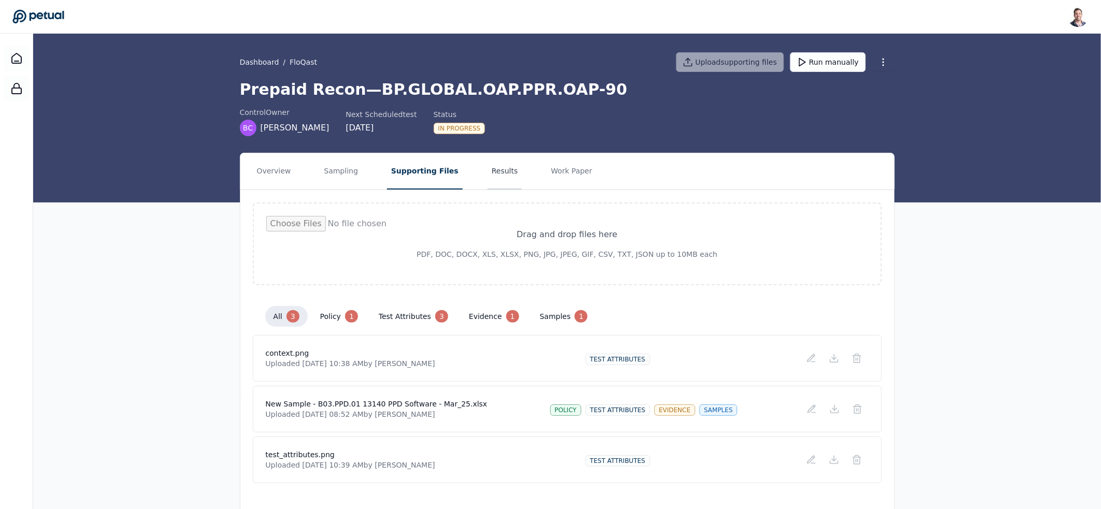
click at [499, 166] on button "Results" at bounding box center [505, 171] width 35 height 36
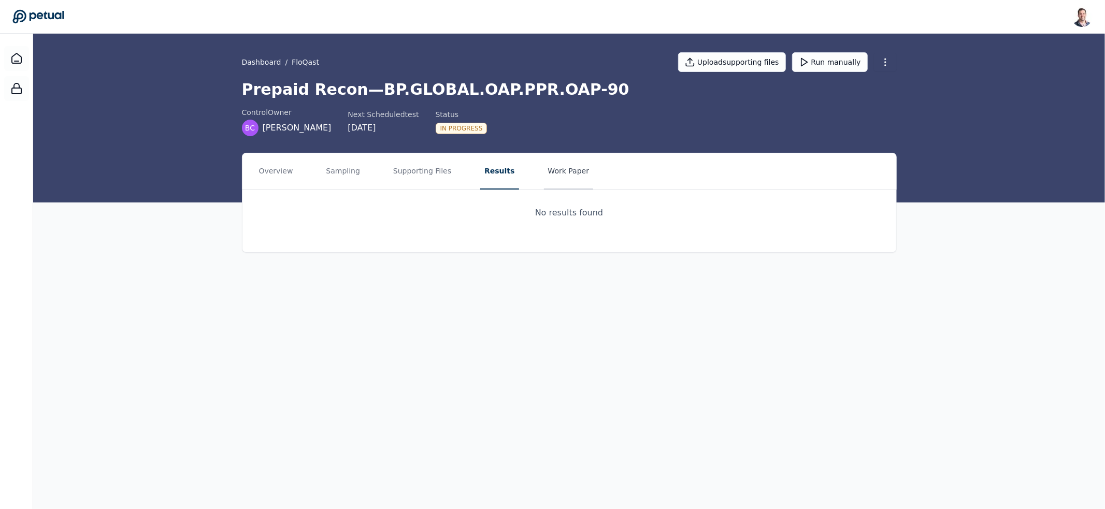
click at [544, 171] on button "Work Paper" at bounding box center [569, 171] width 50 height 36
click at [500, 178] on button "Results" at bounding box center [497, 171] width 35 height 36
click at [426, 179] on button "Supporting Files" at bounding box center [422, 171] width 66 height 36
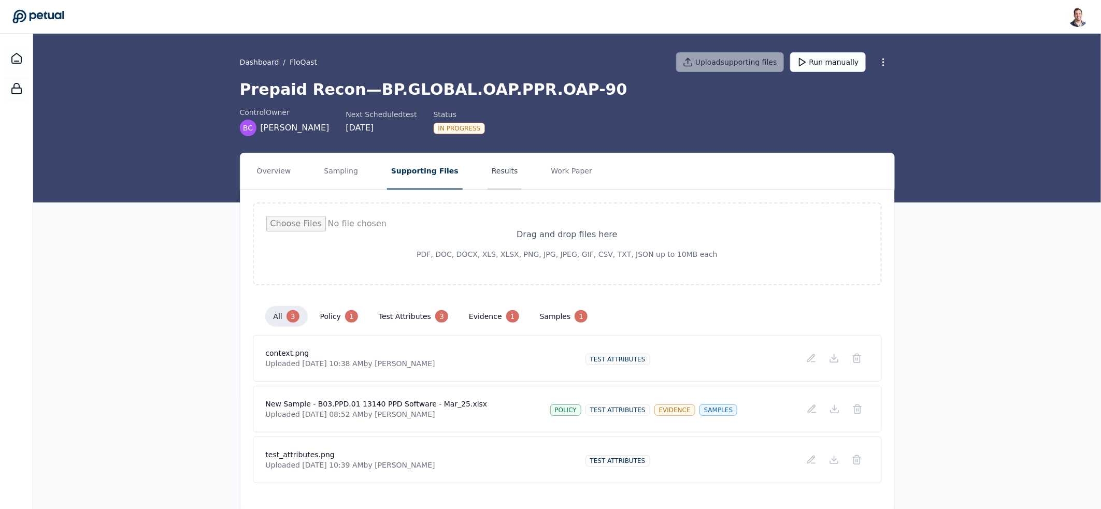
click at [506, 178] on button "Results" at bounding box center [505, 171] width 35 height 36
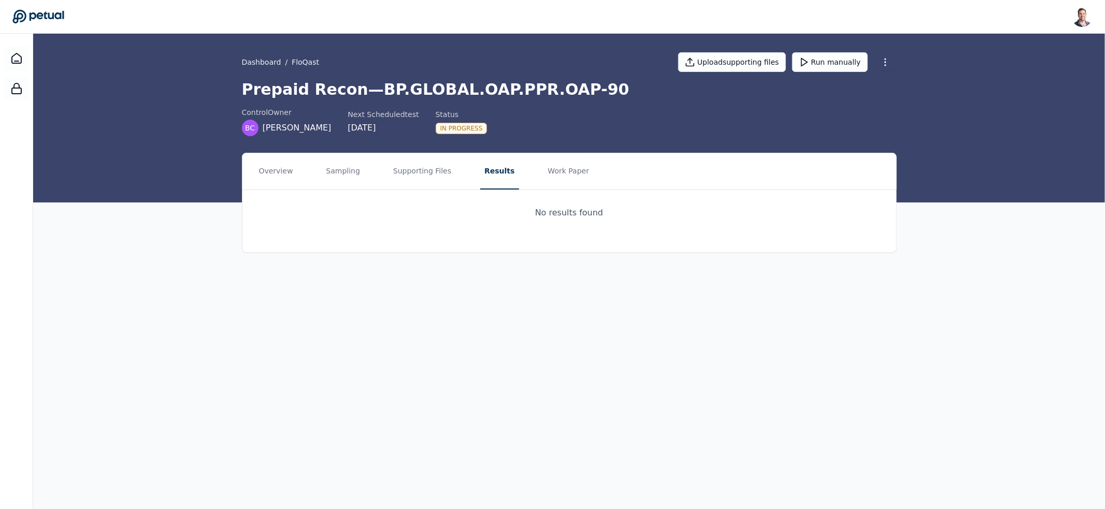
click at [188, 108] on div "Dashboard / FloQast Upload supporting files Run manually Prepaid Recon — BP.GLO…" at bounding box center [569, 118] width 1072 height 169
click at [246, 163] on nav "Overview Sampling Supporting Files Results Work Paper" at bounding box center [569, 171] width 654 height 36
click at [265, 168] on button "Overview" at bounding box center [276, 171] width 42 height 36
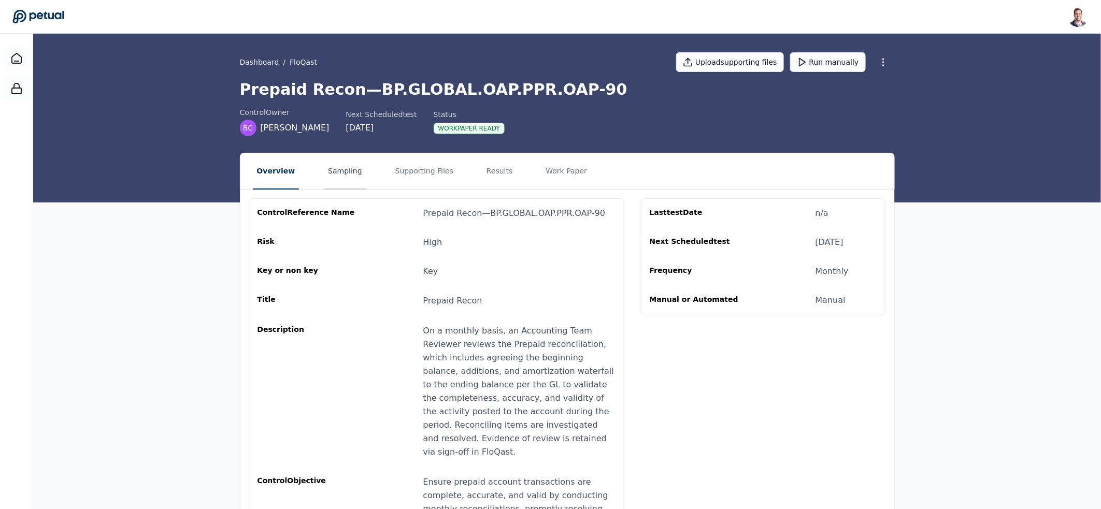
click at [346, 171] on button "Sampling" at bounding box center [345, 171] width 42 height 36
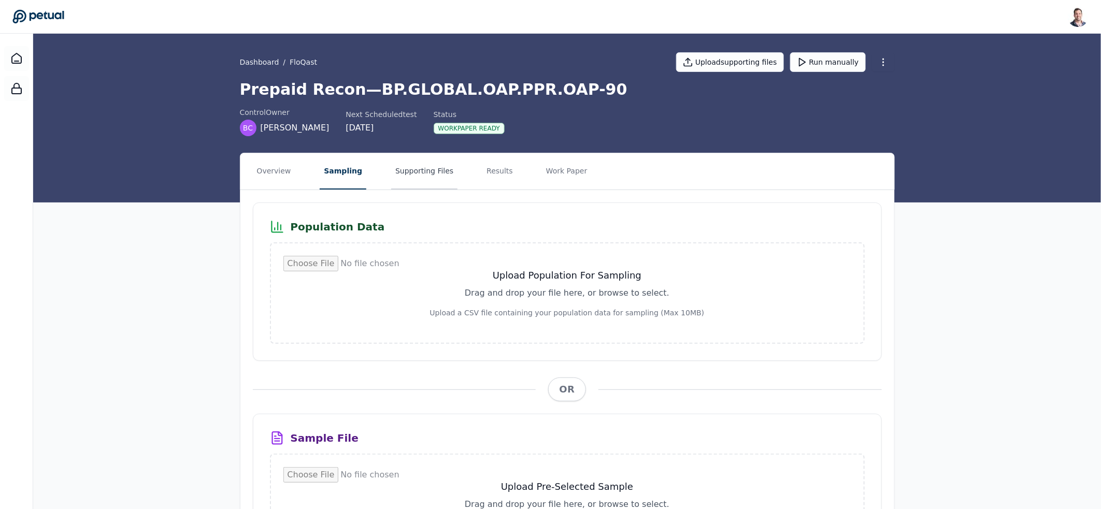
click at [421, 180] on button "Supporting Files" at bounding box center [424, 171] width 66 height 36
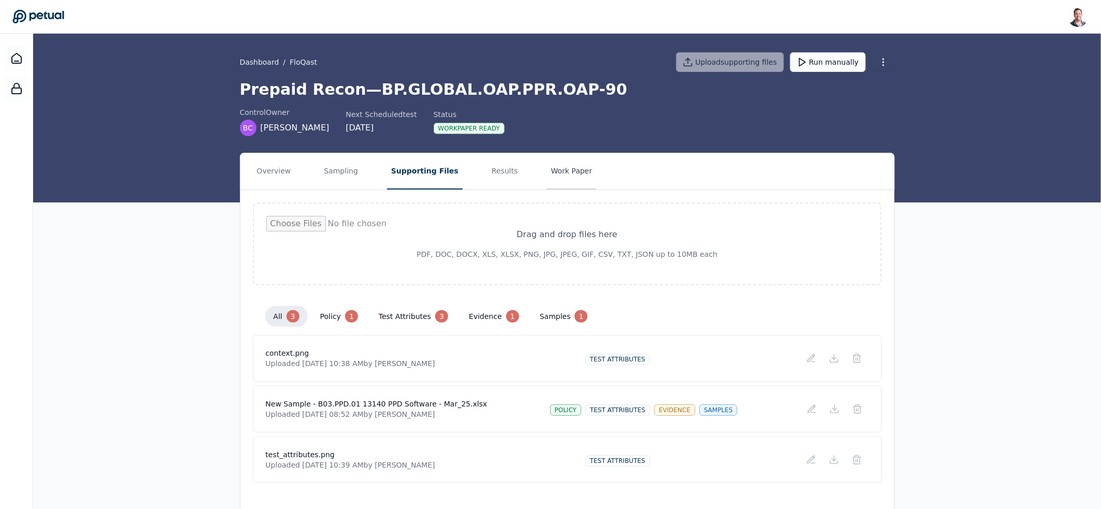
click at [552, 173] on button "Work Paper" at bounding box center [572, 171] width 50 height 36
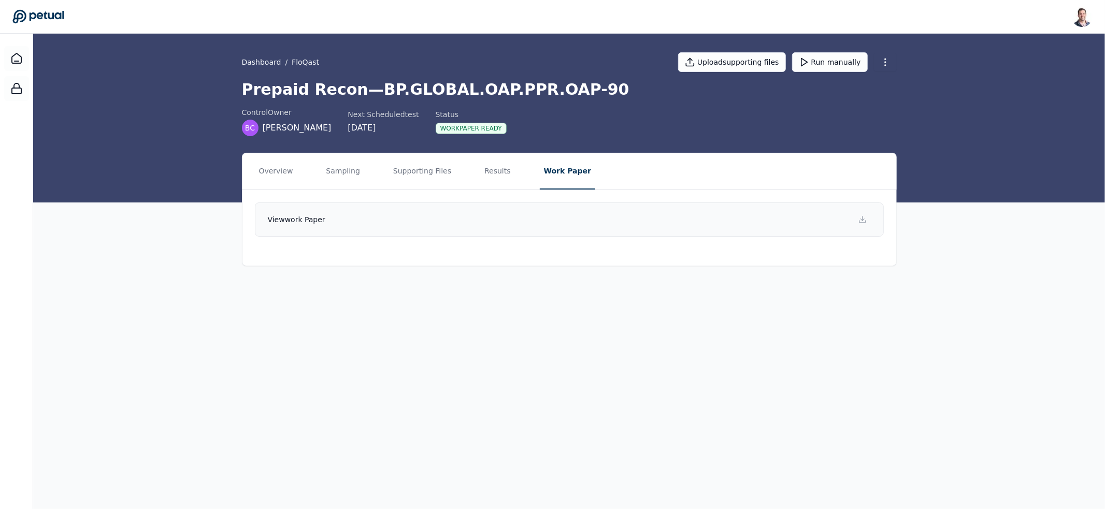
click at [570, 226] on link "View work paper" at bounding box center [569, 220] width 629 height 34
click at [492, 97] on h1 "Prepaid Recon — BP.GLOBAL.OAP.PPR.OAP-90" at bounding box center [569, 89] width 655 height 19
click at [649, 219] on link "View work paper" at bounding box center [569, 220] width 629 height 34
click at [430, 177] on button "Supporting Files" at bounding box center [422, 171] width 66 height 36
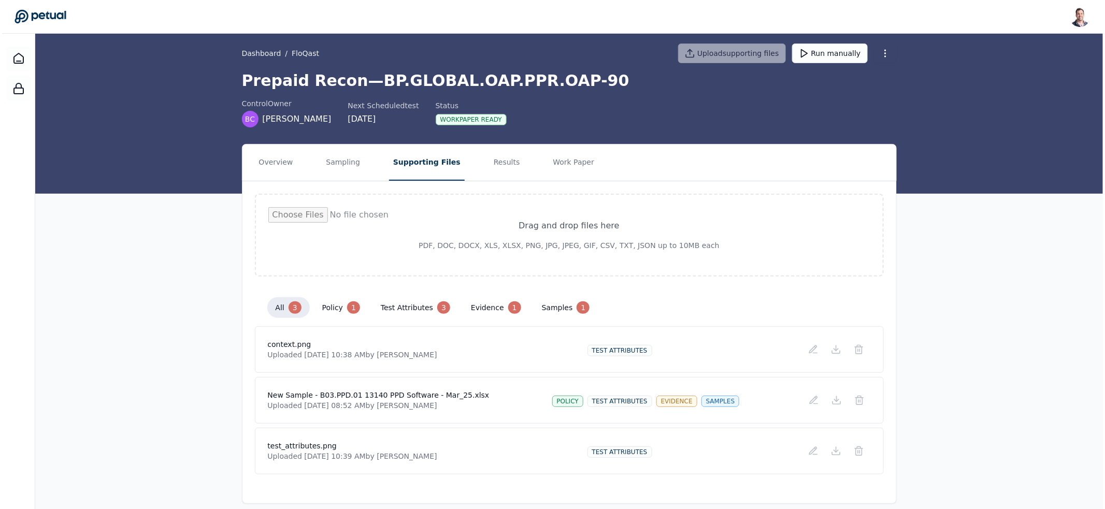
scroll to position [19, 0]
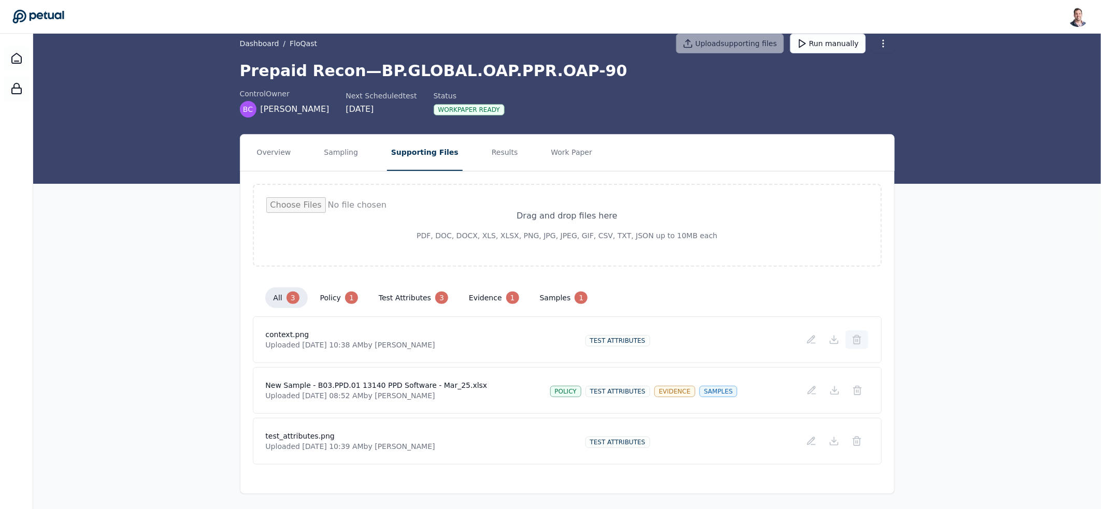
click at [855, 340] on icon at bounding box center [857, 340] width 10 height 10
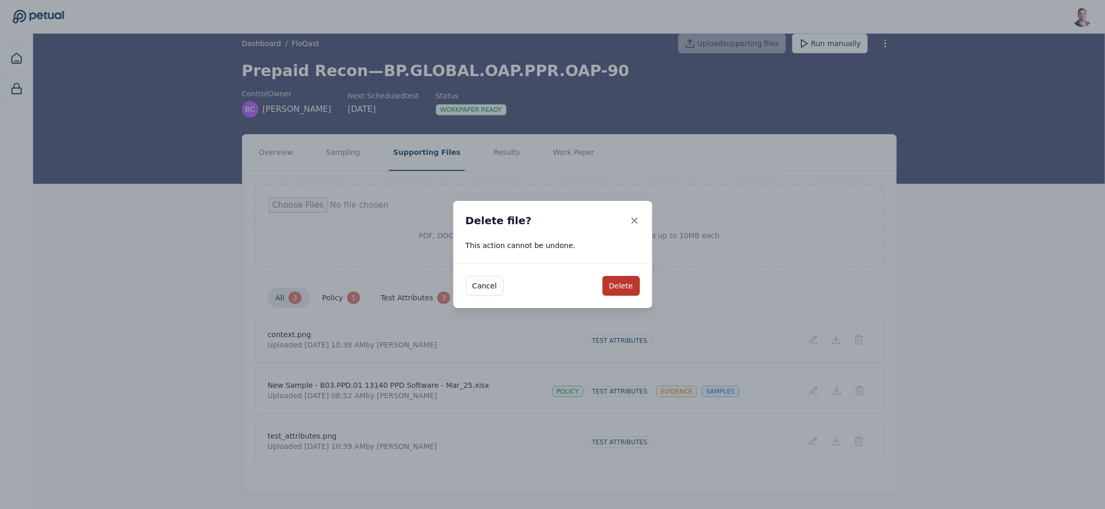
click at [627, 288] on button "Delete" at bounding box center [621, 286] width 37 height 20
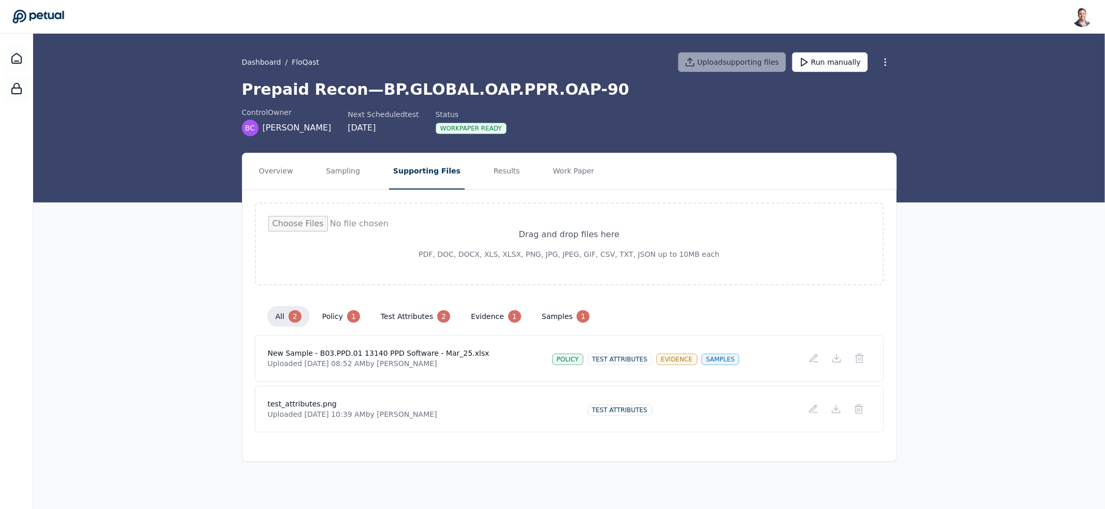
scroll to position [0, 0]
click at [858, 404] on icon at bounding box center [859, 409] width 10 height 10
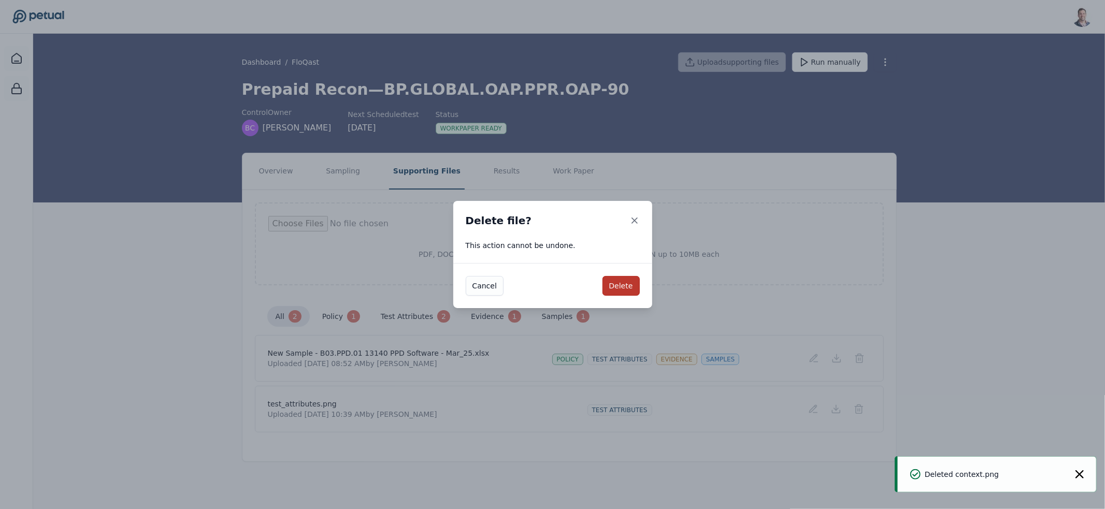
click at [620, 285] on button "Delete" at bounding box center [621, 286] width 37 height 20
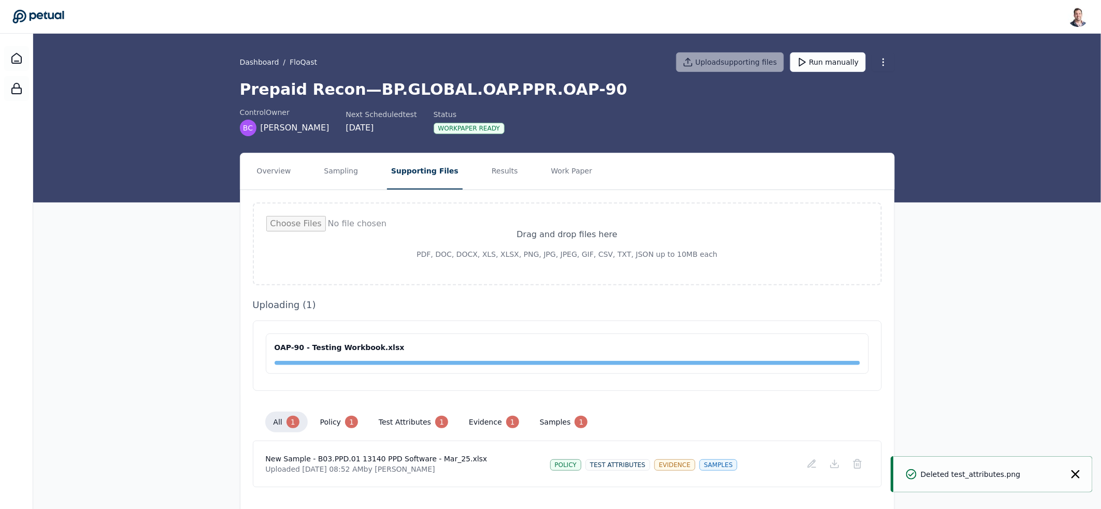
click at [970, 282] on div "Overview Sampling Supporting Files Results Work Paper Drag and drop files here …" at bounding box center [567, 335] width 1068 height 364
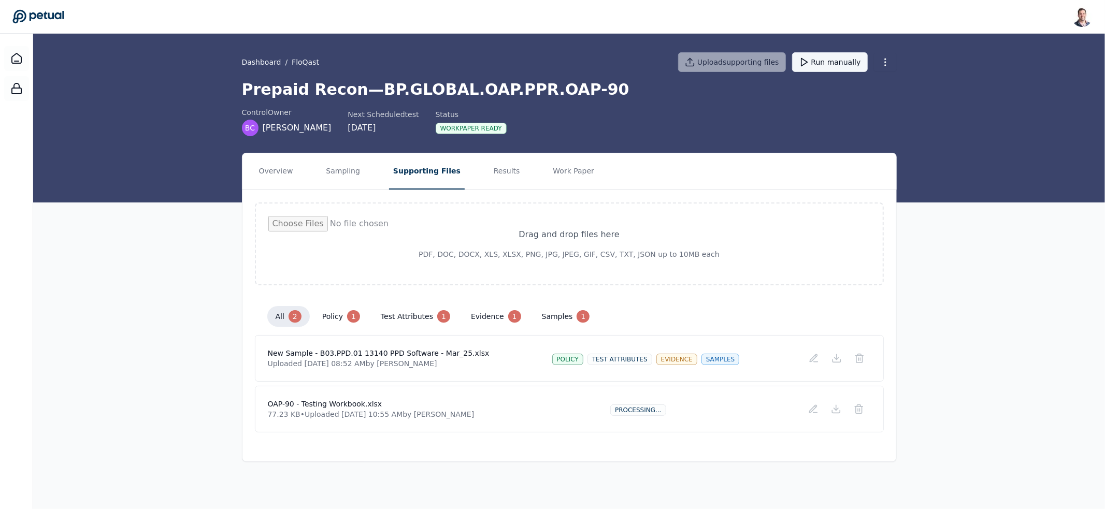
click at [825, 65] on button "Run manually" at bounding box center [830, 62] width 76 height 20
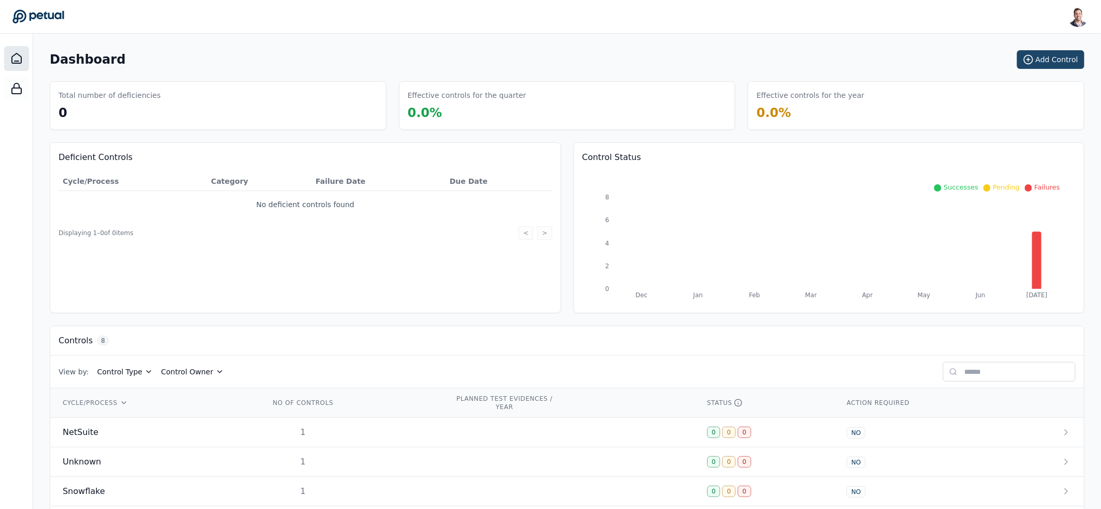
click at [1048, 61] on button "Add Control" at bounding box center [1050, 59] width 67 height 19
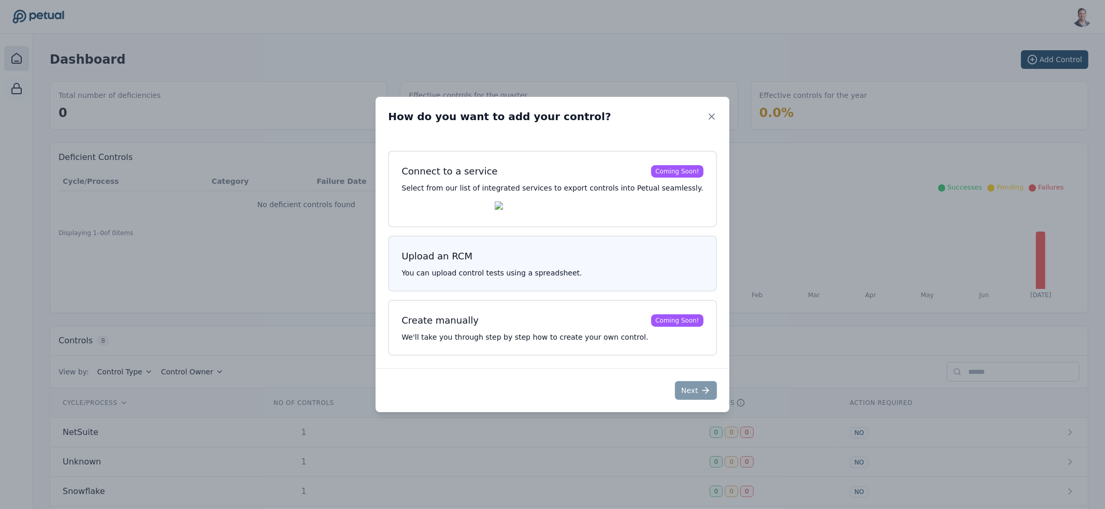
click at [566, 260] on h3 "Upload an RCM" at bounding box center [553, 256] width 302 height 15
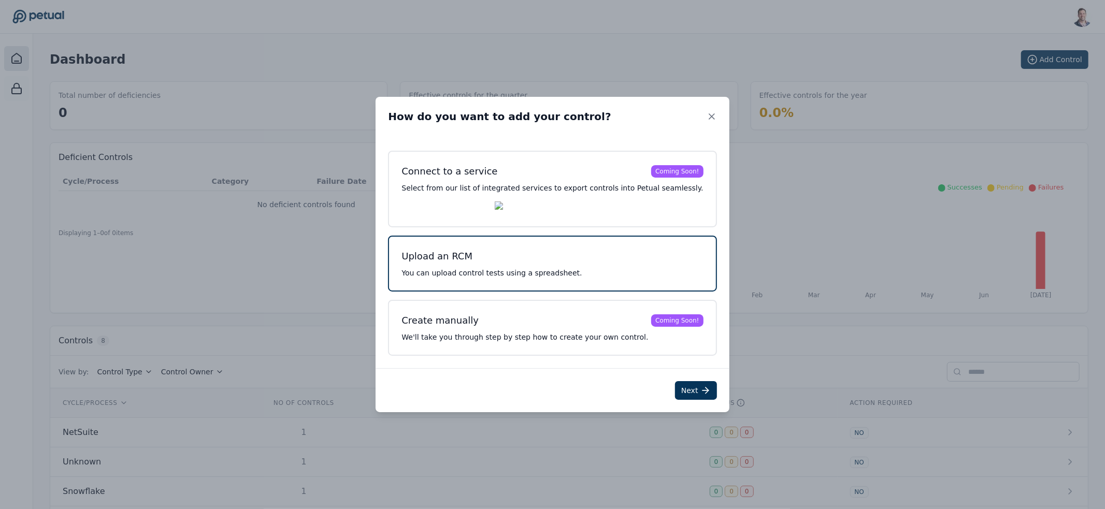
drag, startPoint x: 689, startPoint y: 393, endPoint x: 602, endPoint y: 406, distance: 88.1
click at [700, 393] on icon at bounding box center [705, 390] width 10 height 10
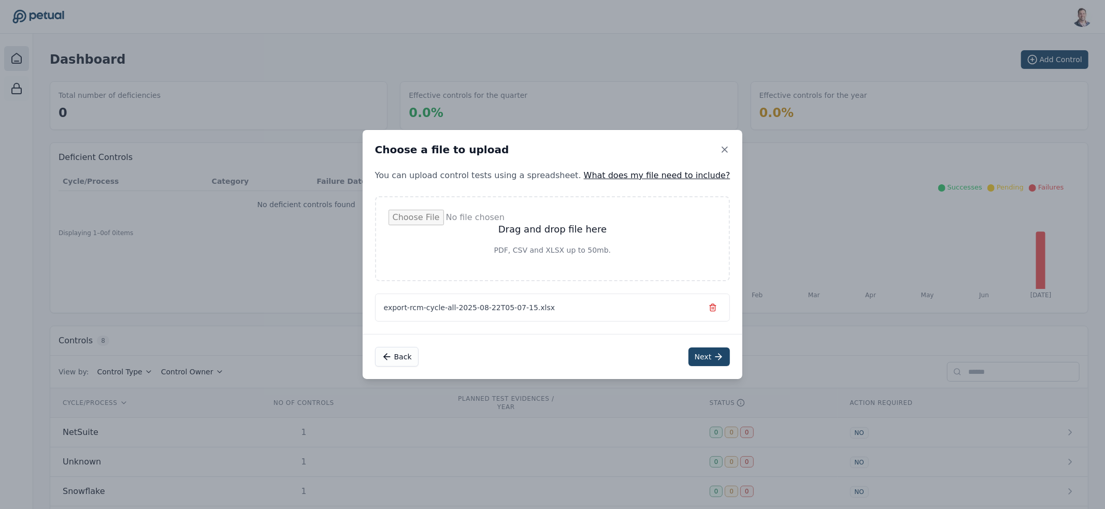
click at [689, 357] on button "Next" at bounding box center [710, 357] width 42 height 19
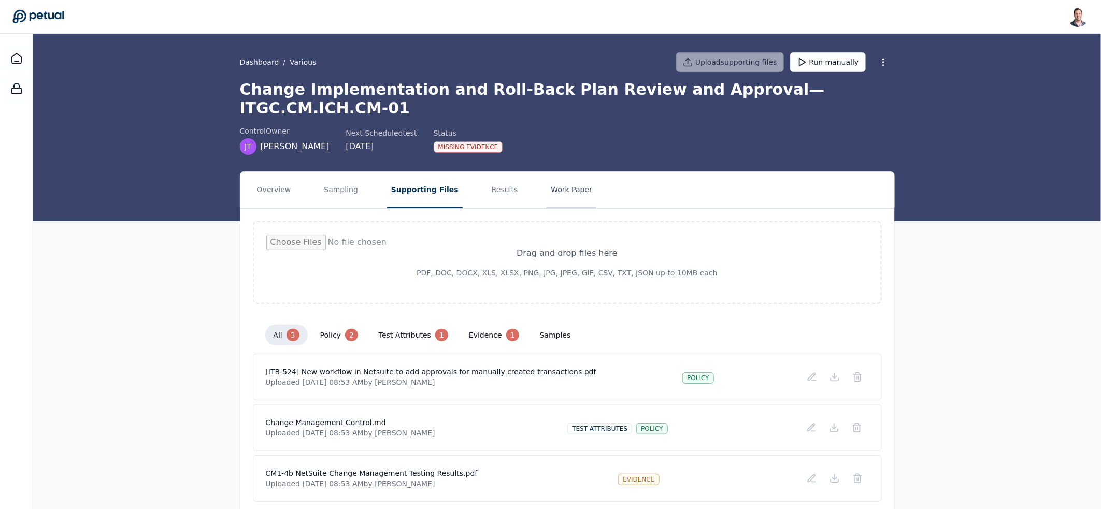
click at [552, 172] on button "Work Paper" at bounding box center [572, 190] width 50 height 36
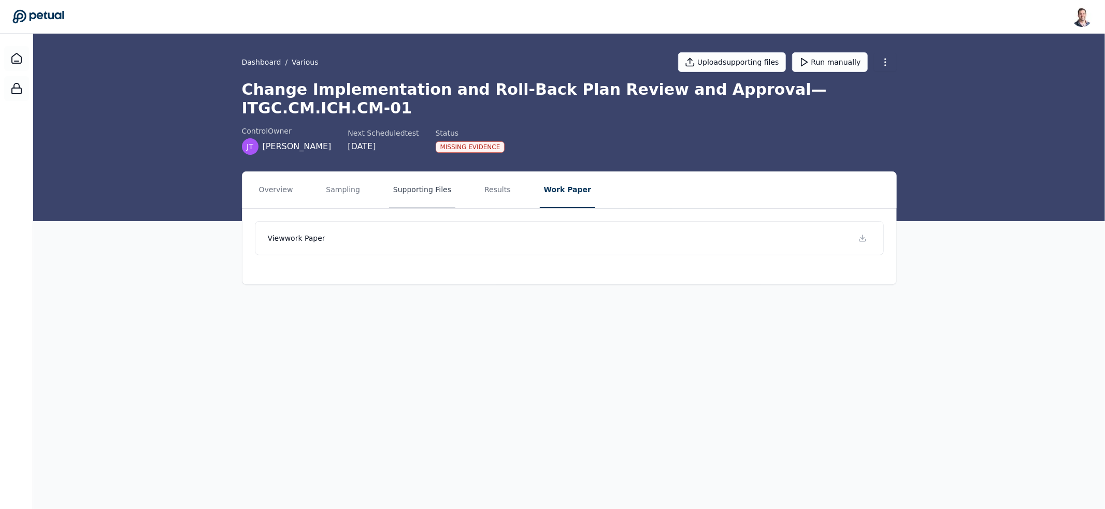
click at [419, 179] on button "Supporting Files" at bounding box center [422, 190] width 66 height 36
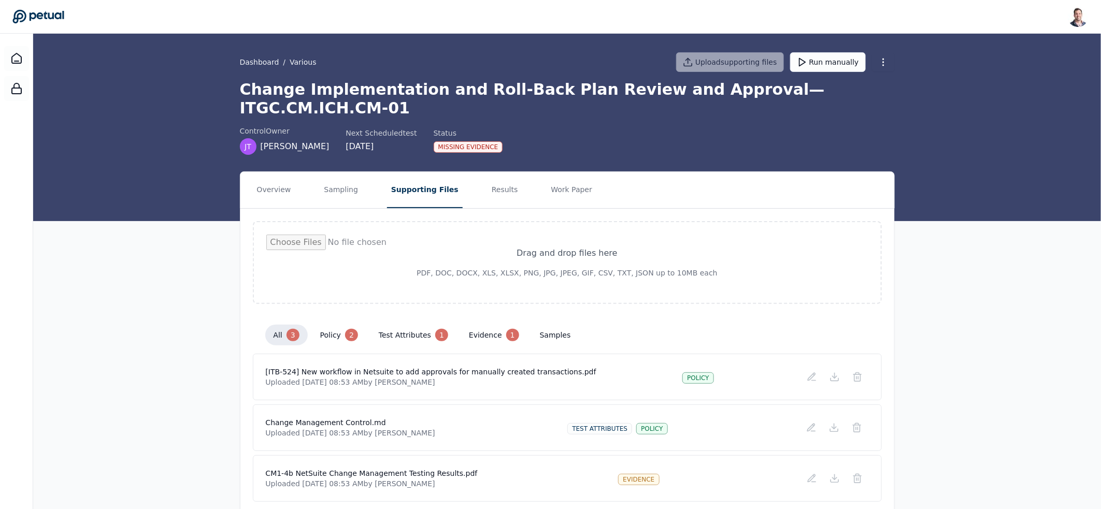
click at [523, 126] on div "control Owner [PERSON_NAME] Next Scheduled test [DATE] Status Missing Evidence" at bounding box center [567, 140] width 655 height 29
click at [563, 172] on button "Work Paper" at bounding box center [572, 190] width 50 height 36
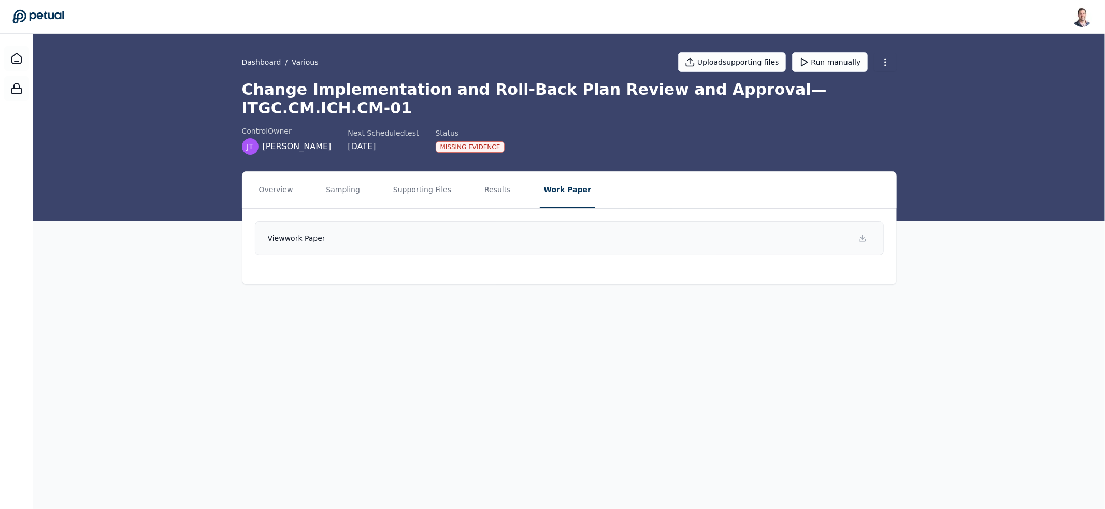
click at [565, 222] on link "View work paper" at bounding box center [569, 238] width 629 height 34
click at [827, 423] on main "Dashboard / Various Upload supporting files Run manually Change Implementation …" at bounding box center [569, 272] width 1072 height 476
